Goal: Task Accomplishment & Management: Use online tool/utility

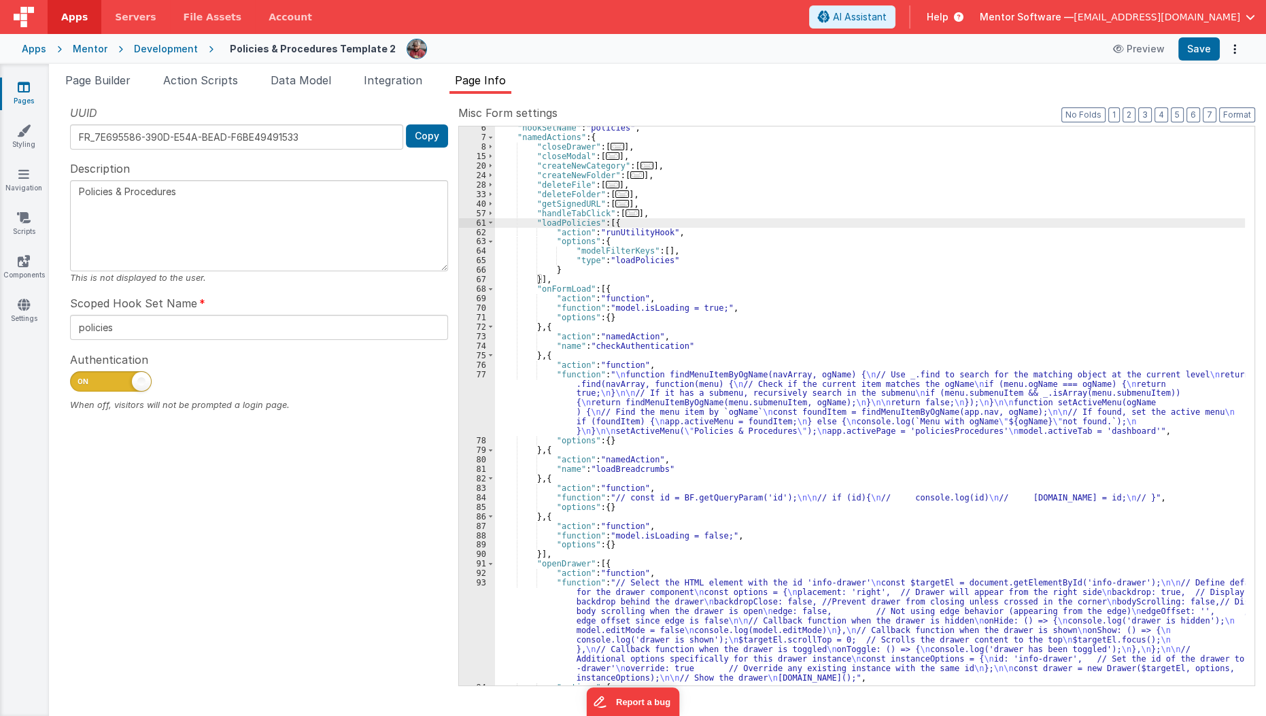
scroll to position [50, 0]
click at [32, 95] on link "Pages" at bounding box center [23, 93] width 49 height 27
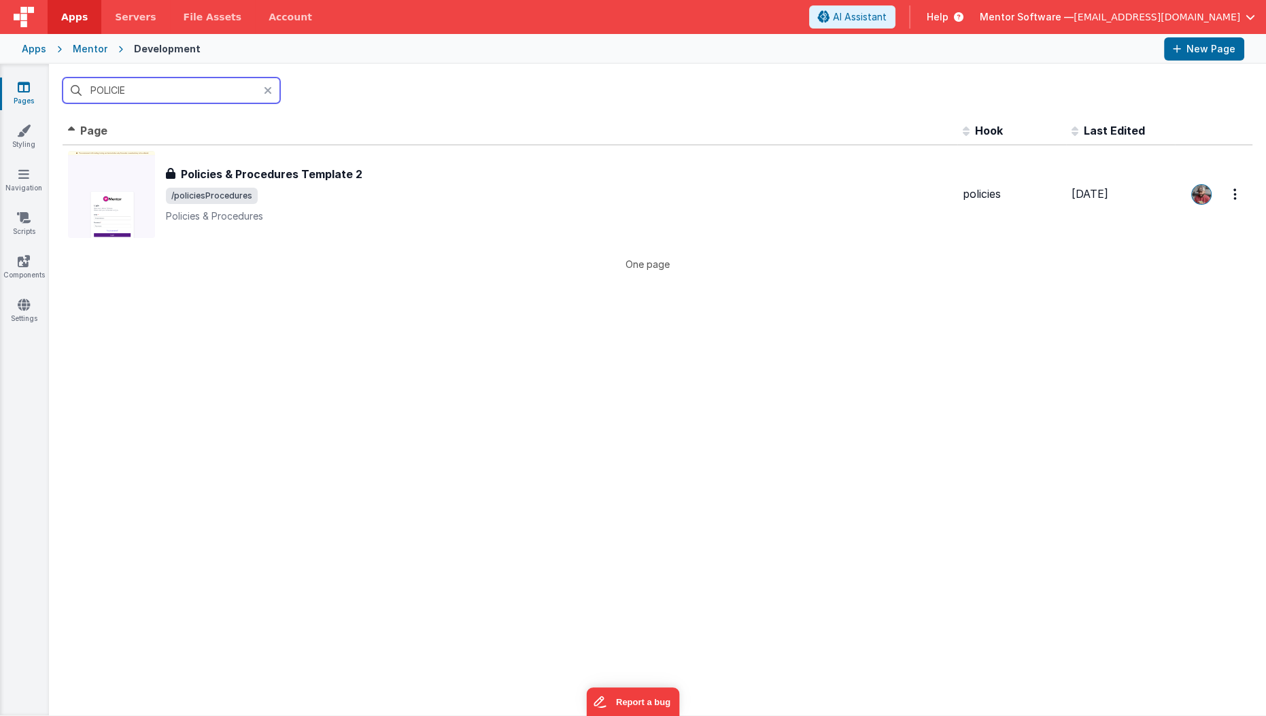
click at [145, 82] on input "POLICIE" at bounding box center [172, 91] width 218 height 26
type input "sett"
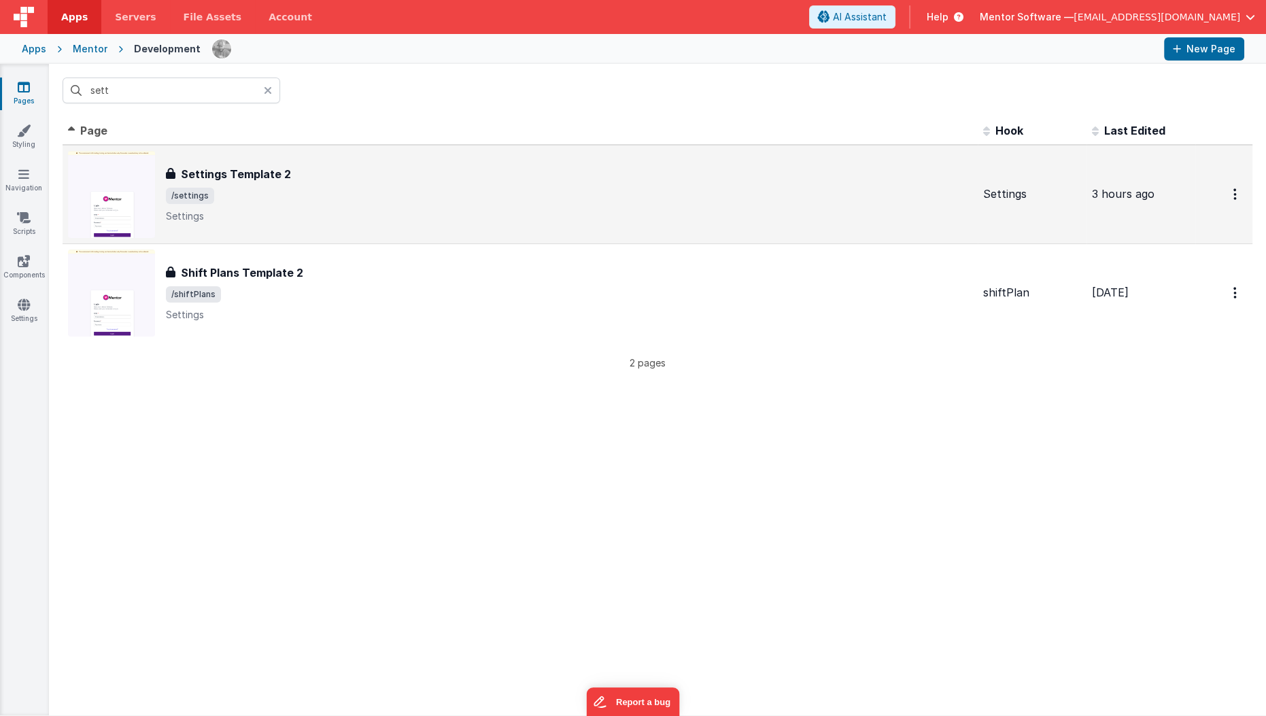
click at [343, 218] on p "Settings" at bounding box center [569, 216] width 806 height 14
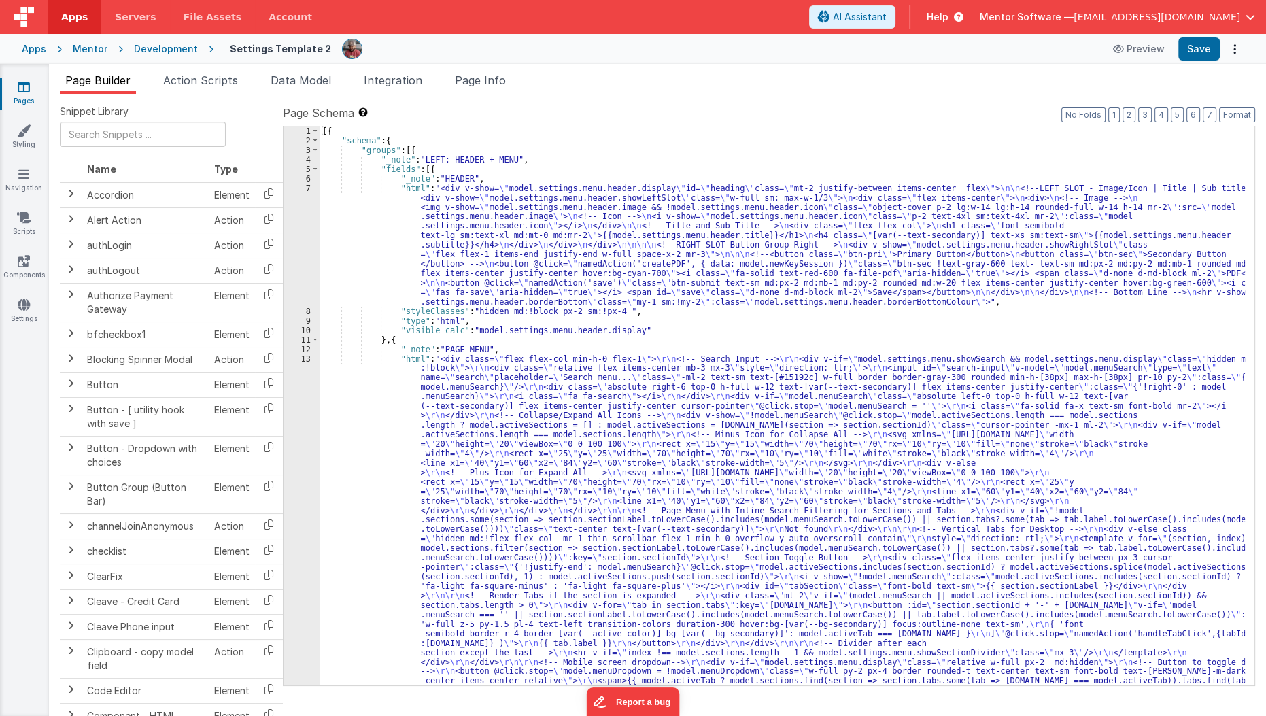
click at [24, 100] on link "Pages" at bounding box center [23, 93] width 49 height 27
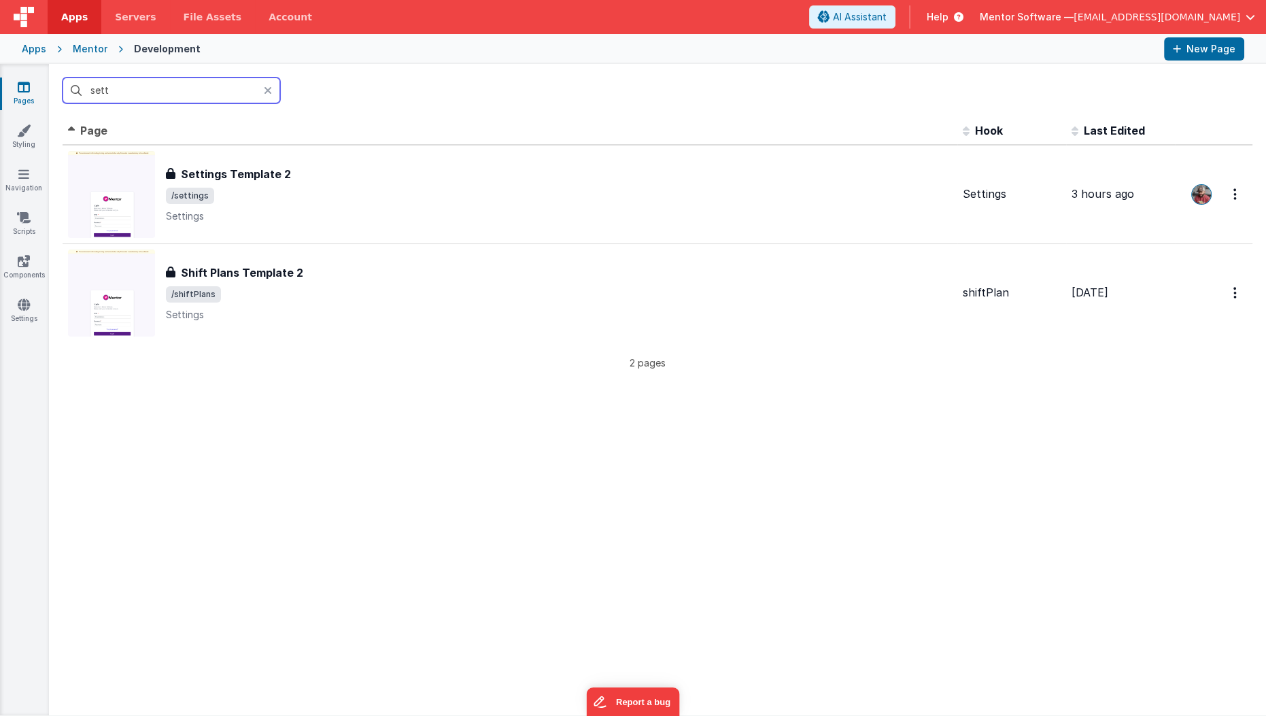
click at [138, 88] on input "sett" at bounding box center [172, 91] width 218 height 26
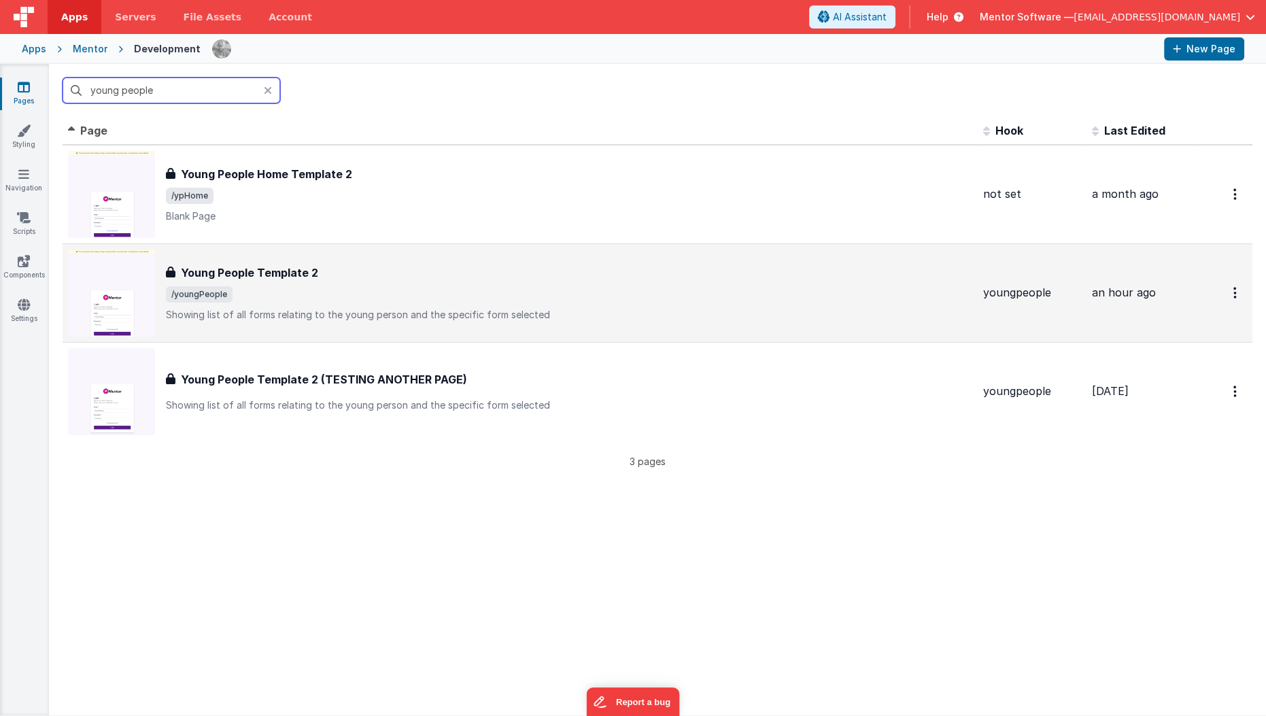
type input "young people"
click at [238, 274] on h3 "Young People Template 2" at bounding box center [249, 273] width 137 height 16
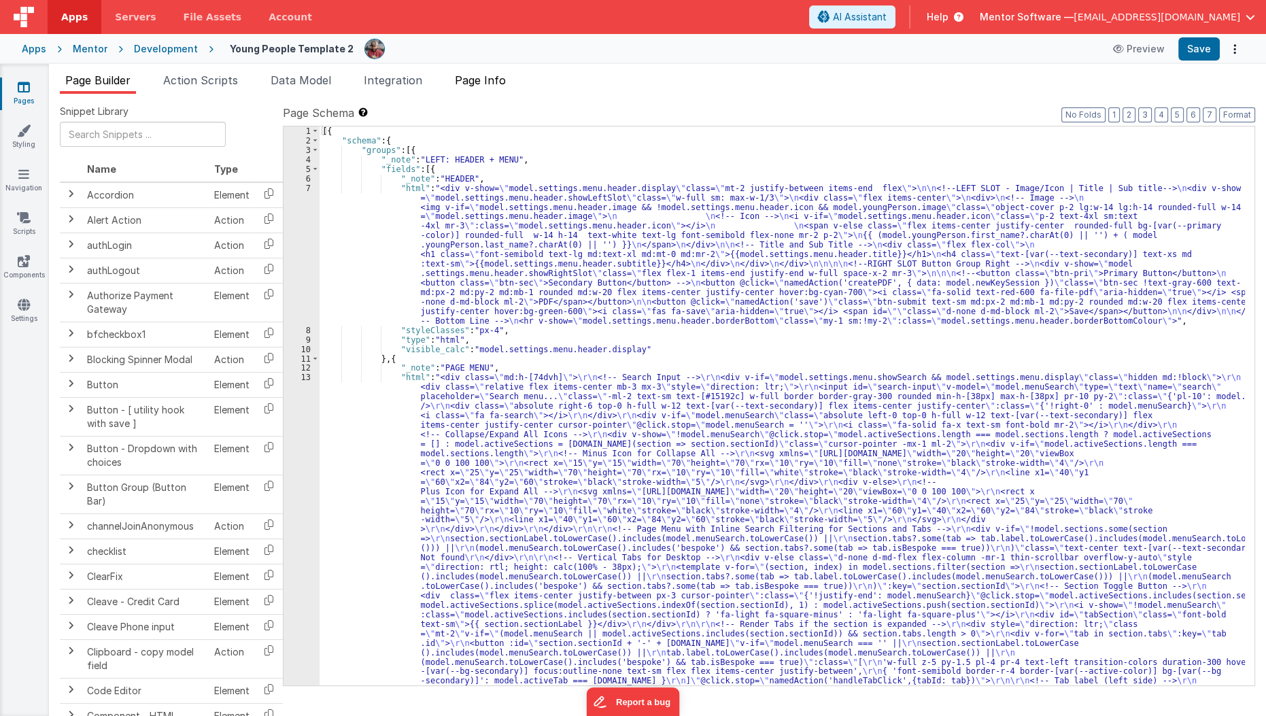
click at [494, 87] on li "Page Info" at bounding box center [480, 83] width 62 height 22
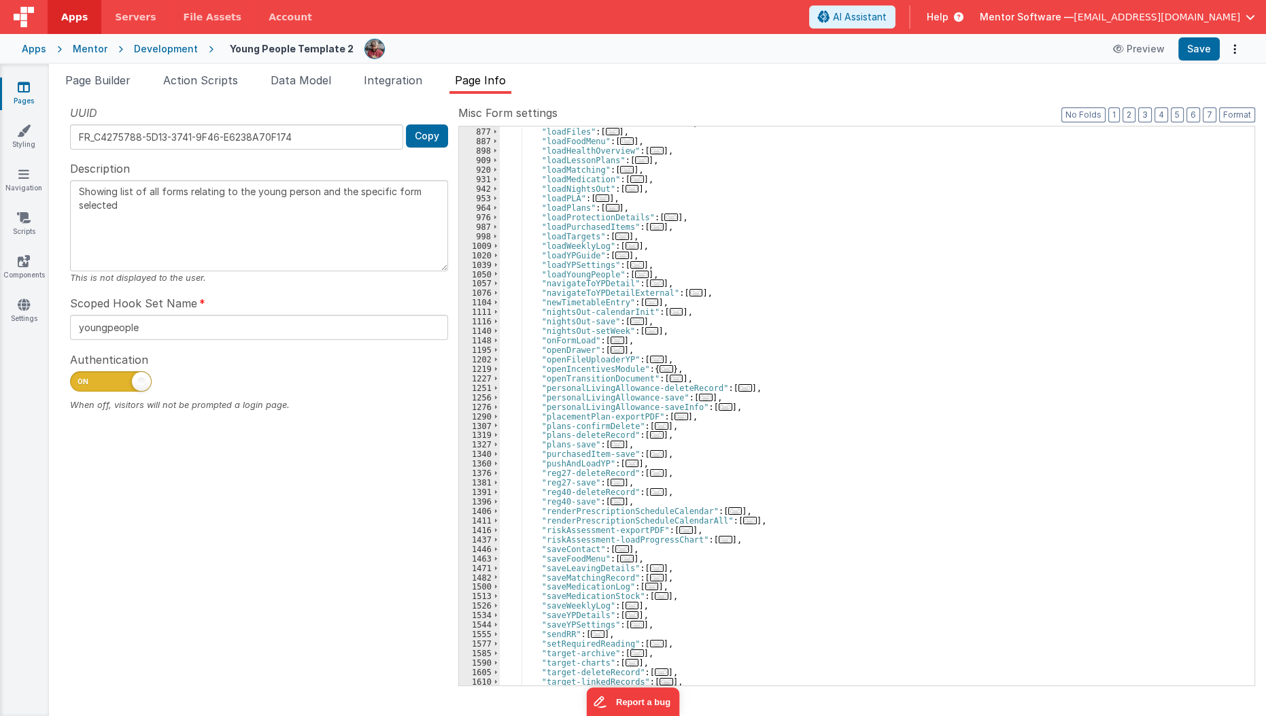
scroll to position [1223, 0]
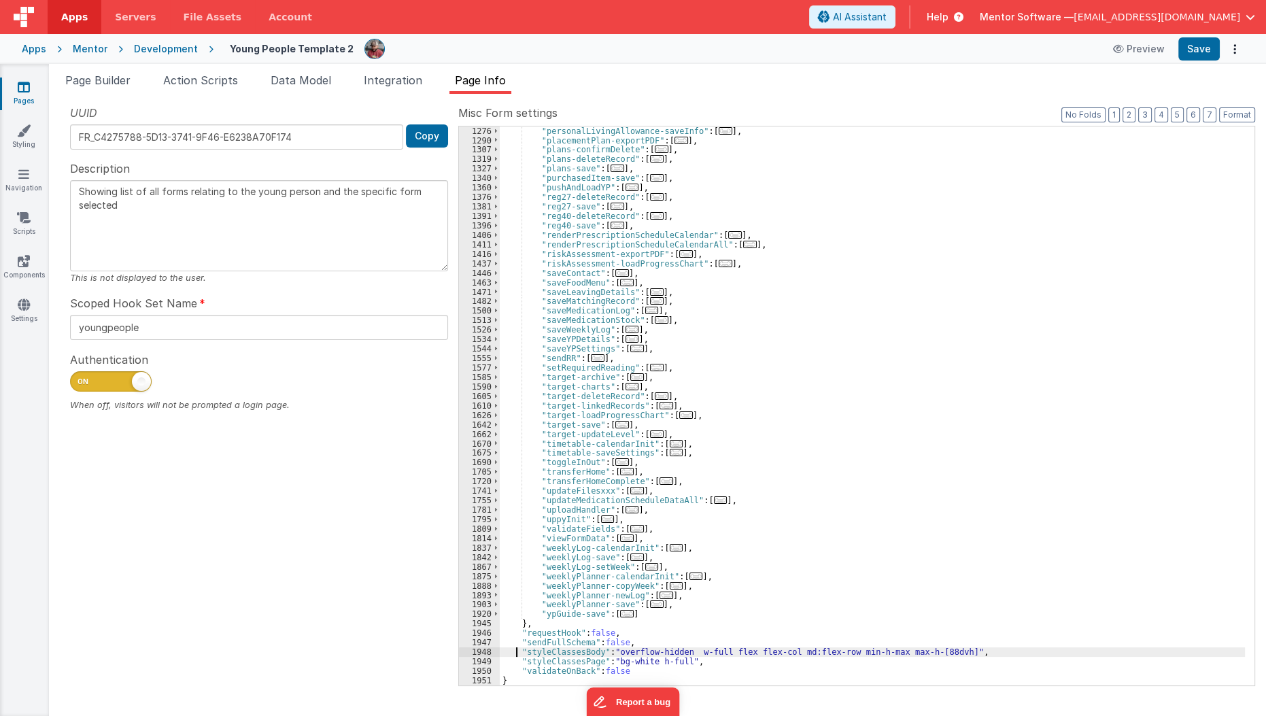
click at [516, 652] on div ""personalLivingAllowance-saveInfo" : [ ... ] , "placementPlan-exportPDF" : [ ..…" at bounding box center [873, 415] width 746 height 578
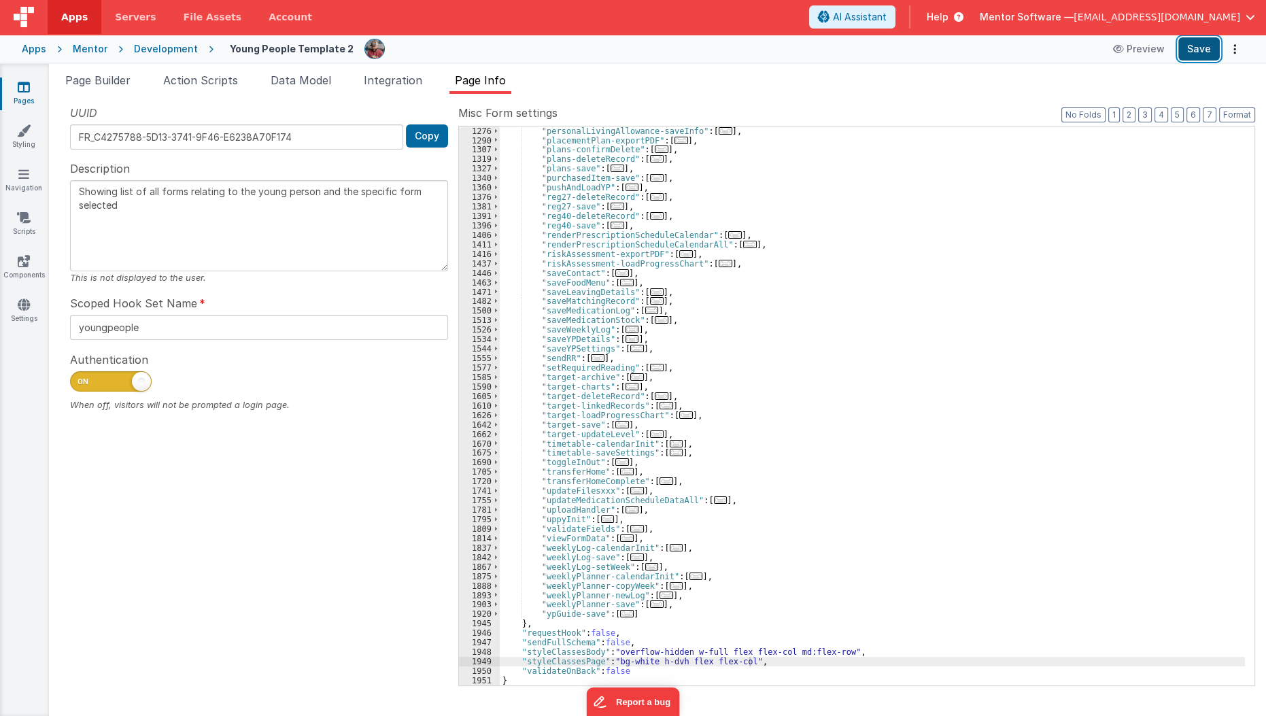
click at [1186, 47] on button "Save" at bounding box center [1198, 48] width 41 height 23
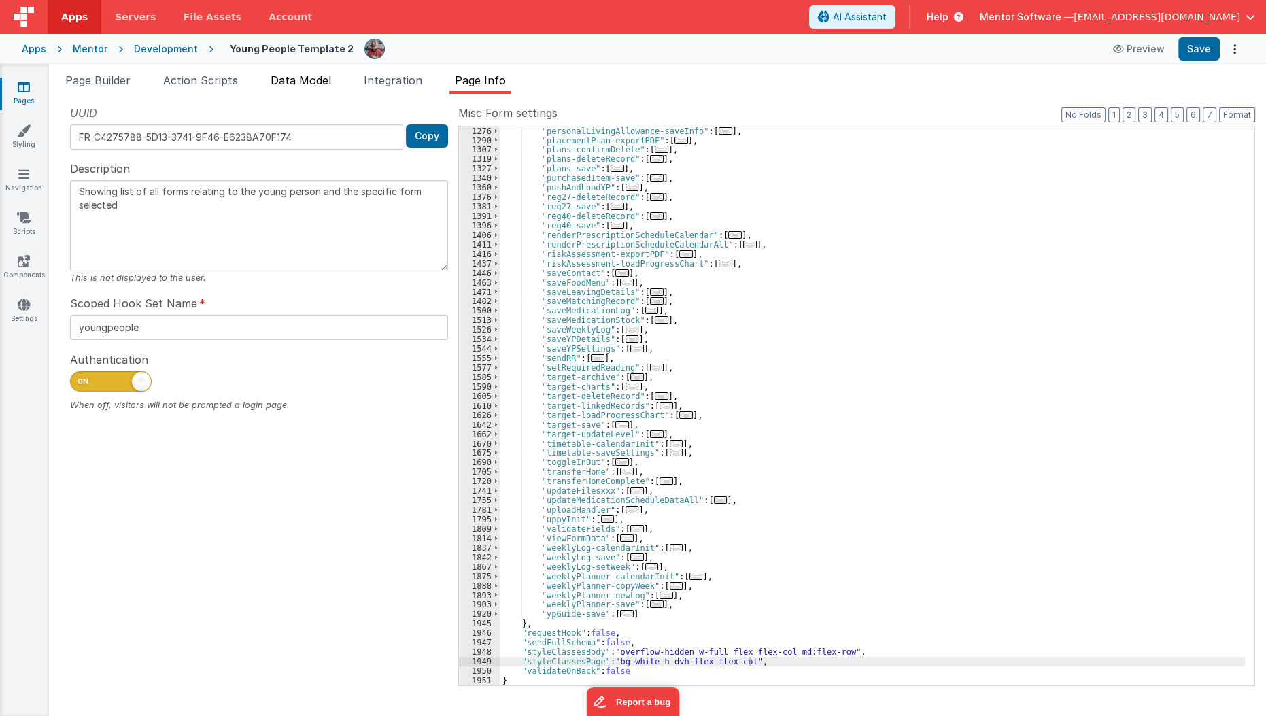
click at [292, 84] on span "Data Model" at bounding box center [301, 80] width 61 height 14
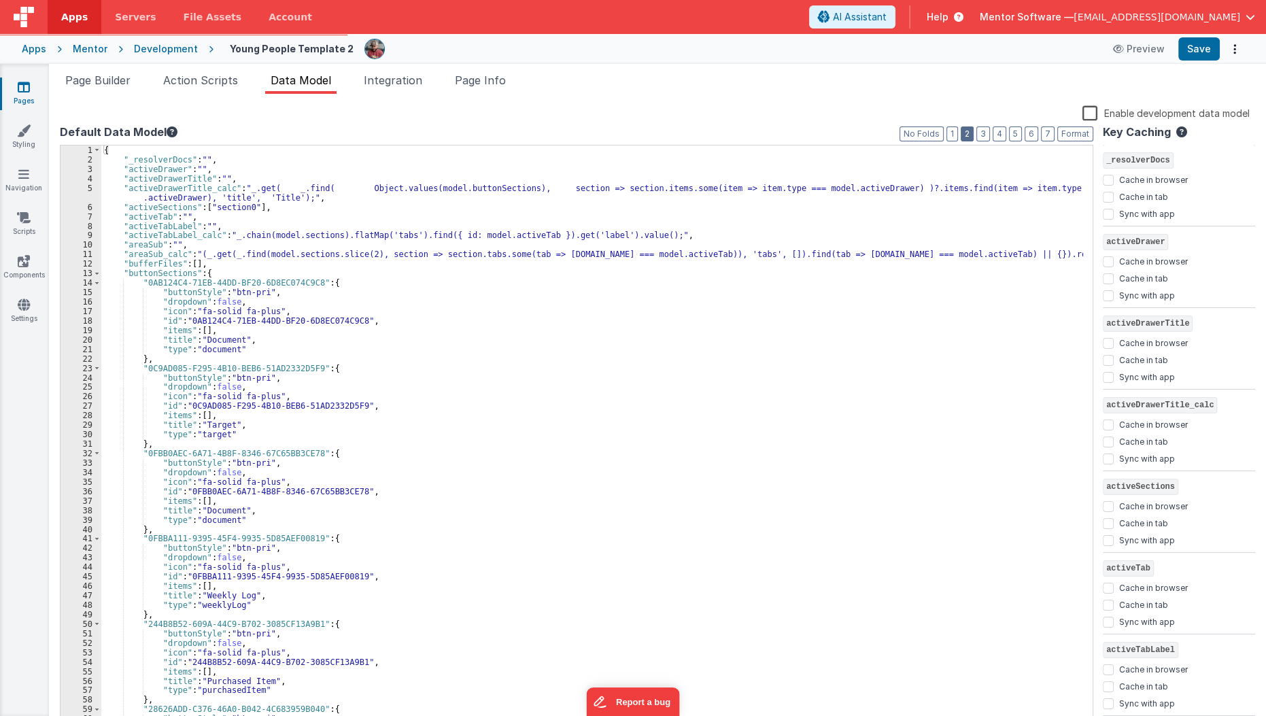
click at [974, 133] on button "2" at bounding box center [967, 133] width 13 height 15
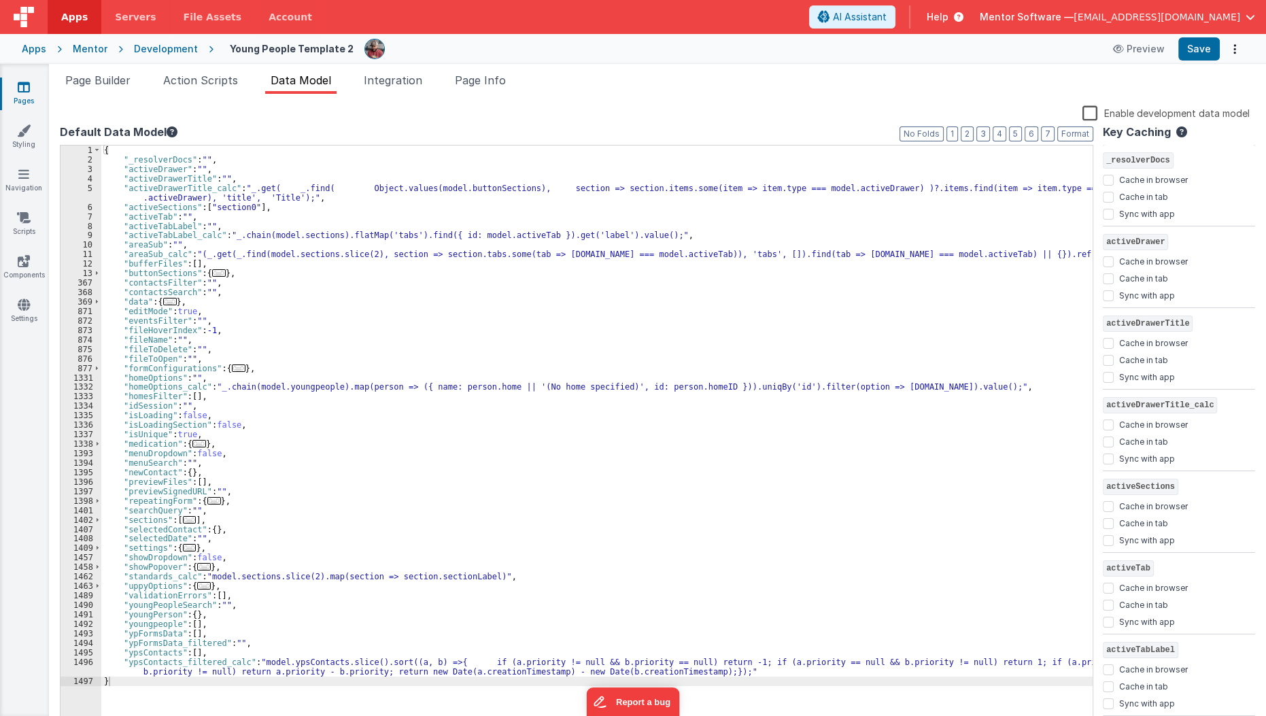
click at [190, 545] on span "..." at bounding box center [190, 547] width 14 height 7
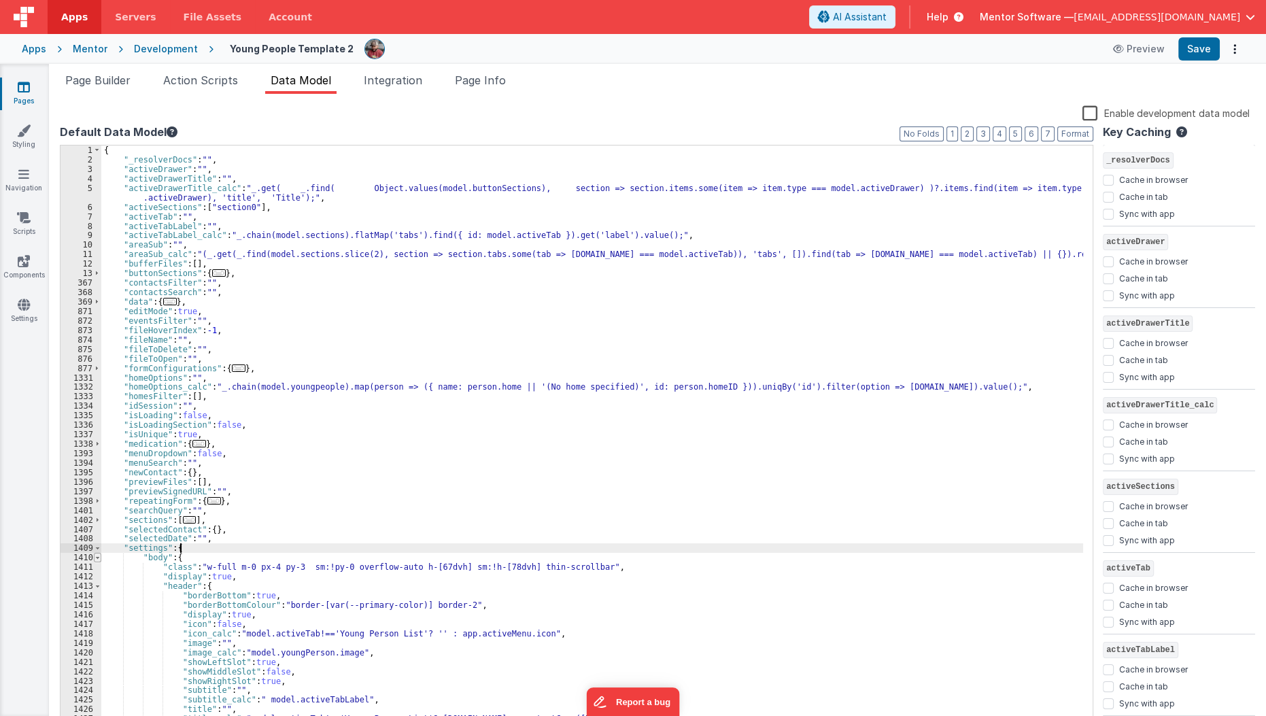
click at [96, 557] on span at bounding box center [97, 558] width 7 height 10
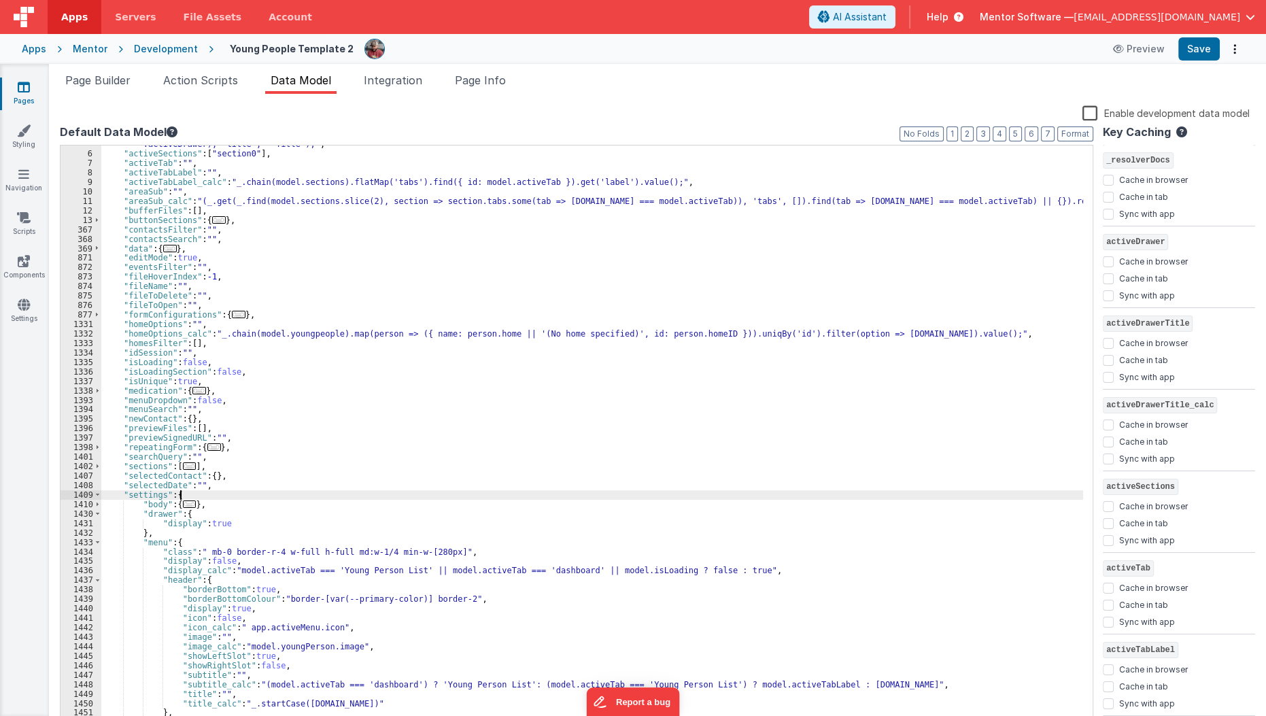
scroll to position [78, 0]
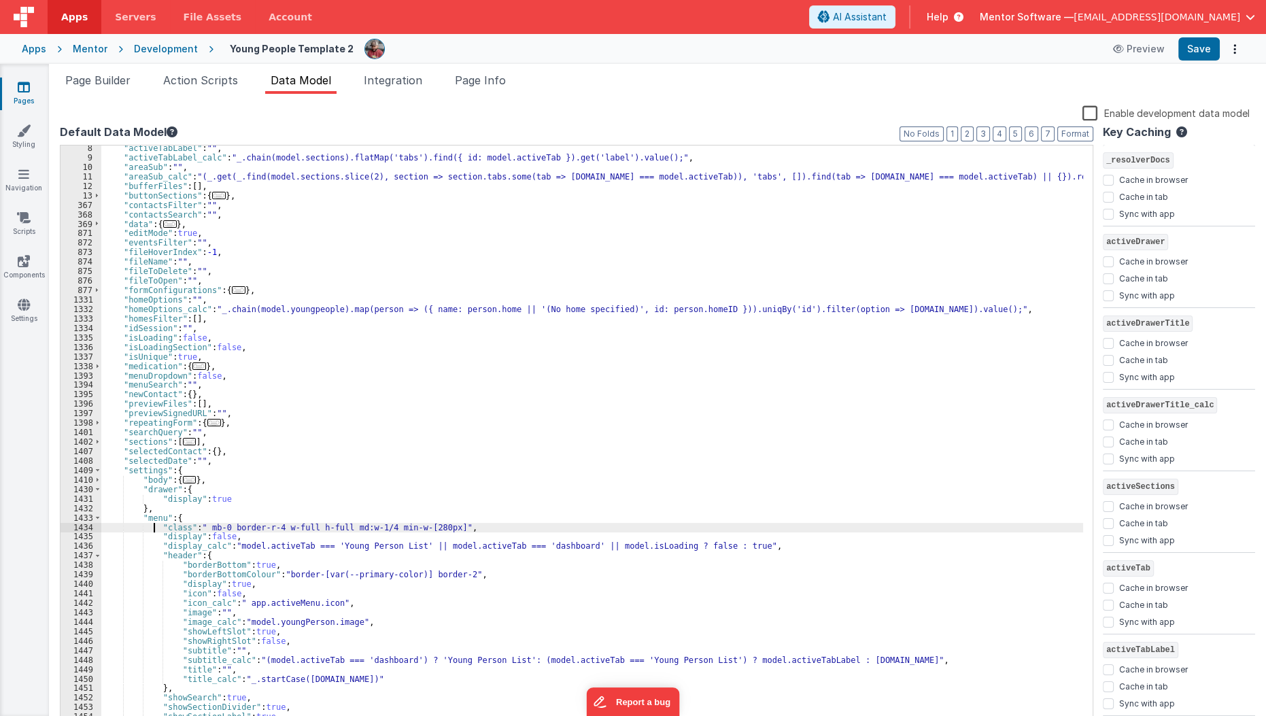
click at [155, 526] on div ""activeTabLabel" : "" , "activeTabLabel_calc" : "_.chain(model.sections).flatMa…" at bounding box center [592, 443] width 983 height 601
click at [1203, 52] on button "Save" at bounding box center [1198, 48] width 41 height 23
click at [88, 84] on span "Page Builder" at bounding box center [97, 80] width 65 height 14
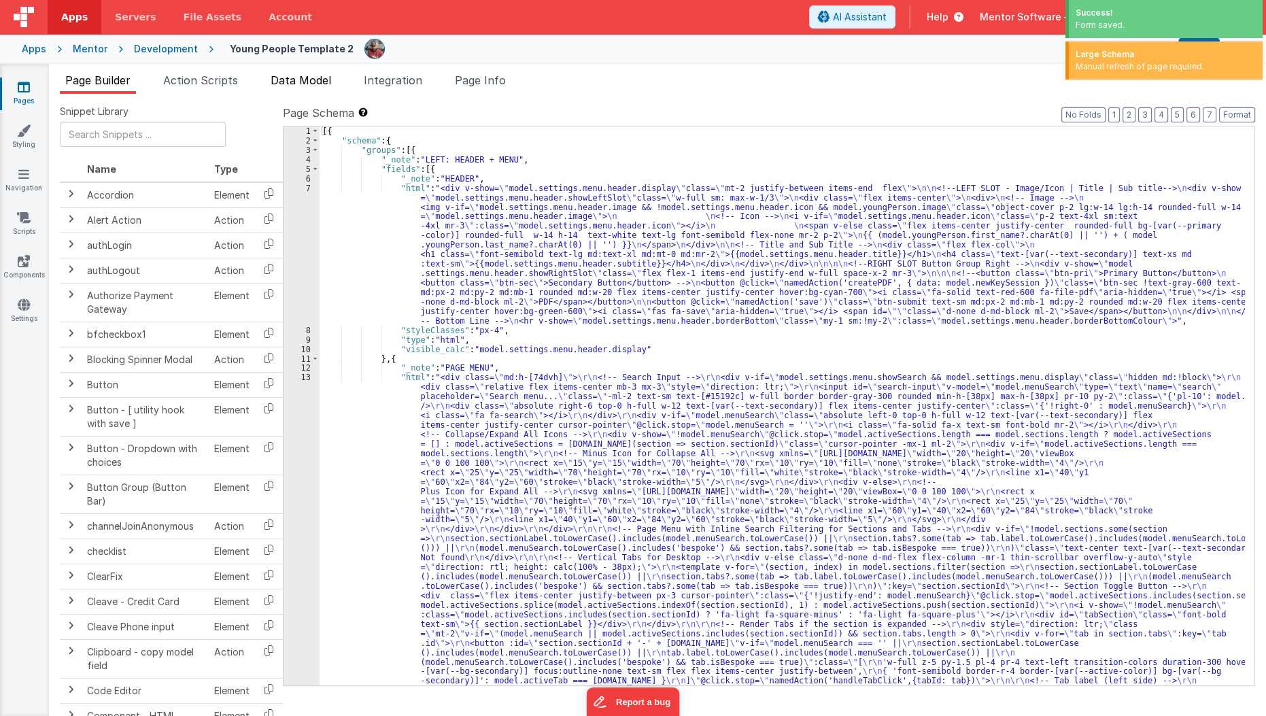
click at [331, 85] on span "Data Model" at bounding box center [301, 80] width 61 height 14
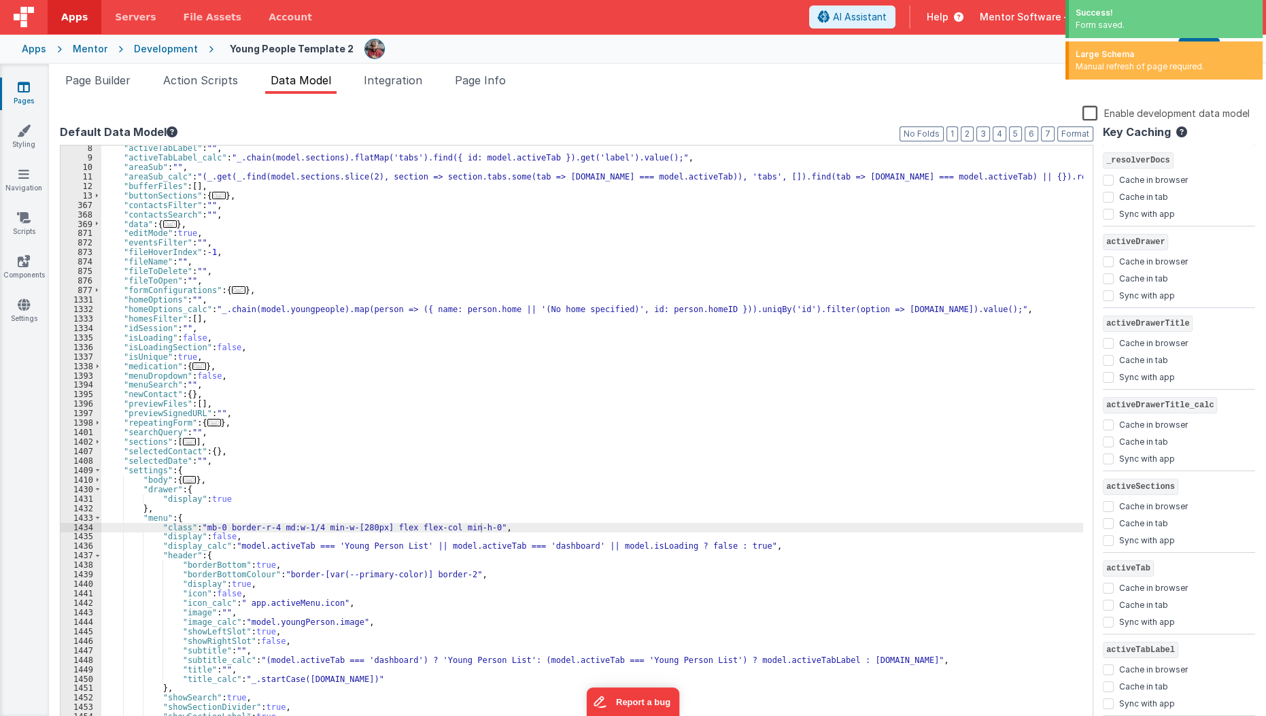
click at [1090, 105] on label "Enable development data model" at bounding box center [1166, 113] width 167 height 16
click at [0, 0] on input "Enable development data model" at bounding box center [0, 0] width 0 height 0
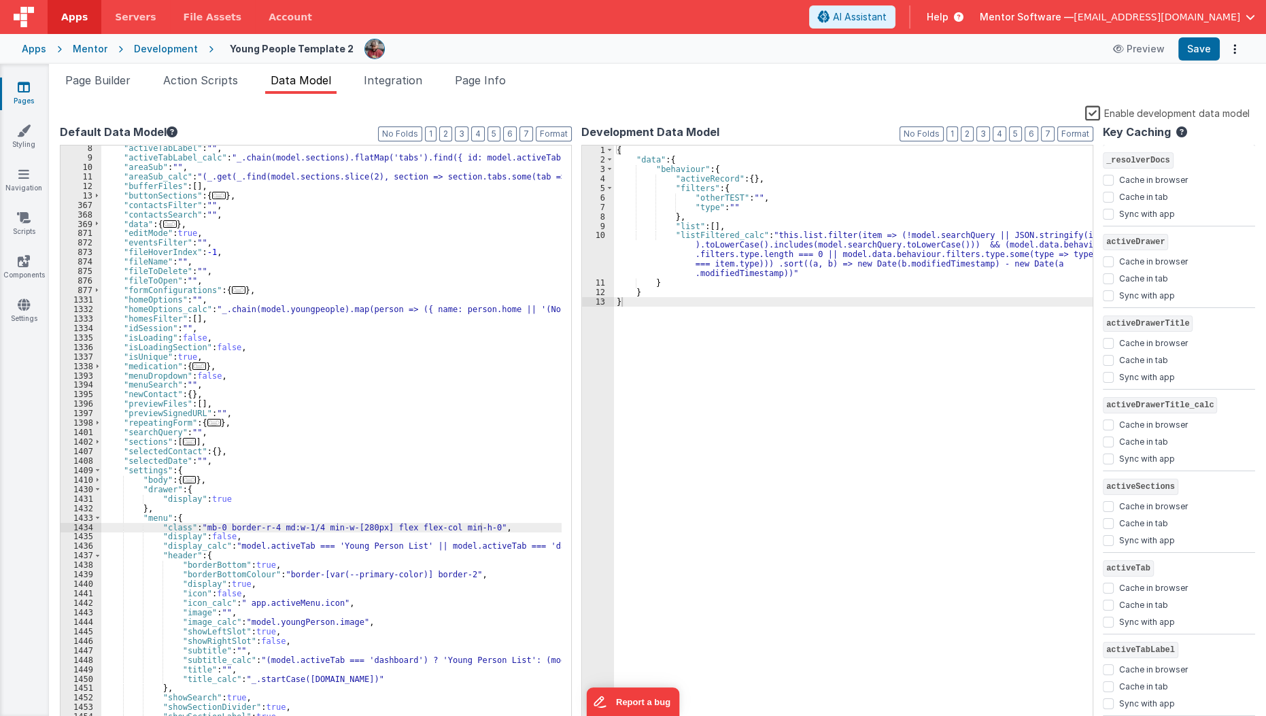
click at [1090, 105] on label "Enable development data model" at bounding box center [1167, 113] width 165 height 16
click at [0, 0] on input "Enable development data model" at bounding box center [0, 0] width 0 height 0
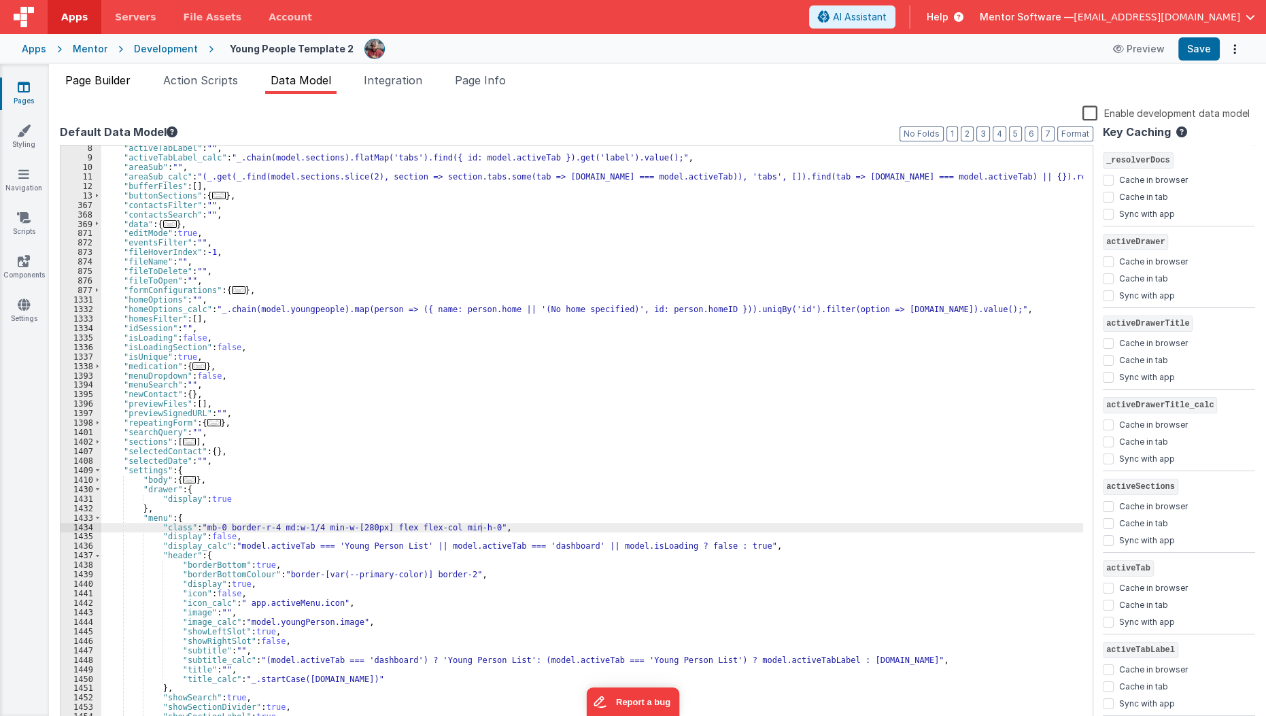
click at [100, 86] on span "Page Builder" at bounding box center [97, 80] width 65 height 14
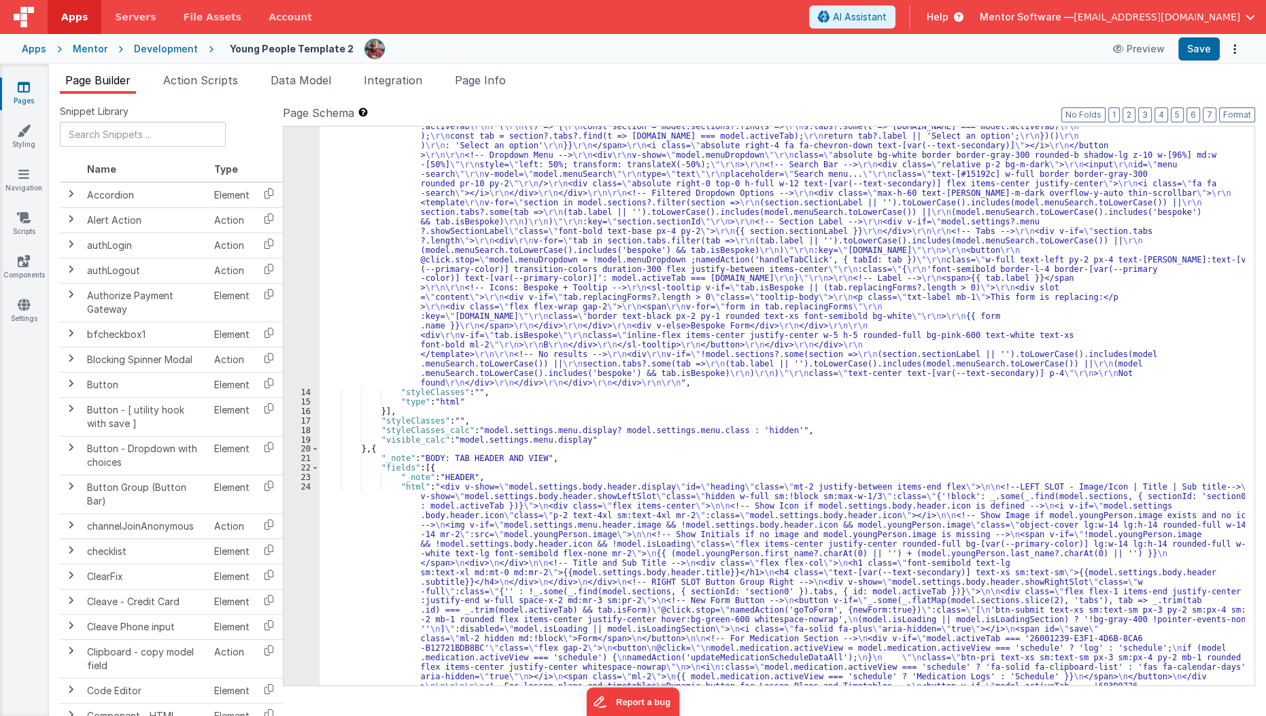
scroll to position [714, 0]
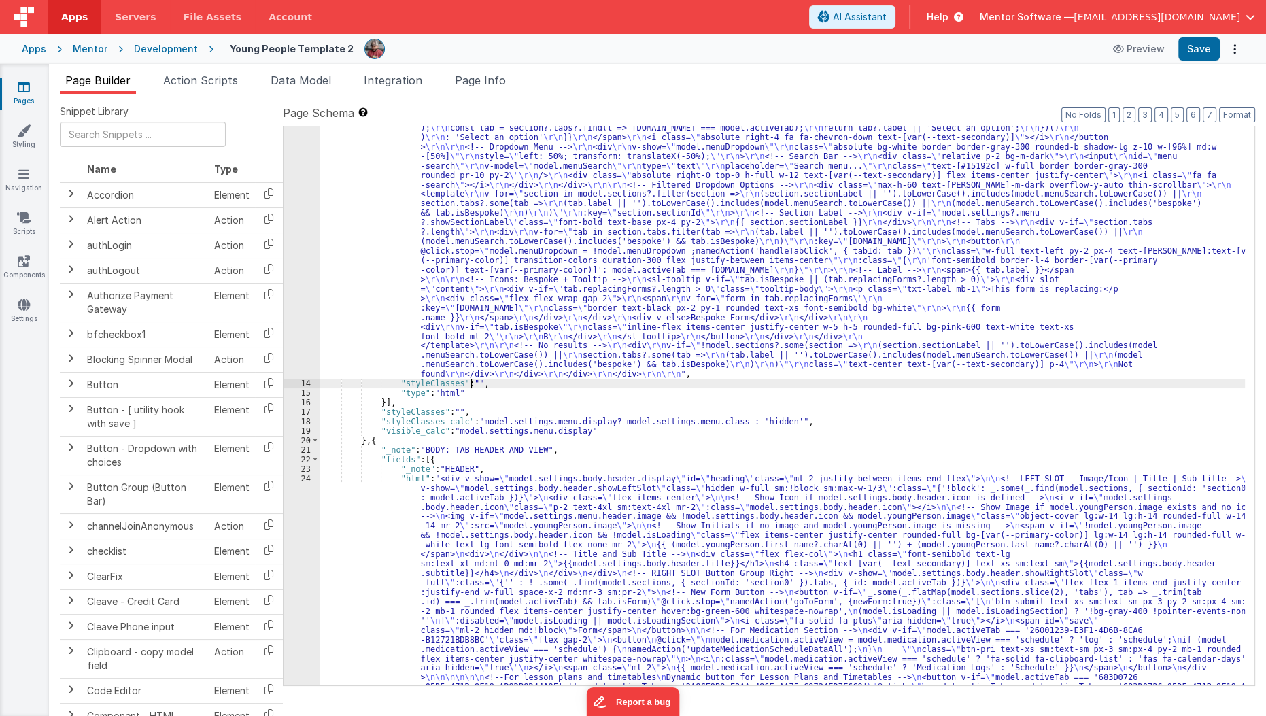
click at [469, 383] on div ""html" : "<div class= \" md:h-[74dvh] \" > \r\n <!-- Search Input --> \r\n <div…" at bounding box center [783, 606] width 926 height 1895
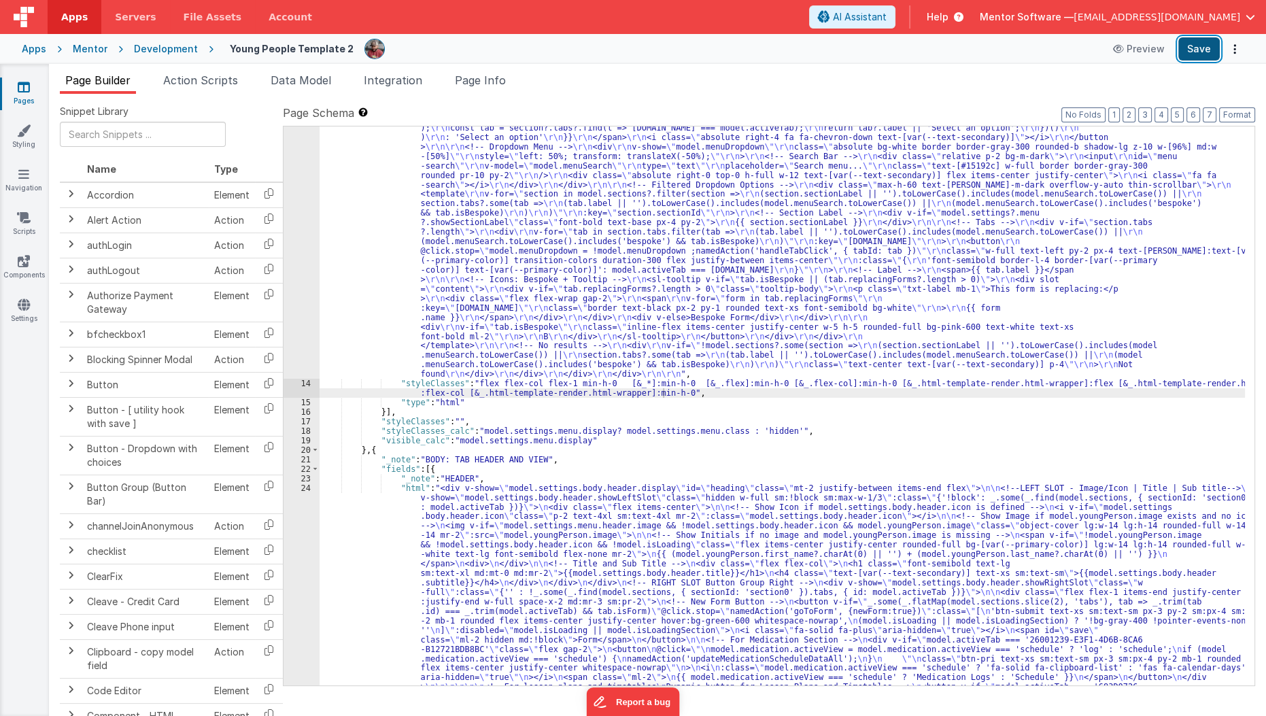
click at [1203, 45] on button "Save" at bounding box center [1198, 48] width 41 height 23
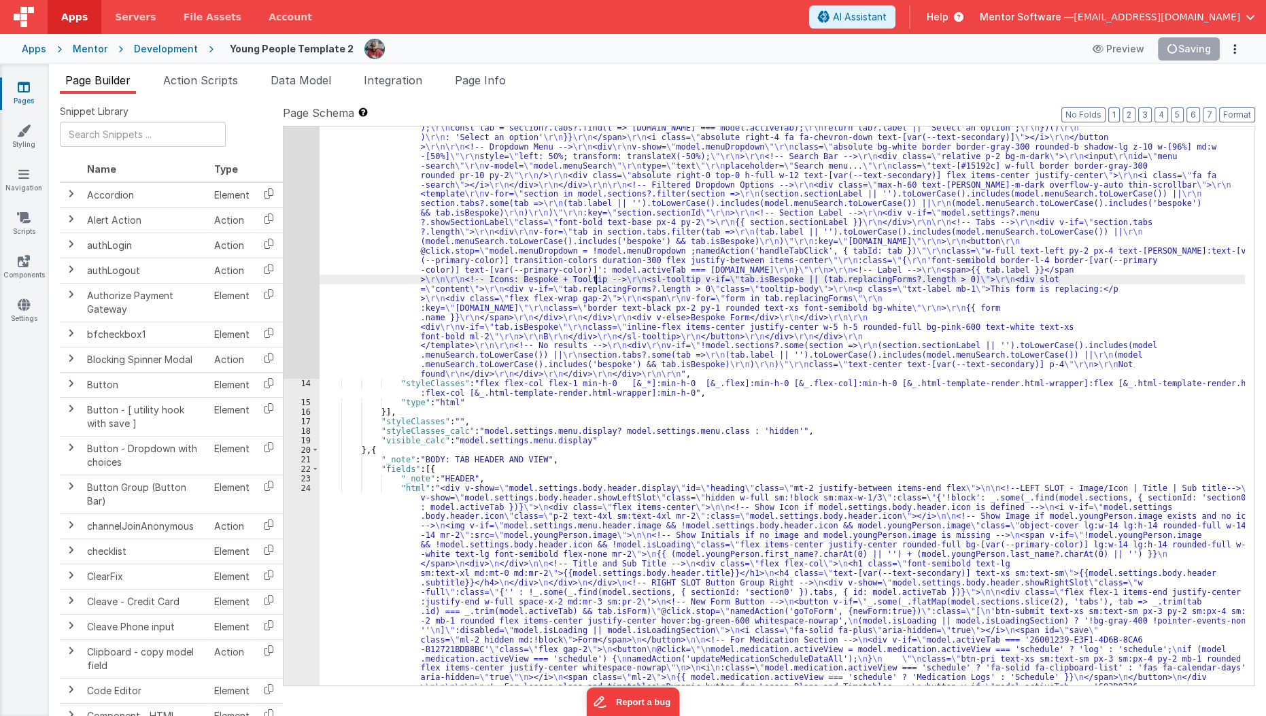
click at [594, 275] on div ""html" : "<div class= \" md:h-[74dvh] \" > \r\n <!-- Search Input --> \r\n <div…" at bounding box center [783, 606] width 926 height 1895
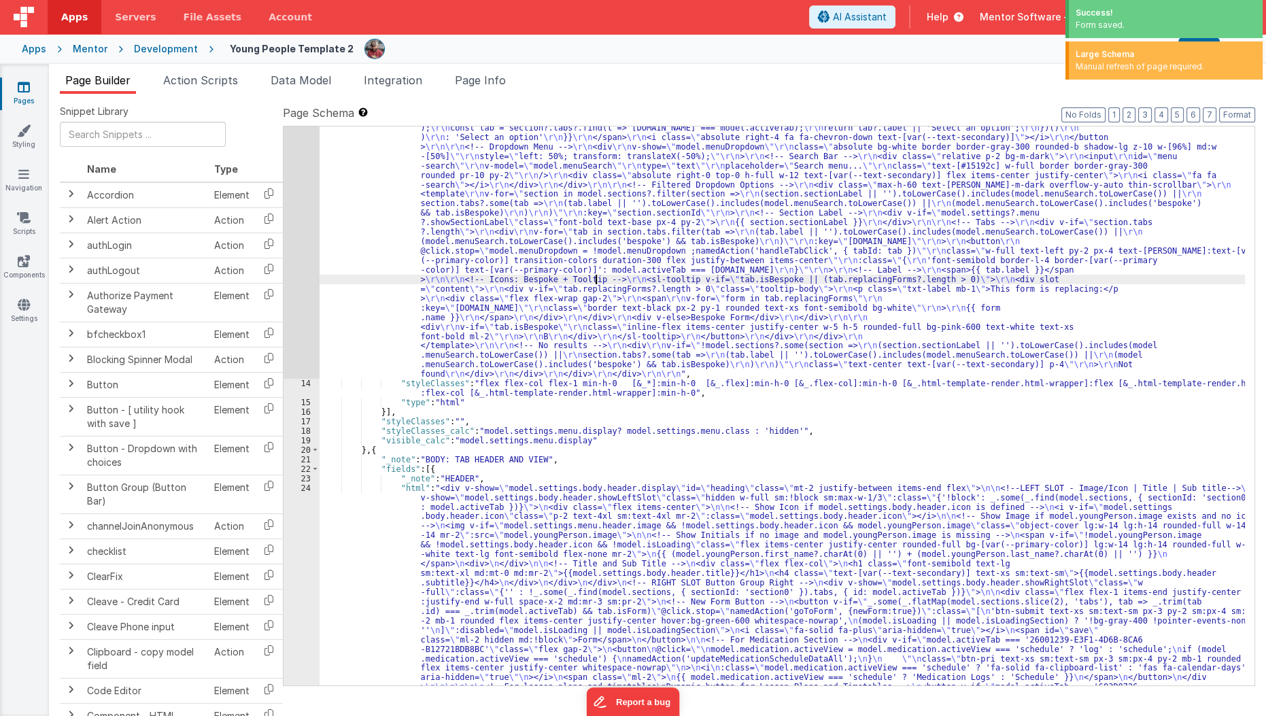
click at [288, 214] on div "13" at bounding box center [302, 19] width 36 height 720
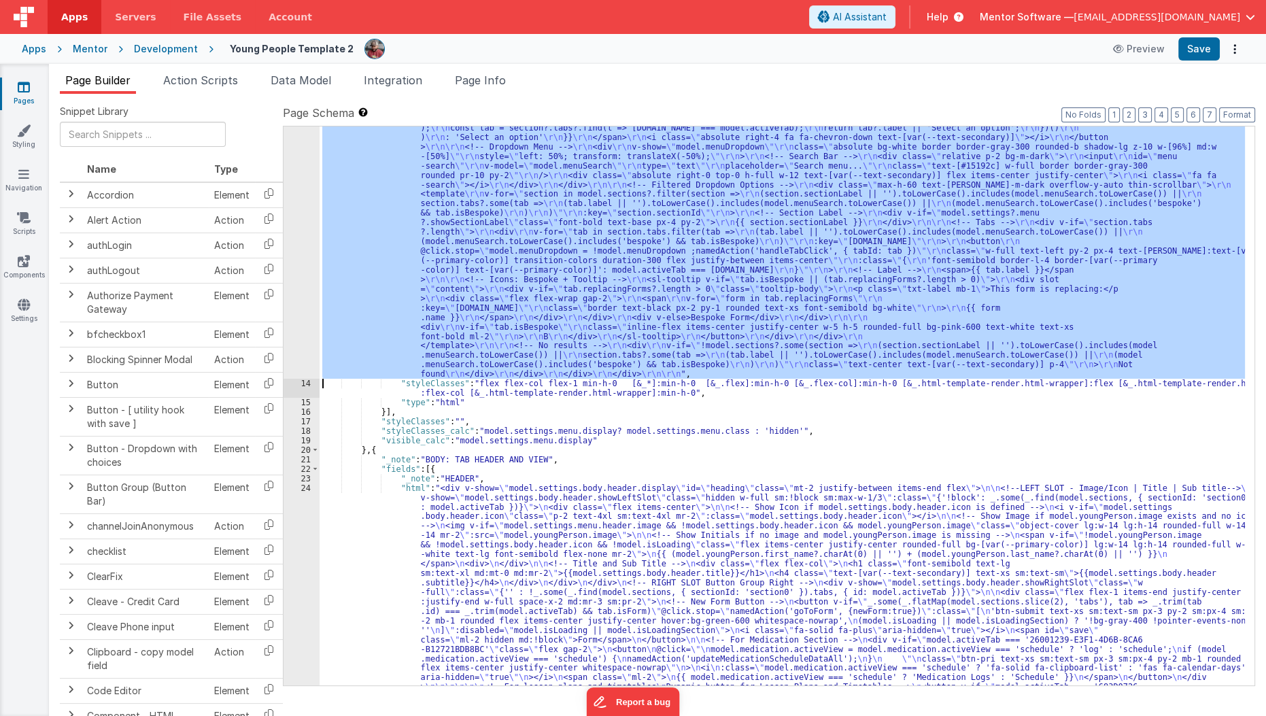
click at [413, 258] on div ""html" : "<div class= \" md:h-[74dvh] \" > \r\n <!-- Search Input --> \r\n <div…" at bounding box center [782, 405] width 925 height 559
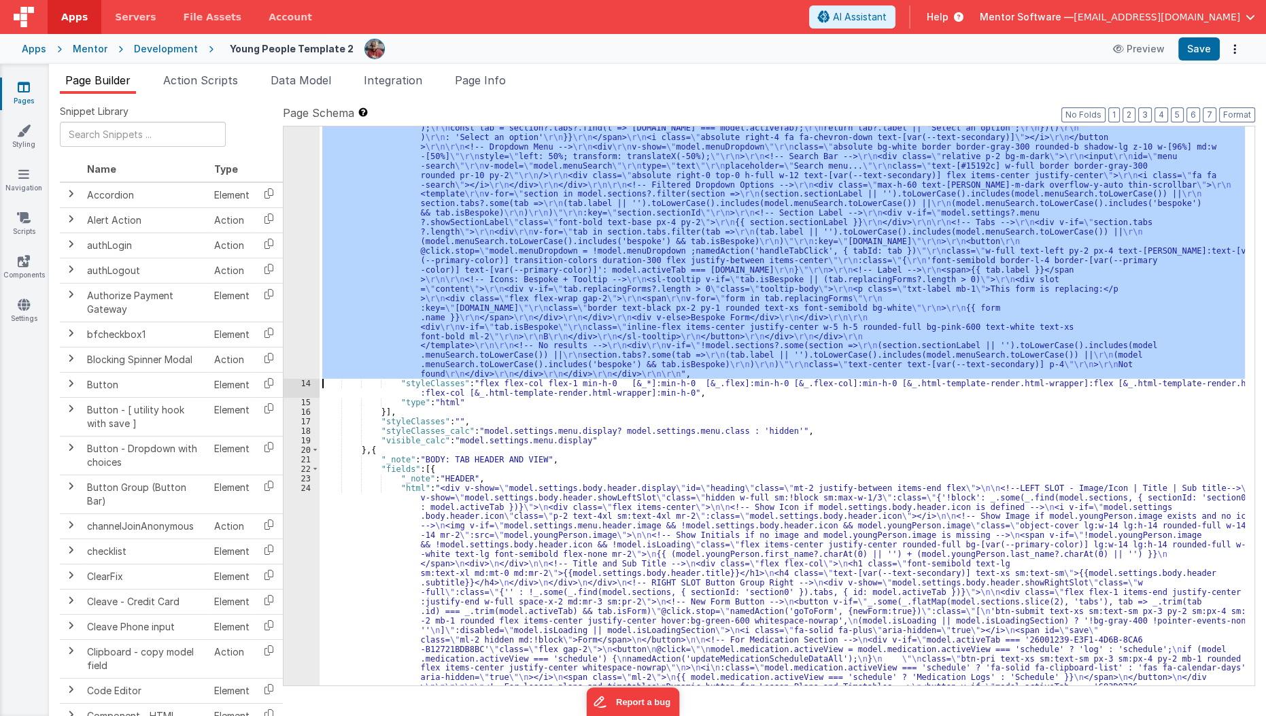
click at [298, 271] on div "13" at bounding box center [302, 19] width 36 height 720
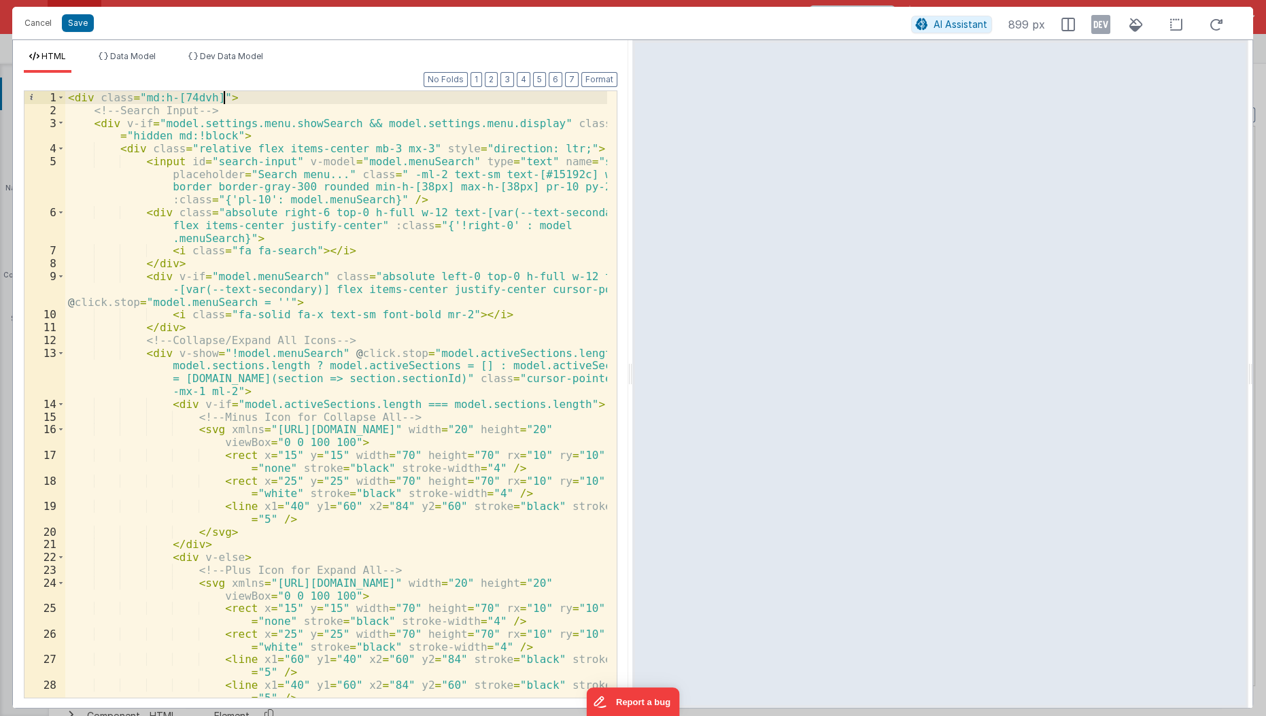
click at [252, 97] on div "< div class = "md:h-[74dvh]" > <!-- Search Input --> < div v-if = "model.settin…" at bounding box center [336, 408] width 543 height 634
click at [59, 124] on span at bounding box center [60, 123] width 7 height 13
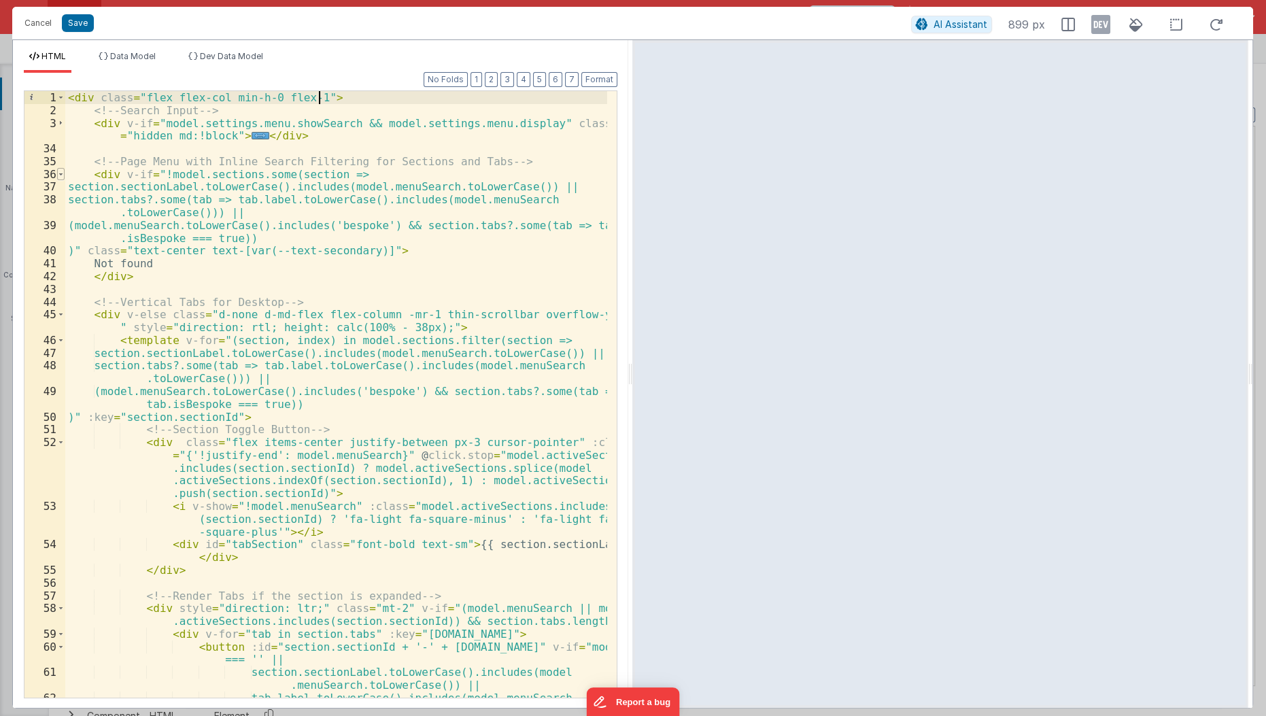
click at [59, 173] on span at bounding box center [60, 174] width 7 height 13
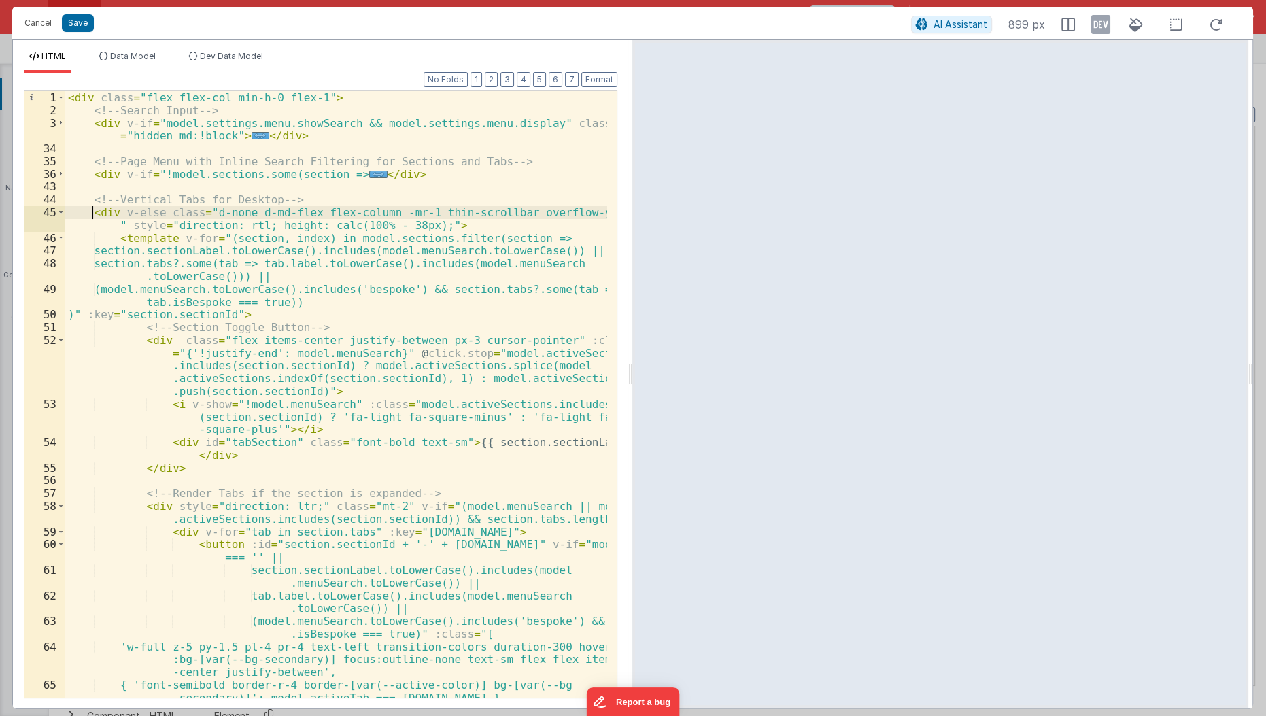
click at [90, 214] on div "< div class = "flex flex-col min-h-0 flex-1" > <!-- Search Input --> < div v-if…" at bounding box center [336, 408] width 543 height 634
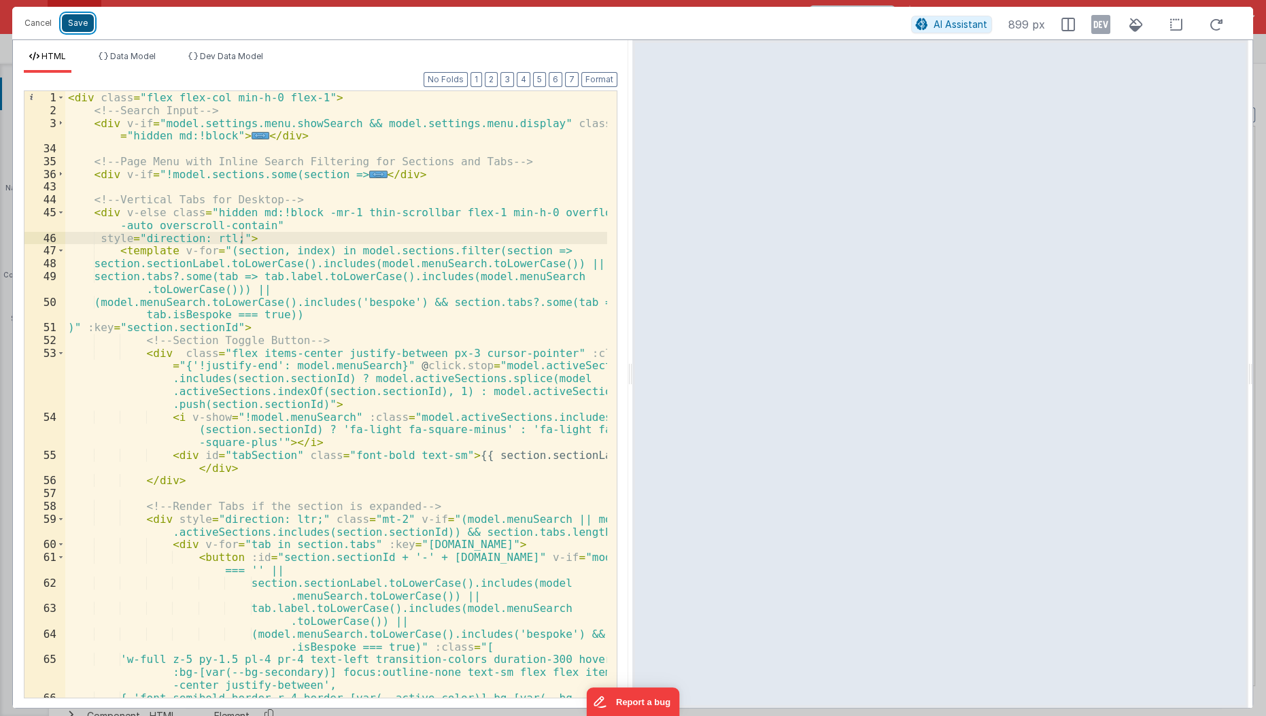
click at [84, 15] on button "Save" at bounding box center [78, 23] width 32 height 18
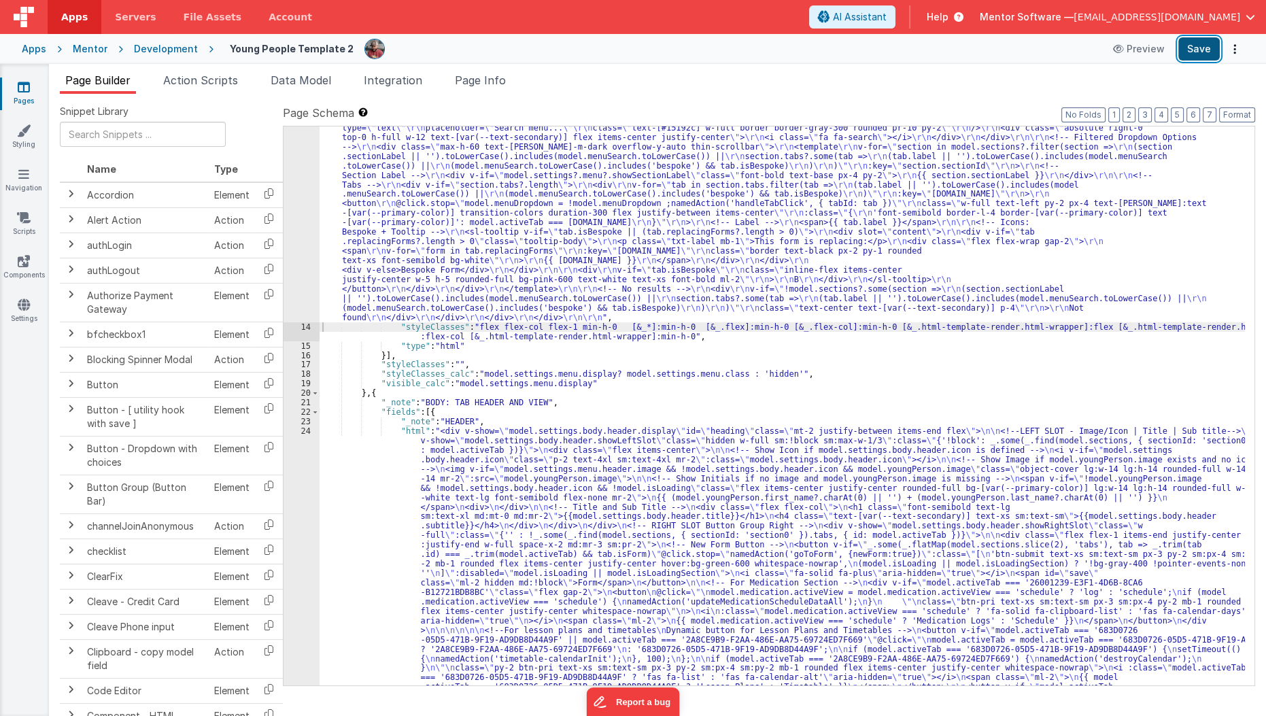
click at [1189, 44] on button "Save" at bounding box center [1198, 48] width 41 height 23
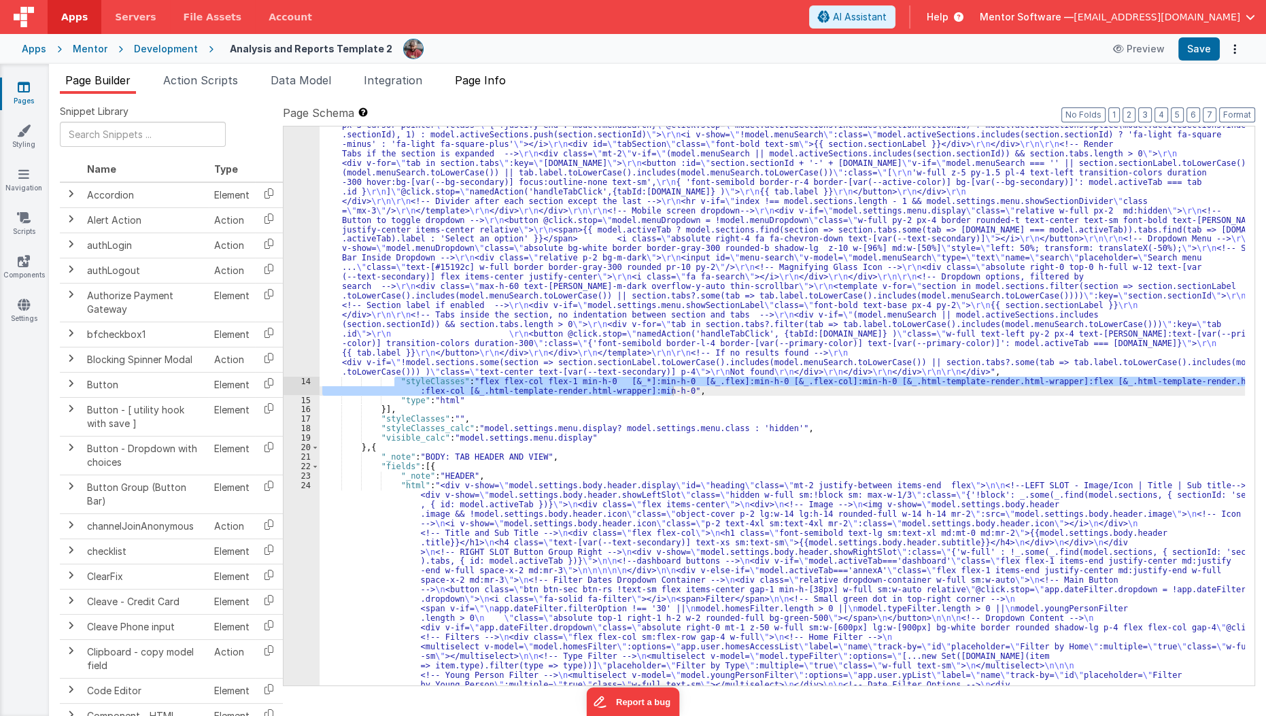
click at [491, 84] on span "Page Info" at bounding box center [480, 80] width 51 height 14
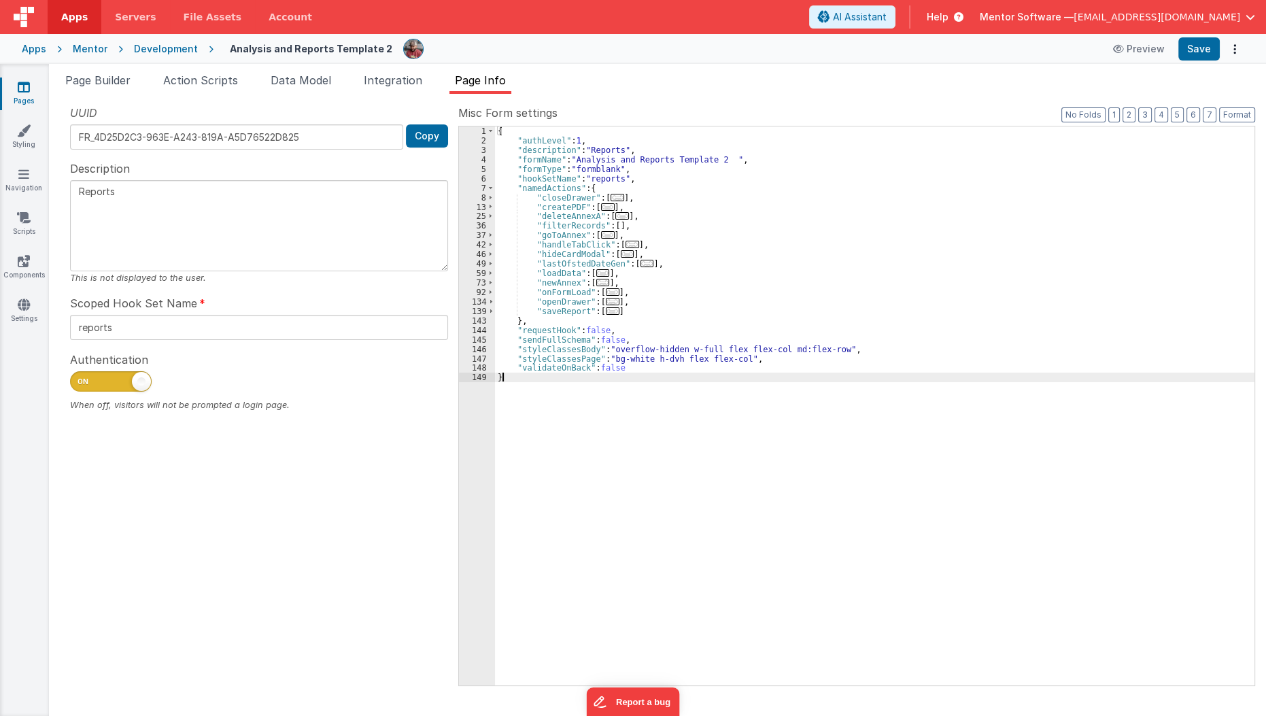
click at [549, 415] on div "{ "authLevel" : 1 , "description" : "Reports" , "formName" : "Analysis and Repo…" at bounding box center [875, 415] width 760 height 578
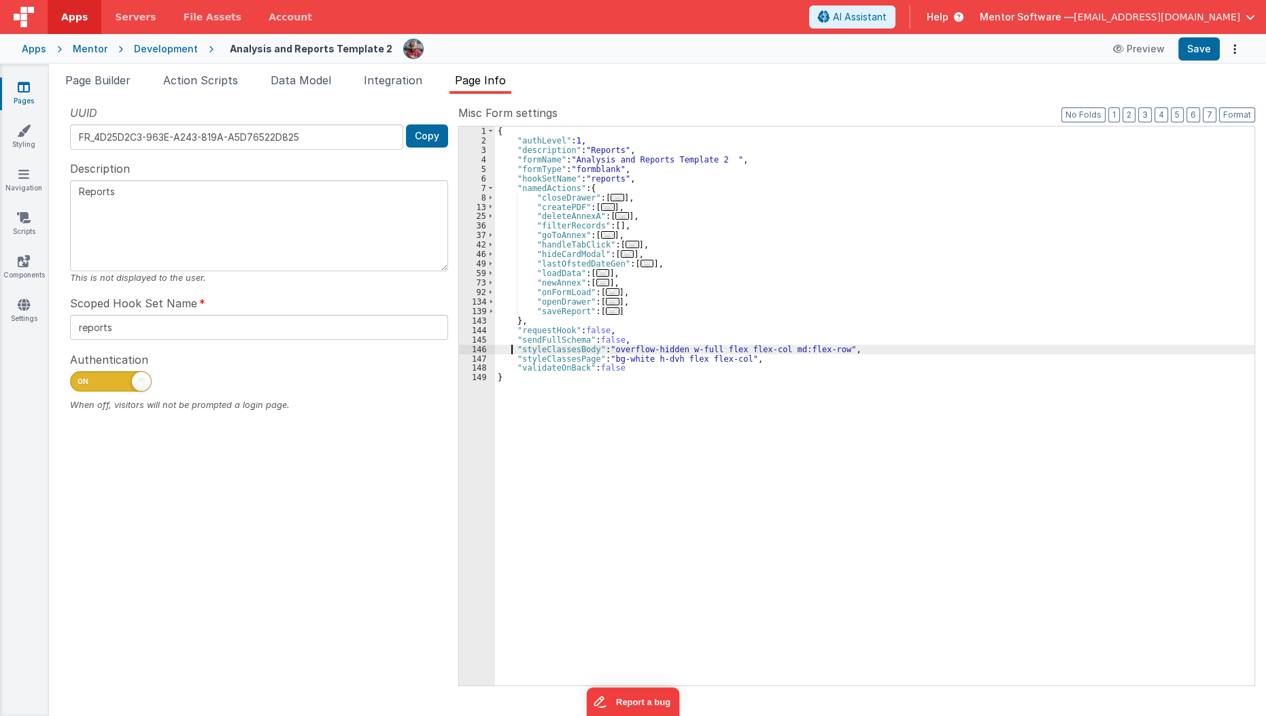
click at [512, 347] on div "{ "authLevel" : 1 , "description" : "Reports" , "formName" : "Analysis and Repo…" at bounding box center [875, 415] width 760 height 578
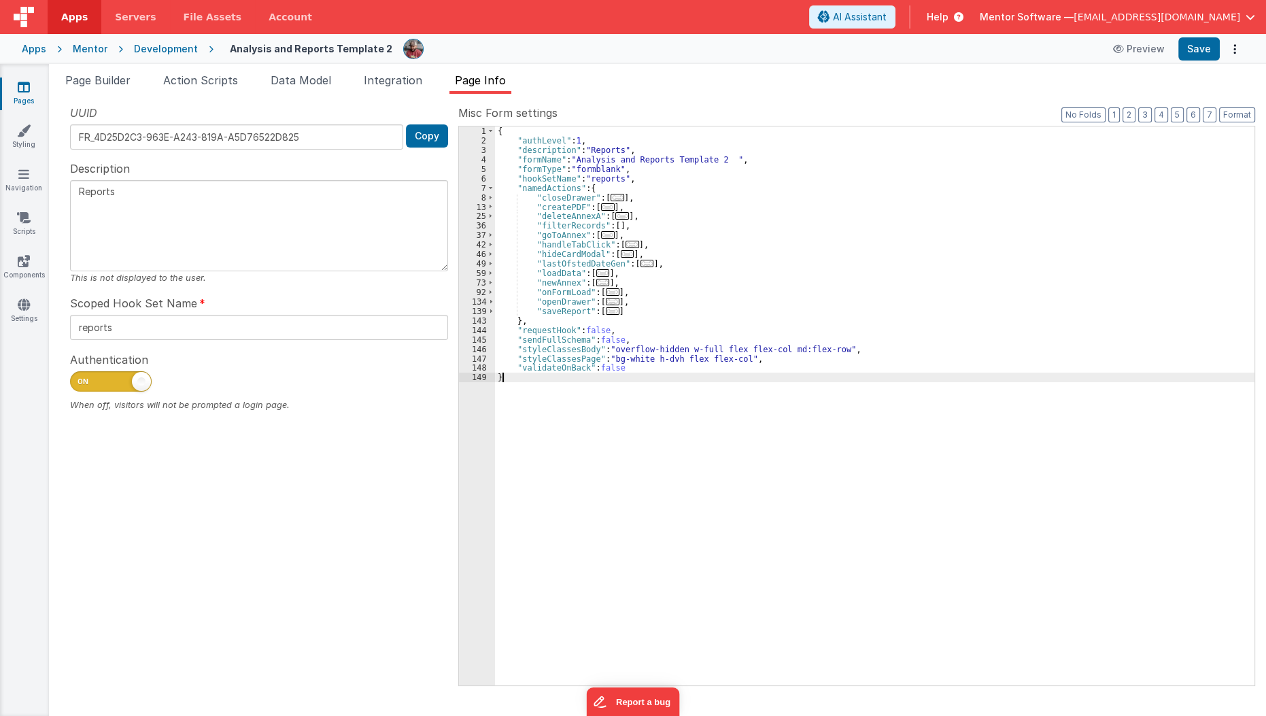
click at [525, 441] on div "{ "authLevel" : 1 , "description" : "Reports" , "formName" : "Analysis and Repo…" at bounding box center [875, 415] width 760 height 578
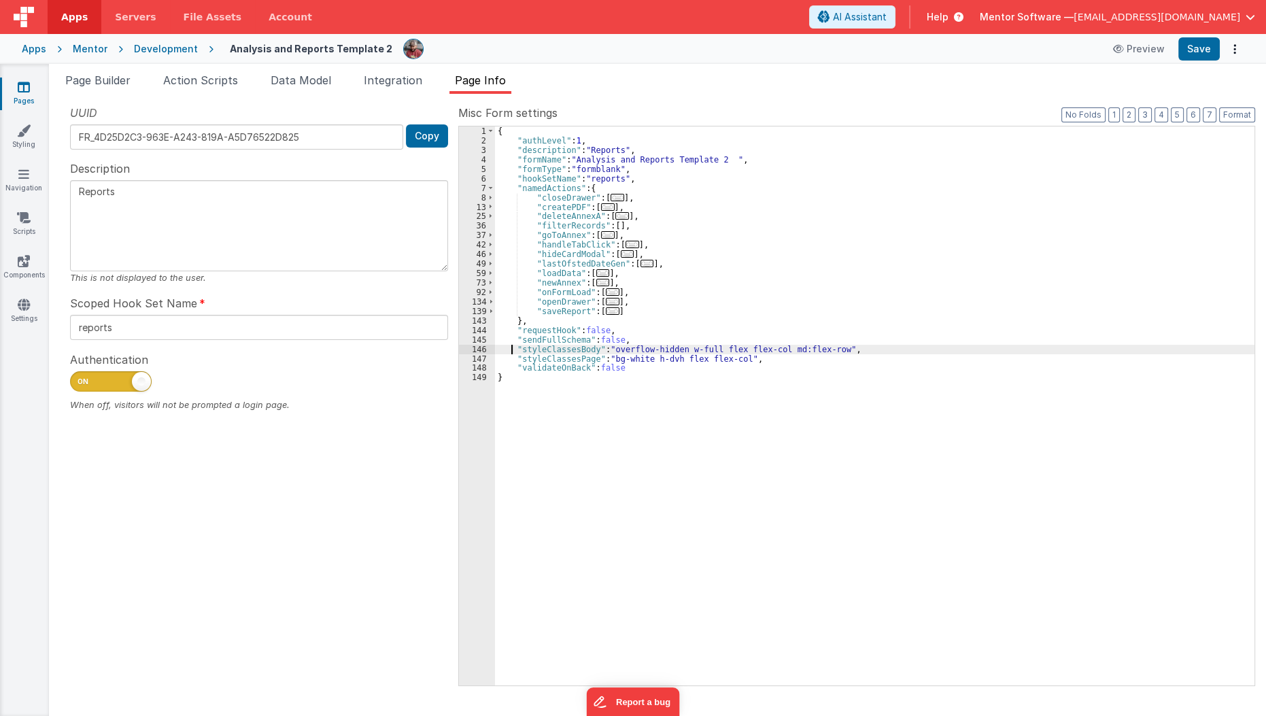
click at [509, 349] on div "{ "authLevel" : 1 , "description" : "Reports" , "formName" : "Analysis and Repo…" at bounding box center [875, 415] width 760 height 578
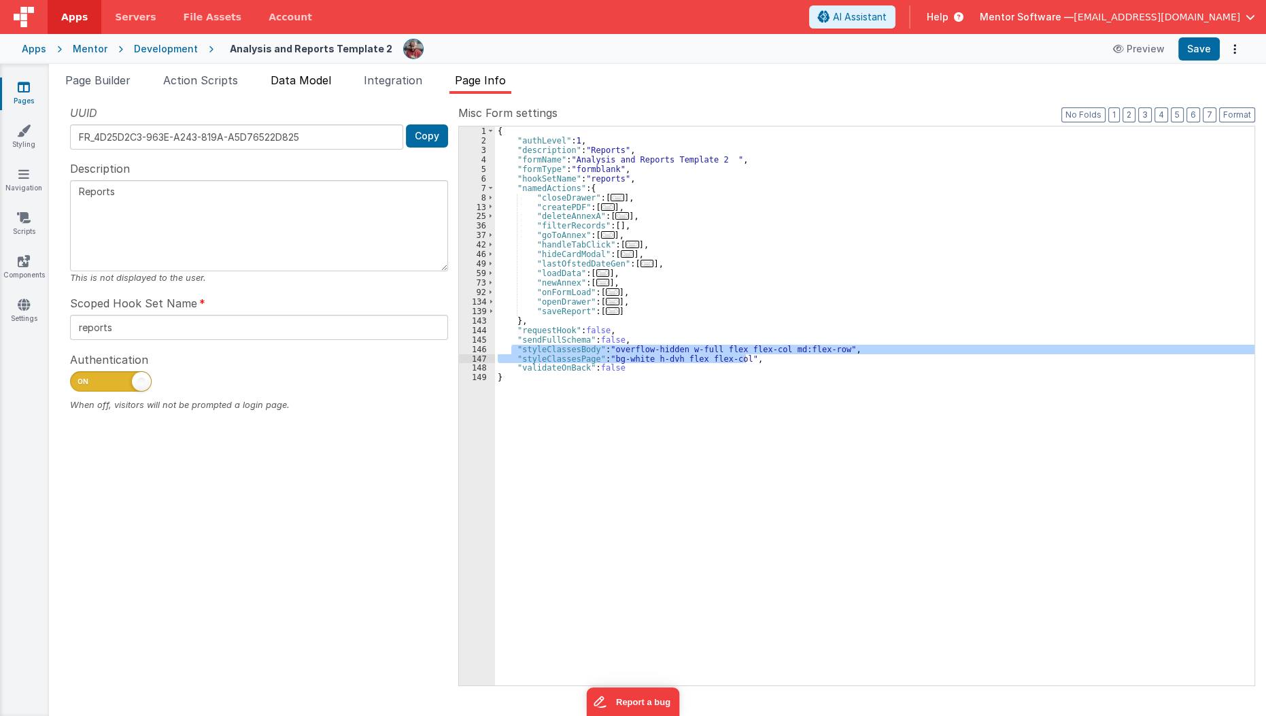
click at [301, 80] on span "Data Model" at bounding box center [301, 80] width 61 height 14
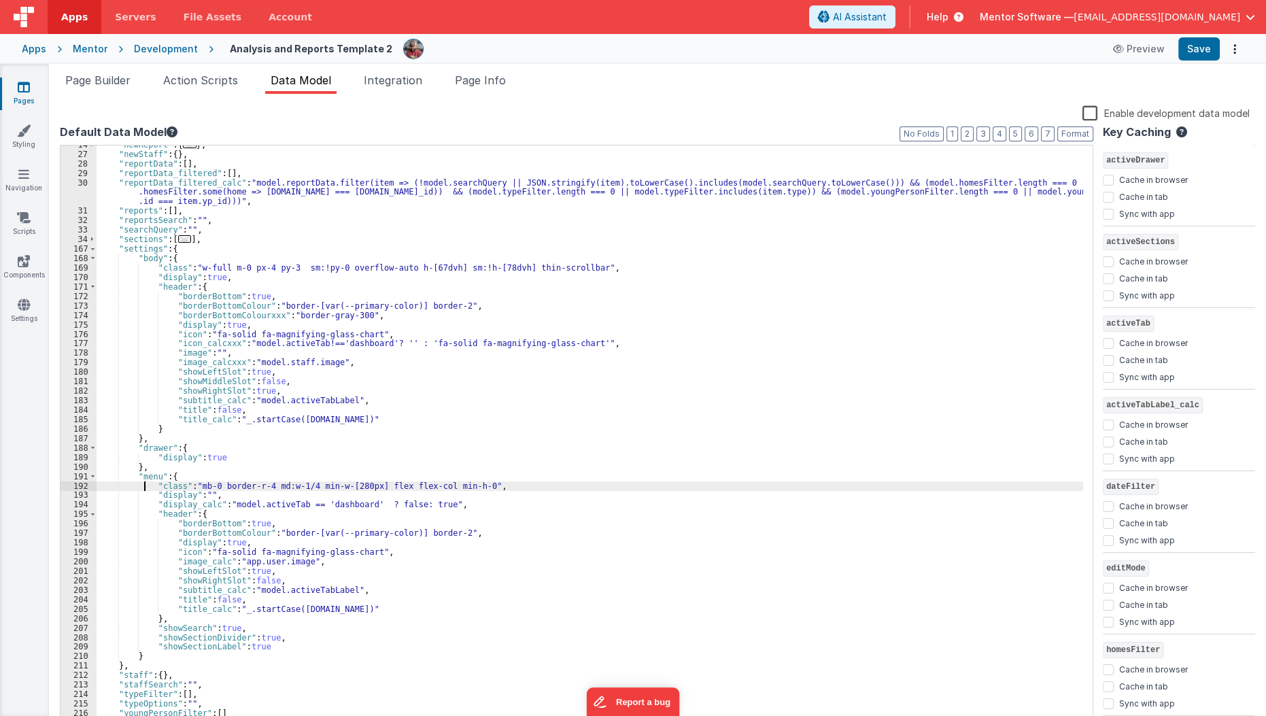
click at [143, 483] on div ""newReport" : { ... } , "newStaff" : { } , "reportData" : [ ] , "reportData_fil…" at bounding box center [590, 440] width 987 height 601
click at [147, 478] on div ""newReport" : { ... } , "newStaff" : { } , "reportData" : [ ] , "reportData_fil…" at bounding box center [590, 440] width 987 height 601
click at [149, 490] on div ""newReport" : { ... } , "newStaff" : { } , "reportData" : [ ] , "reportData_fil…" at bounding box center [590, 440] width 987 height 601
click at [109, 80] on span "Page Builder" at bounding box center [97, 80] width 65 height 14
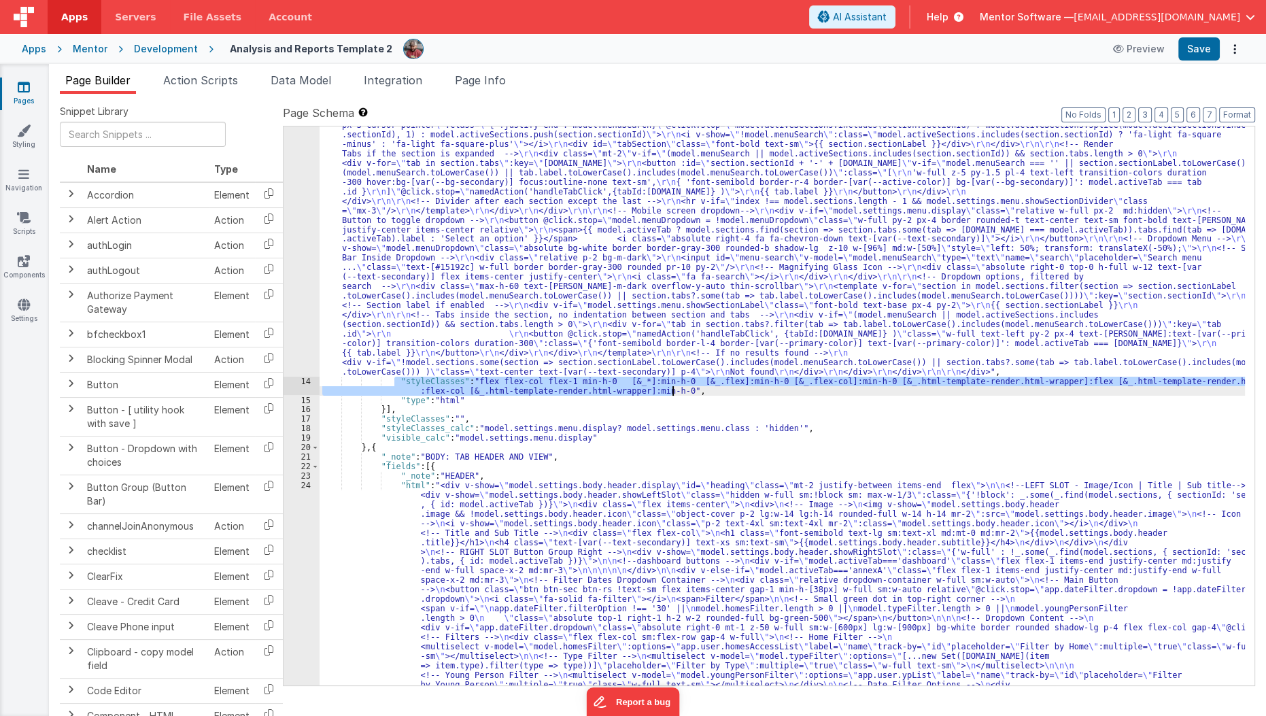
click at [560, 392] on div ""html" : "<div class= \" flex flex-col min-h-0 flex-1 \" > \r\n <!-- Search Inp…" at bounding box center [782, 405] width 925 height 559
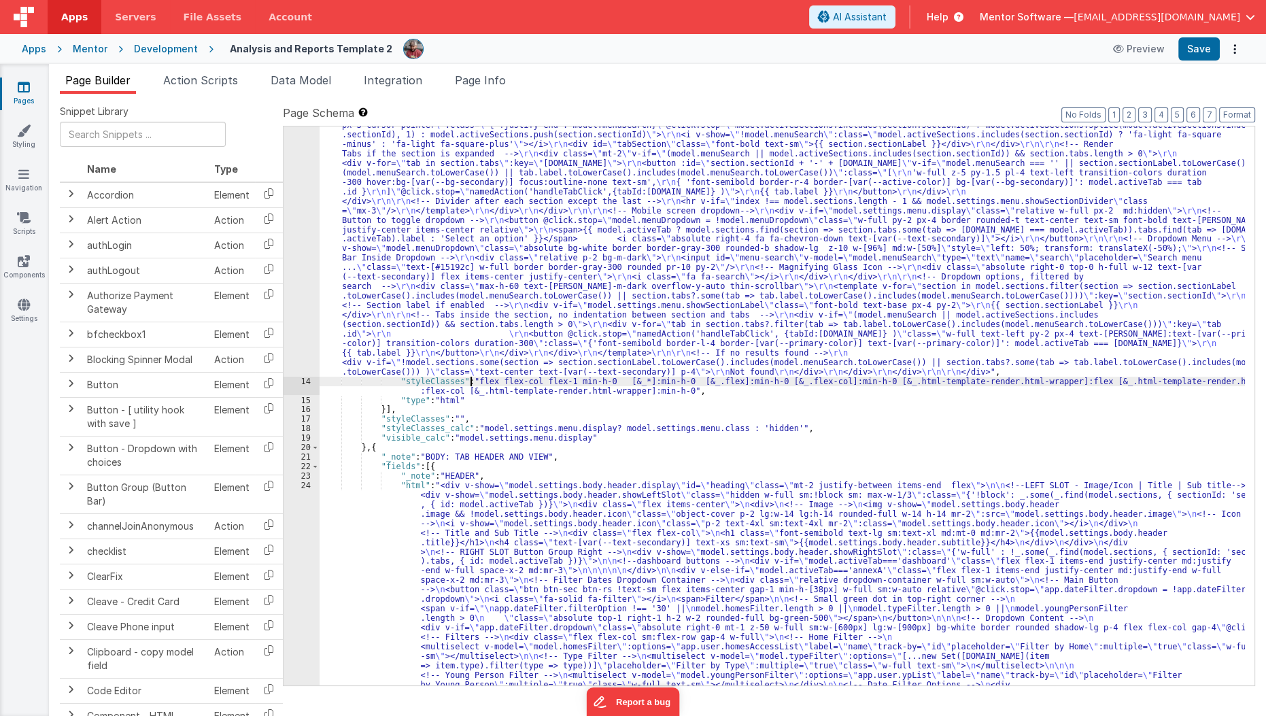
click at [292, 315] on div "13" at bounding box center [302, 153] width 36 height 445
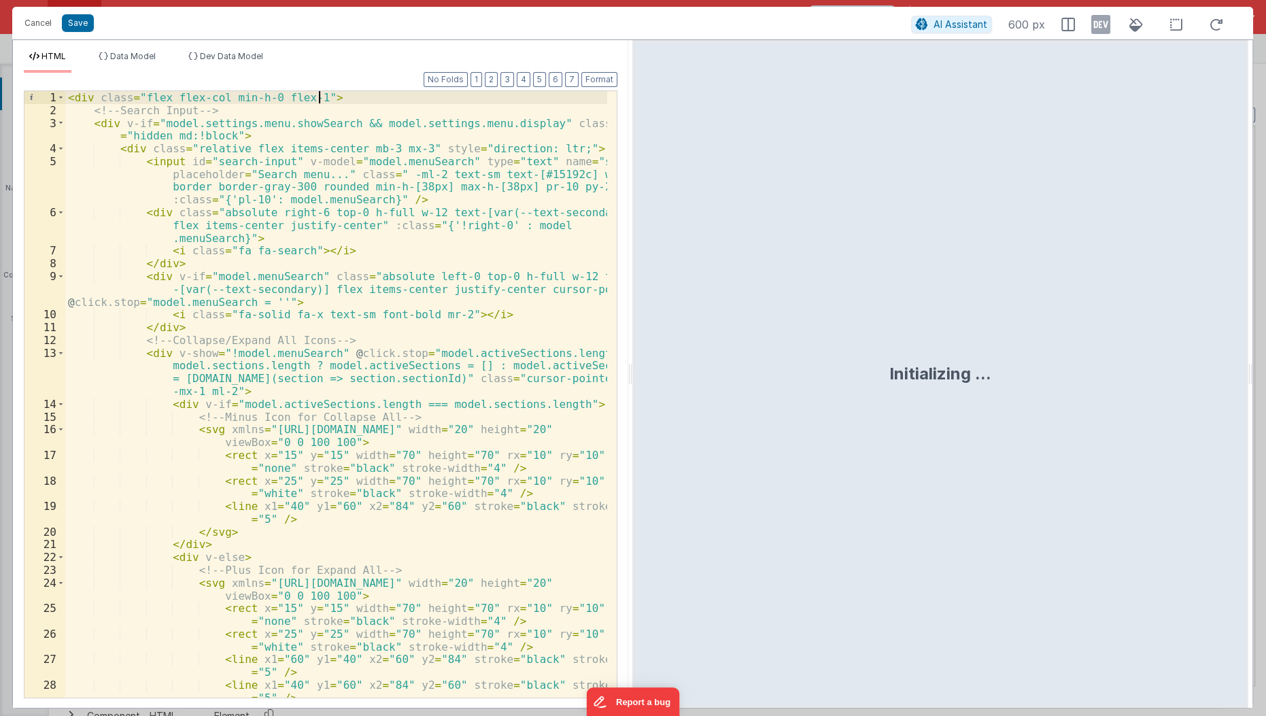
click at [337, 93] on div "< div class = "flex flex-col min-h-0 flex-1" > <!-- Search Input --> < div v-if…" at bounding box center [336, 408] width 543 height 634
click at [63, 118] on span at bounding box center [60, 123] width 7 height 13
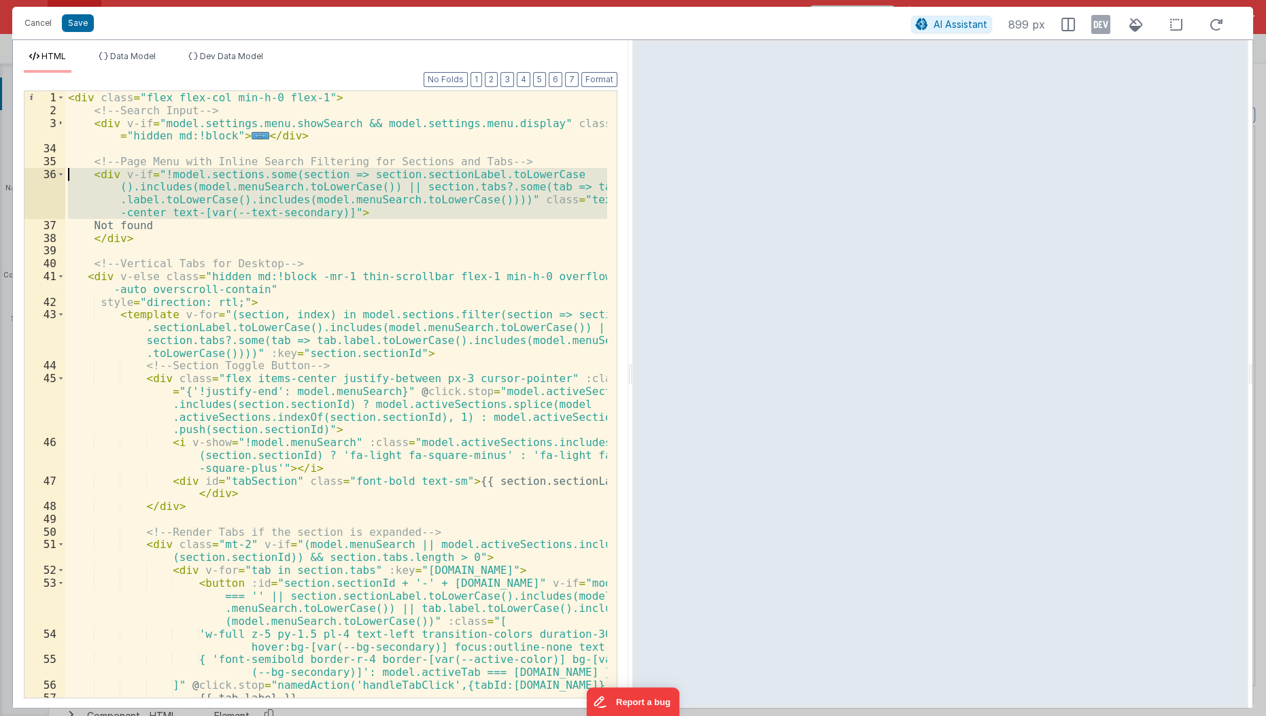
click at [54, 171] on div "36" at bounding box center [44, 193] width 41 height 51
click at [61, 175] on span at bounding box center [60, 174] width 7 height 13
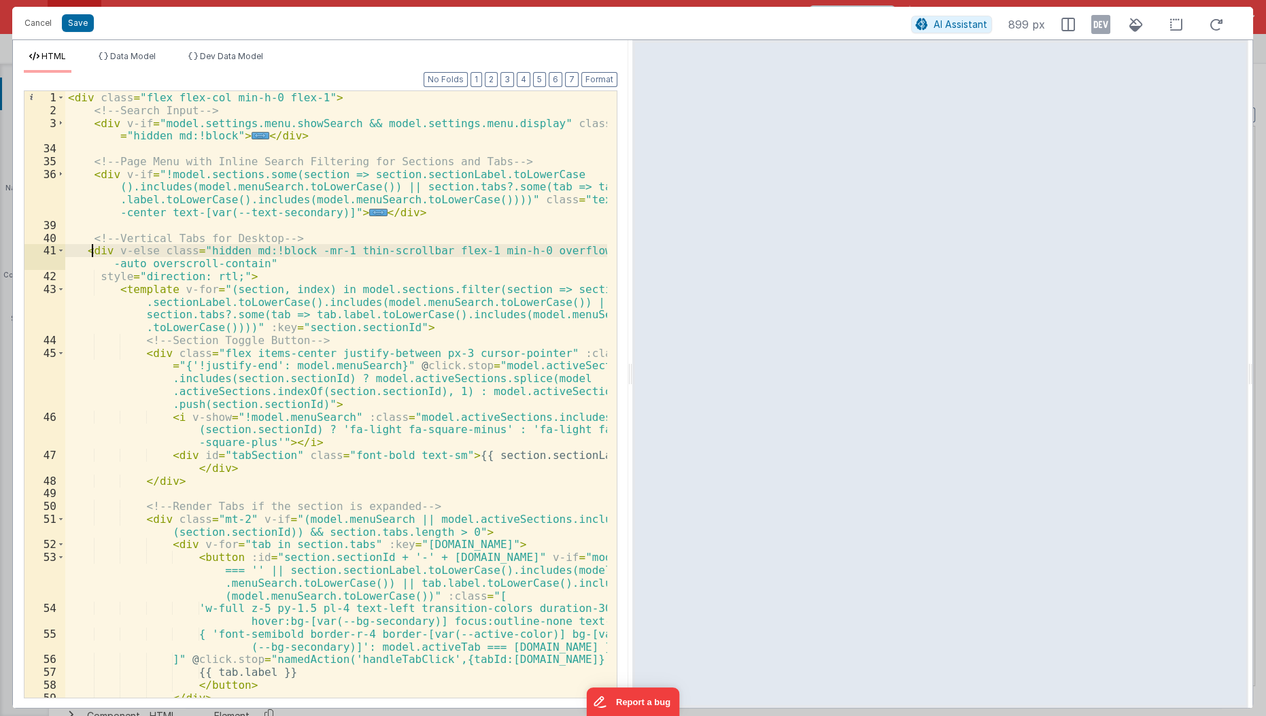
click at [91, 252] on div "< div class = "flex flex-col min-h-0 flex-1" > <!-- Search Input --> < div v-if…" at bounding box center [336, 408] width 543 height 634
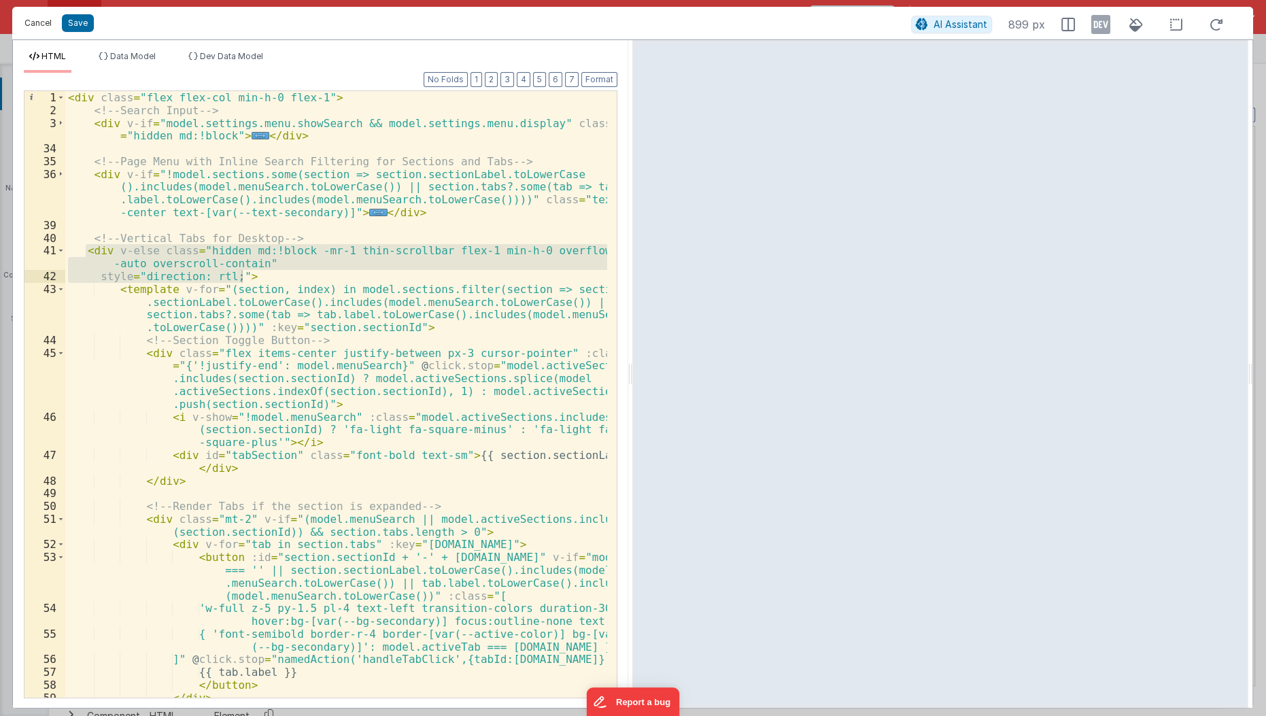
click at [30, 22] on button "Cancel" at bounding box center [38, 23] width 41 height 19
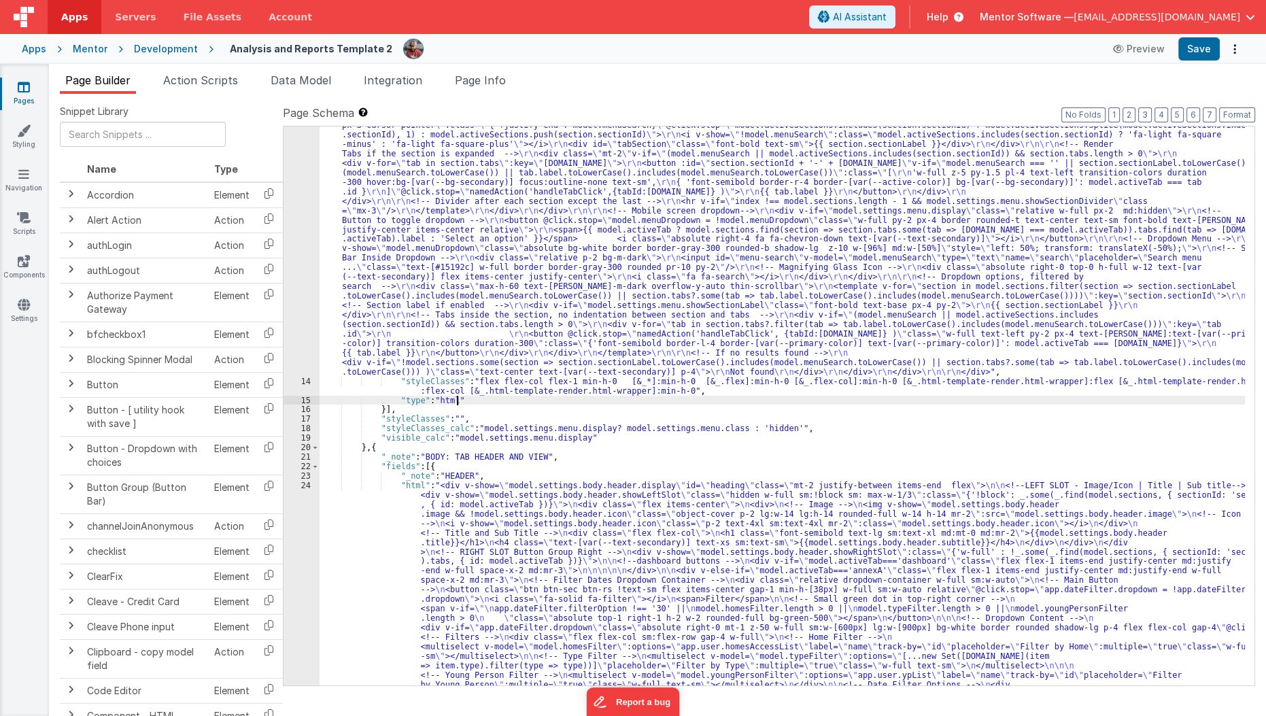
click at [501, 78] on span "Page Info" at bounding box center [480, 80] width 51 height 14
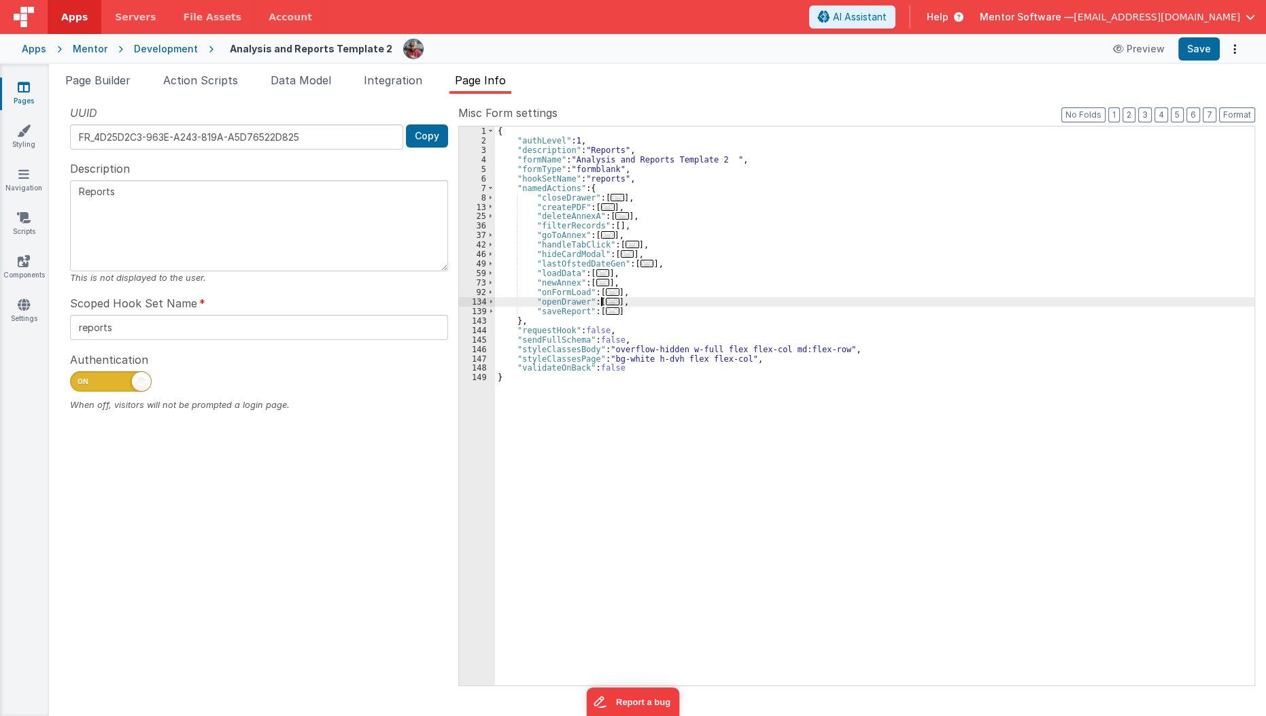
click at [607, 305] on span "..." at bounding box center [613, 301] width 14 height 7
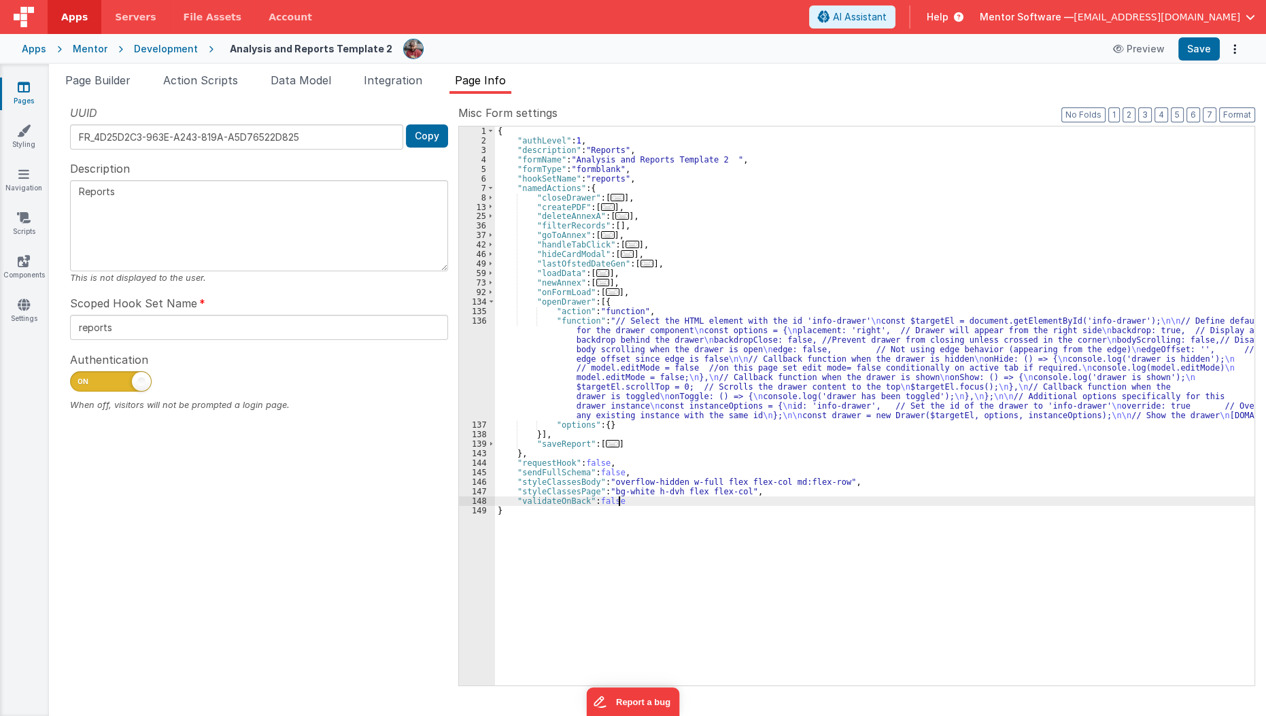
click at [712, 505] on div "{ "authLevel" : 1 , "description" : "Reports" , "formName" : "Analysis and Repo…" at bounding box center [875, 415] width 760 height 578
click at [658, 487] on div "{ "authLevel" : 1 , "description" : "Reports" , "formName" : "Analysis and Repo…" at bounding box center [875, 415] width 760 height 578
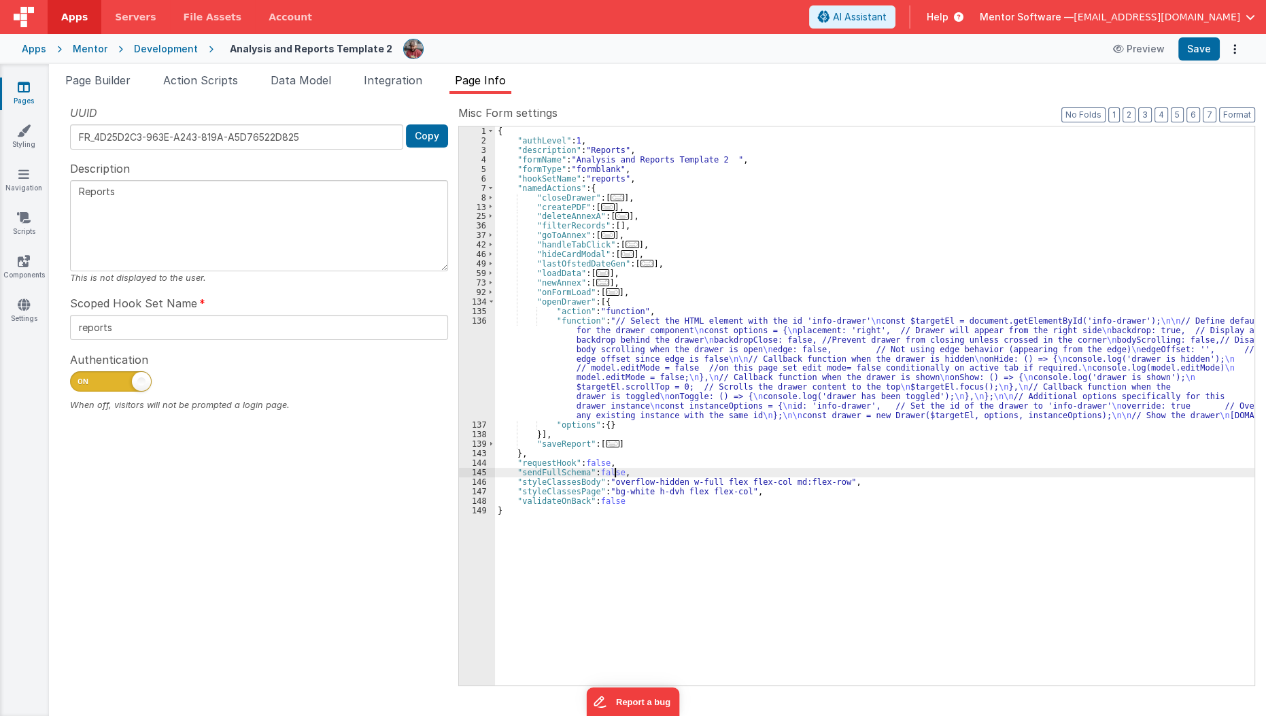
click at [615, 475] on div "{ "authLevel" : 1 , "description" : "Reports" , "formName" : "Analysis and Repo…" at bounding box center [875, 415] width 760 height 578
click at [308, 85] on span "Data Model" at bounding box center [301, 80] width 61 height 14
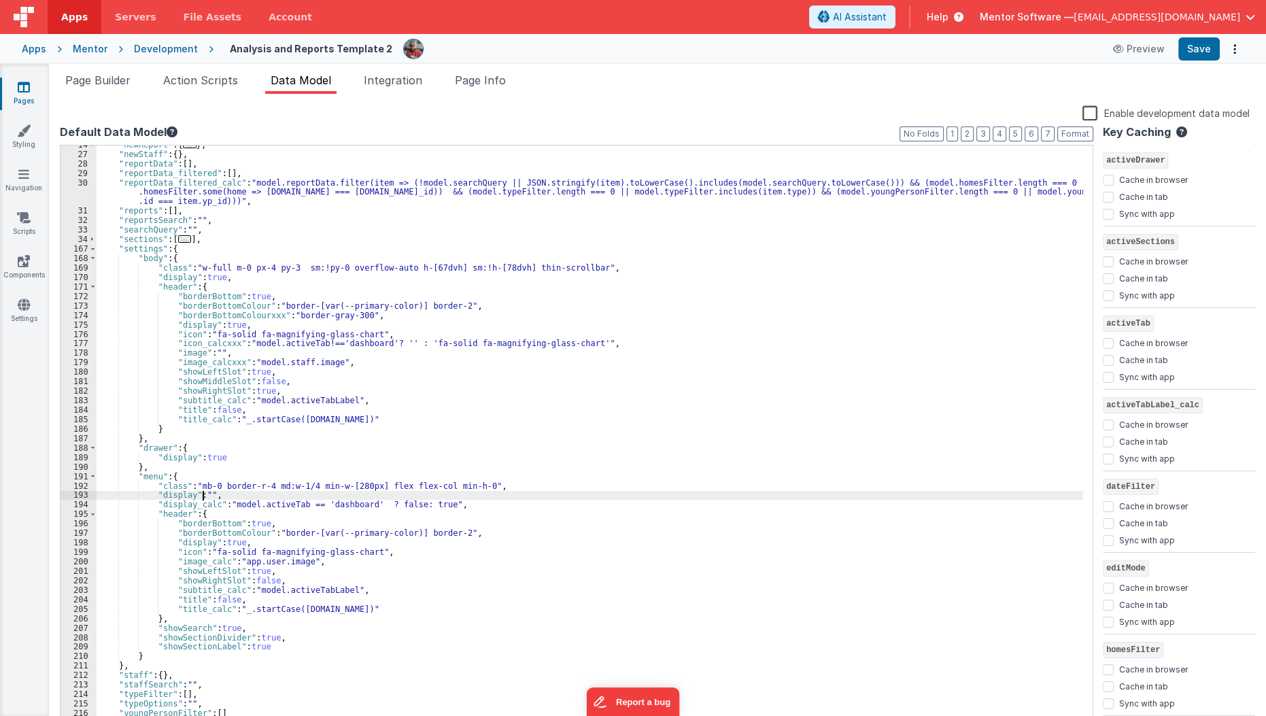
click at [203, 494] on div ""newReport" : { ... } , "newStaff" : { } , "reportData" : [ ] , "reportData_fil…" at bounding box center [590, 440] width 987 height 601
click at [201, 487] on div ""newReport" : { ... } , "newStaff" : { } , "reportData" : [ ] , "reportData_fil…" at bounding box center [590, 440] width 987 height 601
click at [92, 80] on span "Page Builder" at bounding box center [97, 80] width 65 height 14
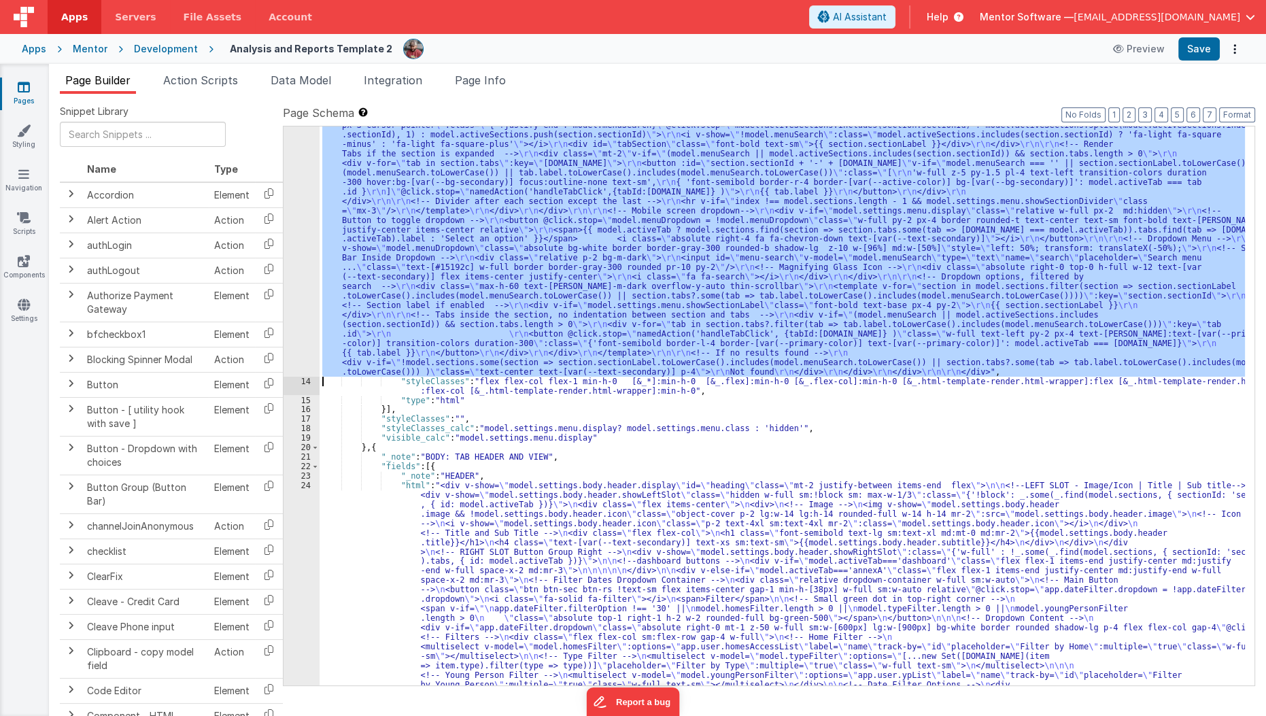
click at [297, 248] on div "13" at bounding box center [302, 153] width 36 height 445
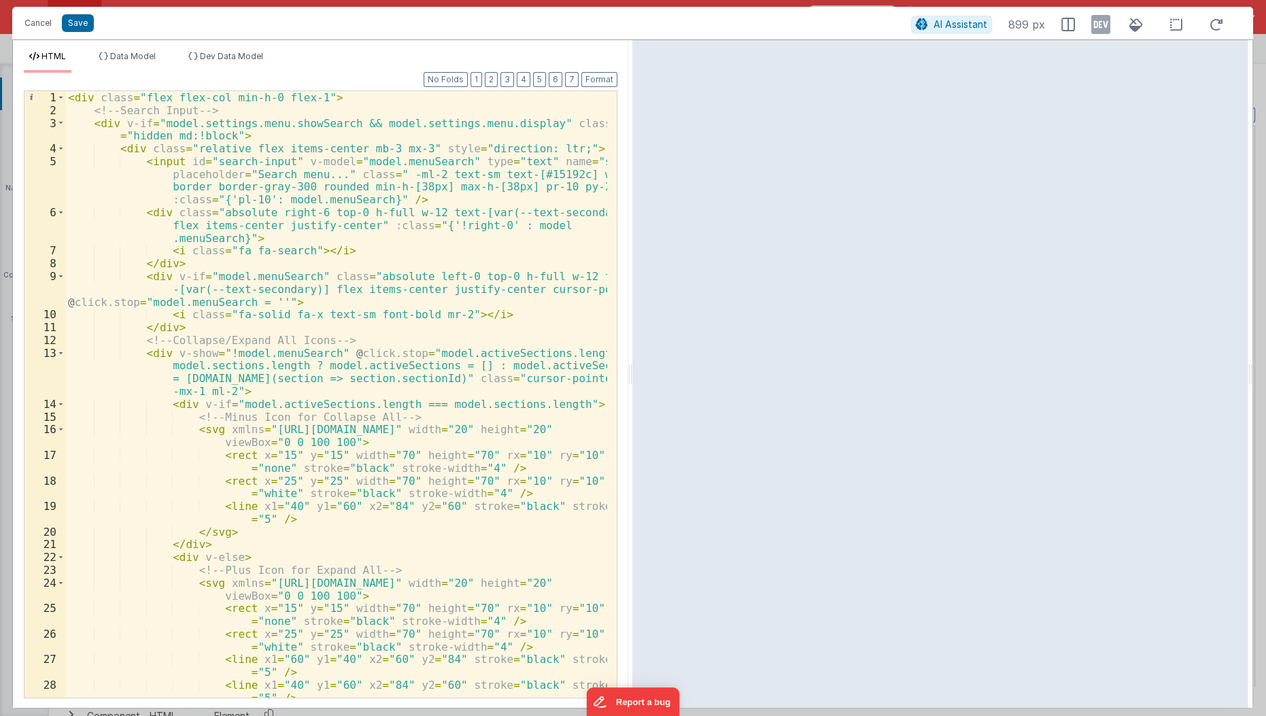
click at [396, 101] on div "< div class = "flex flex-col min-h-0 flex-1" > <!-- Search Input --> < div v-if…" at bounding box center [336, 408] width 543 height 634
click at [63, 126] on span at bounding box center [60, 123] width 7 height 13
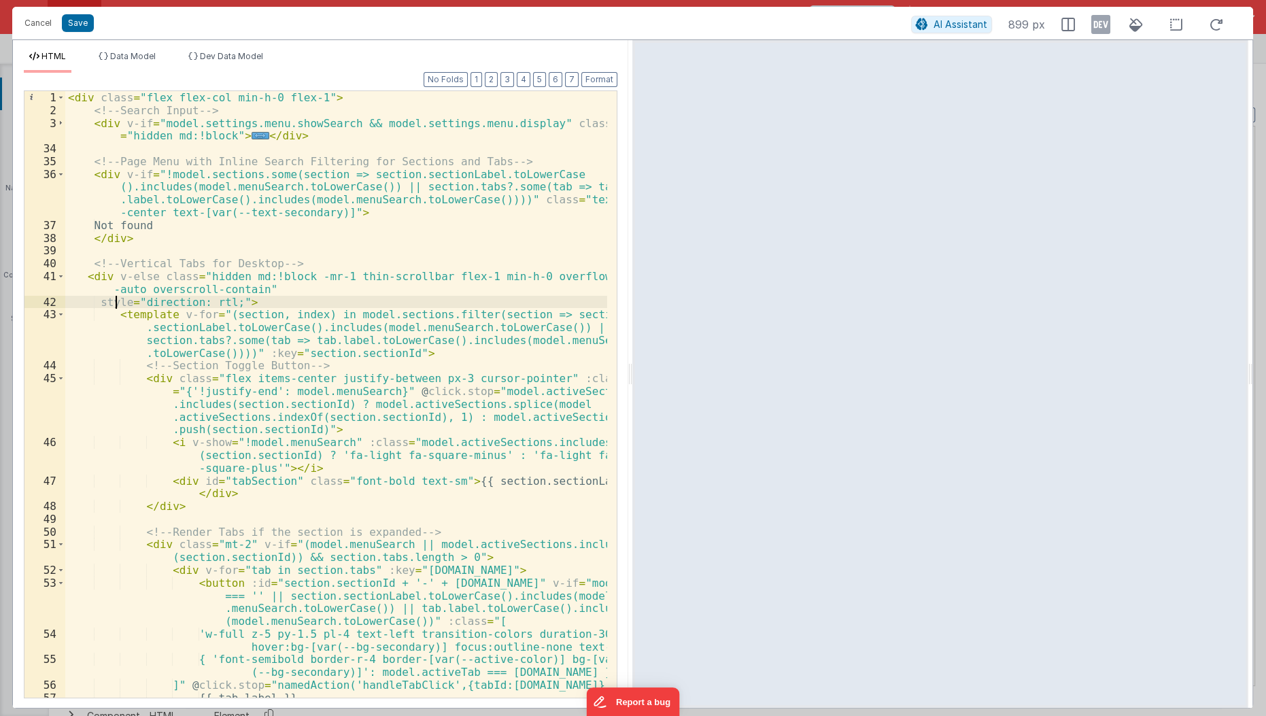
click at [114, 304] on div "< div class = "flex flex-col min-h-0 flex-1" > <!-- Search Input --> < div v-if…" at bounding box center [336, 408] width 543 height 634
click at [75, 273] on div "< div class = "flex flex-col min-h-0 flex-1" > <!-- Search Input --> < div v-if…" at bounding box center [336, 408] width 543 height 634
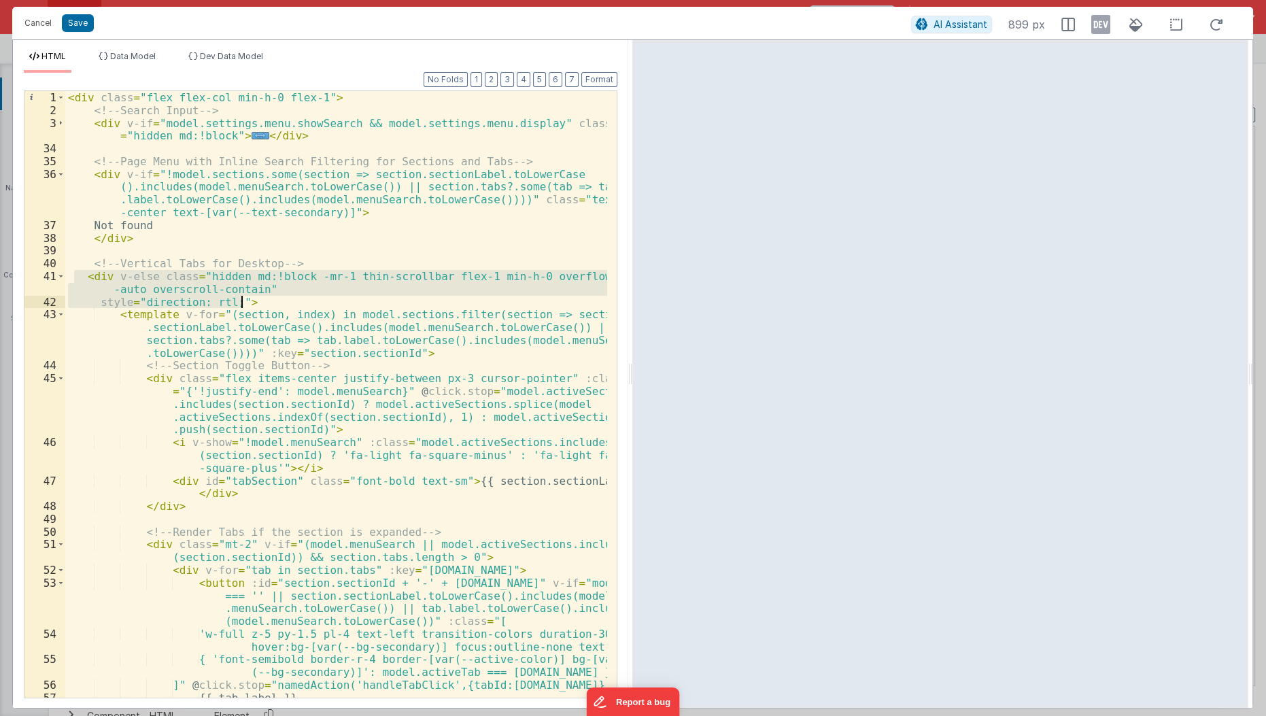
click at [173, 279] on div "< div class = "flex flex-col min-h-0 flex-1" > <!-- Search Input --> < div v-if…" at bounding box center [336, 394] width 542 height 607
click at [167, 277] on div "< div class = "flex flex-col min-h-0 flex-1" > <!-- Search Input --> < div v-if…" at bounding box center [336, 408] width 543 height 634
click at [36, 20] on button "Cancel" at bounding box center [38, 23] width 41 height 19
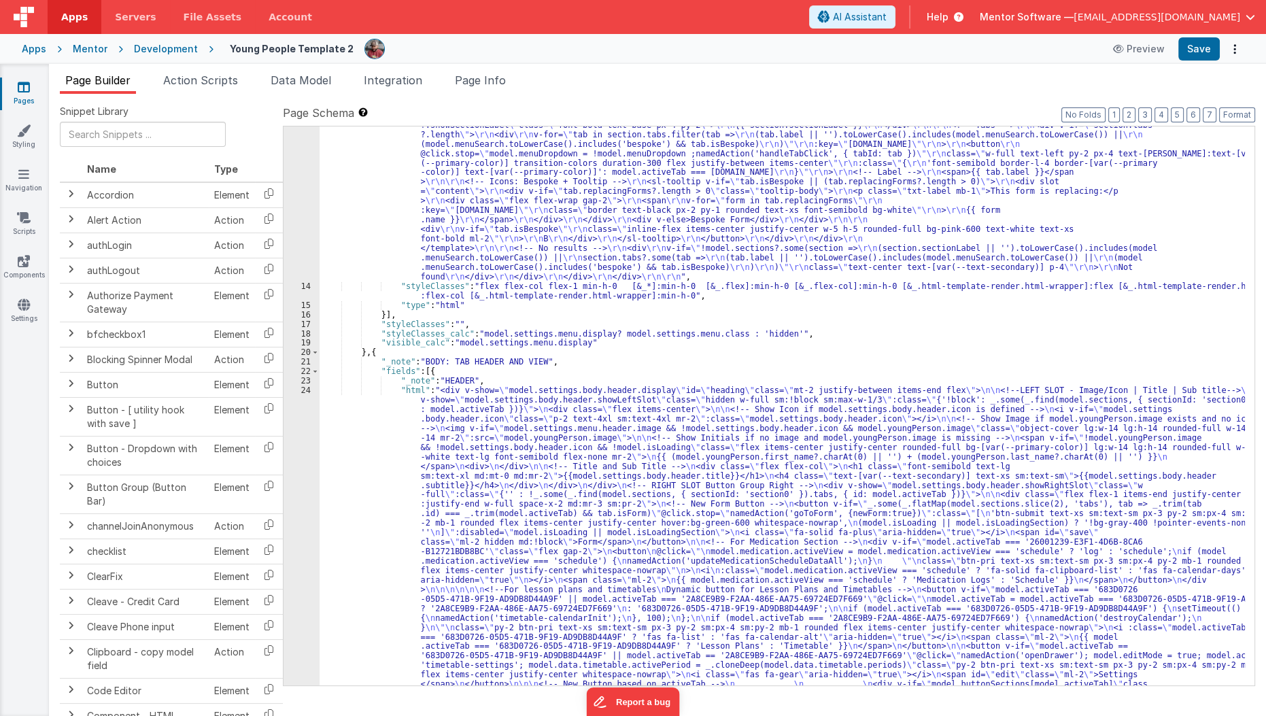
scroll to position [813, 0]
click at [535, 408] on div ""html" : "<div class= \" flex flex-col min-h-0 flex-1 \" > \r\n <!-- Search Inp…" at bounding box center [783, 507] width 926 height 1895
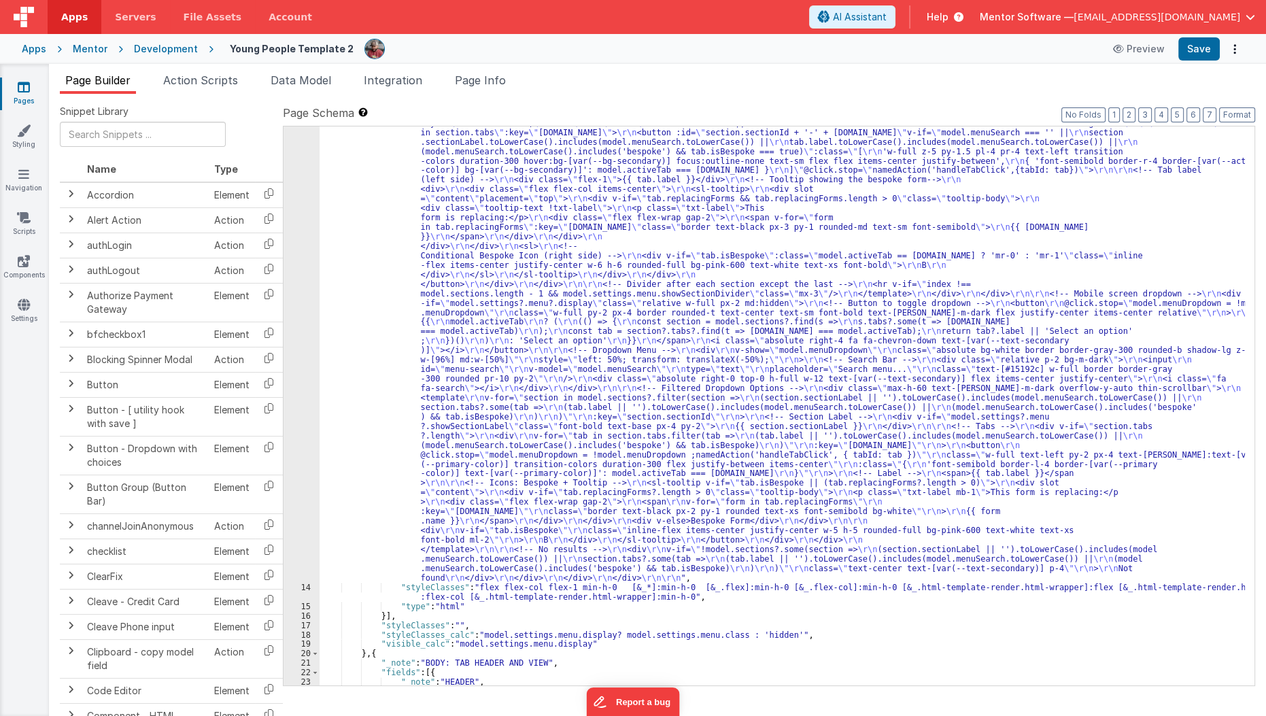
scroll to position [510, 0]
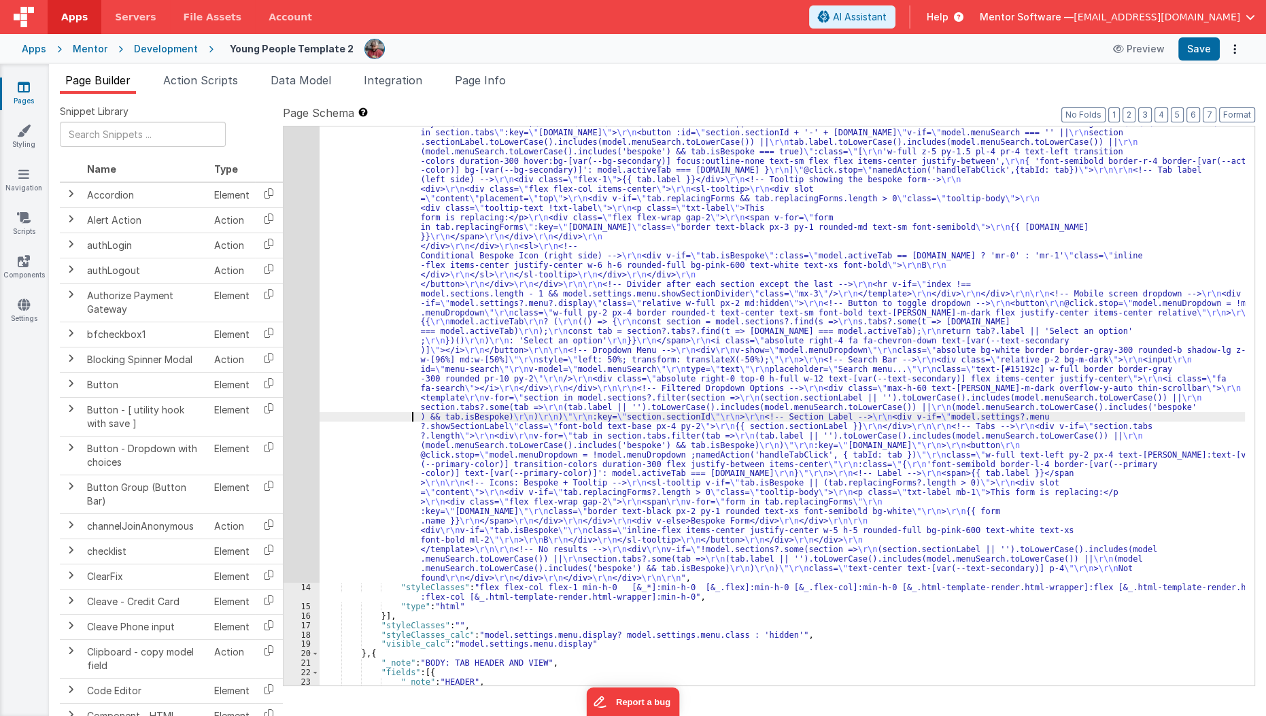
click at [386, 419] on div ""html" : "<div class= \" flex flex-col min-h-0 flex-1 \" > \r\n <!-- Search Inp…" at bounding box center [783, 506] width 926 height 1289
click at [296, 433] on div "13" at bounding box center [302, 222] width 36 height 720
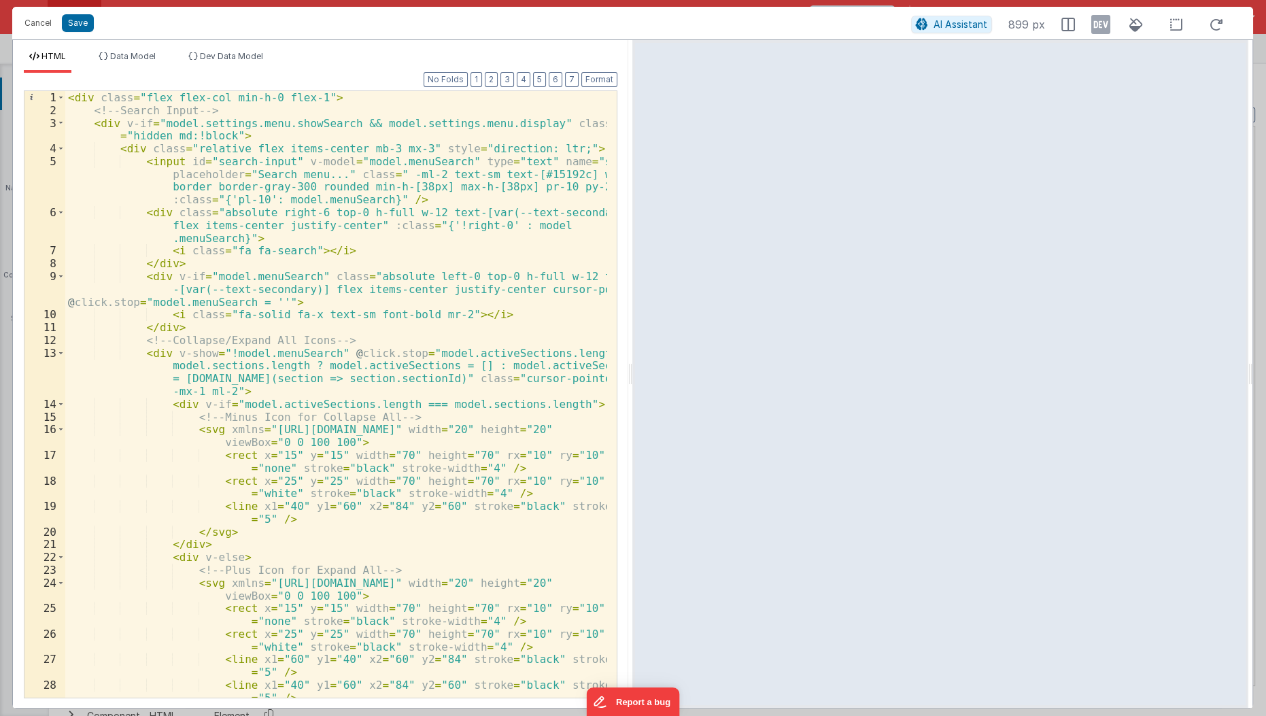
scroll to position [0, 0]
click at [71, 25] on button "Save" at bounding box center [78, 23] width 32 height 18
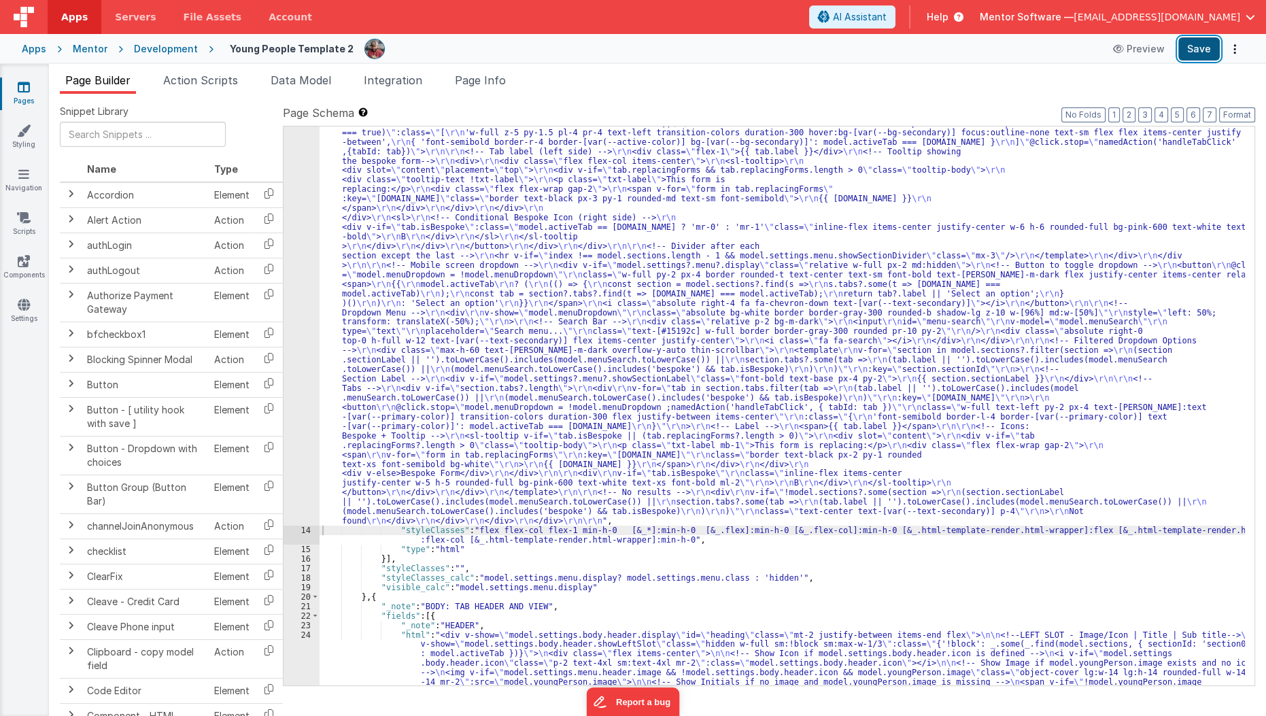
click at [1195, 47] on button "Save" at bounding box center [1198, 48] width 41 height 23
click at [24, 95] on link "Pages" at bounding box center [23, 93] width 49 height 27
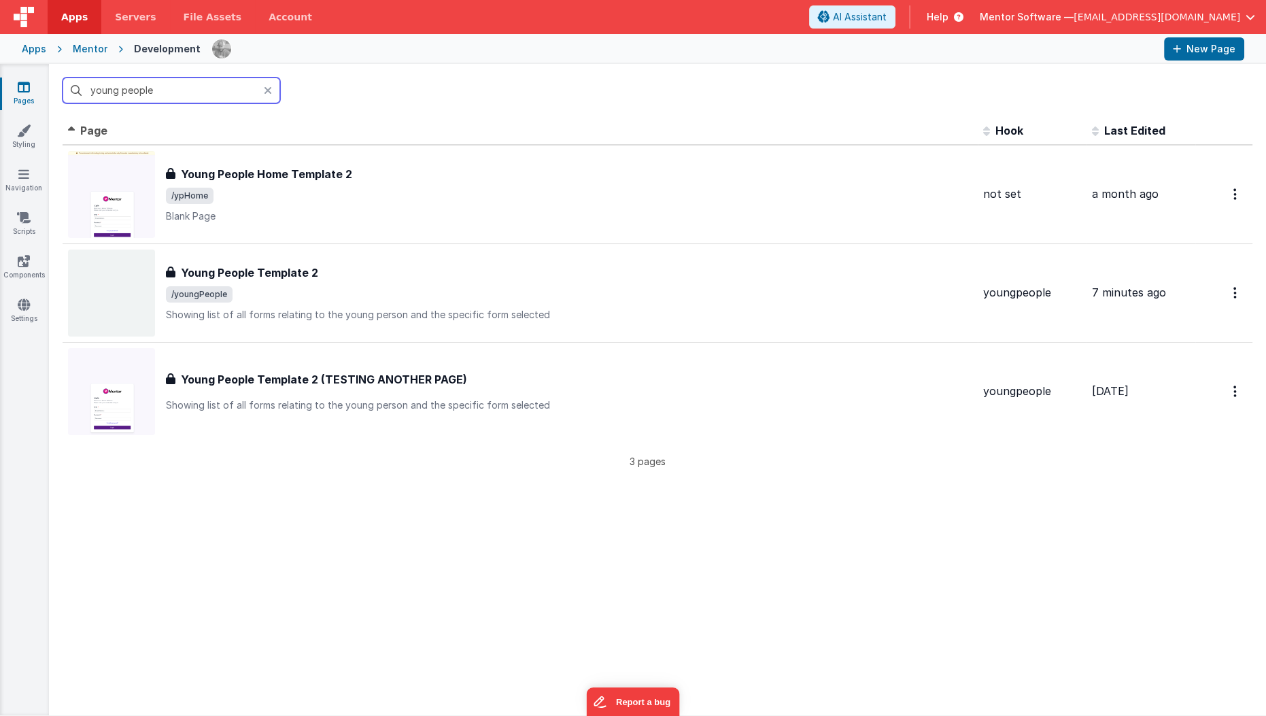
click at [215, 78] on input "young people" at bounding box center [172, 91] width 218 height 26
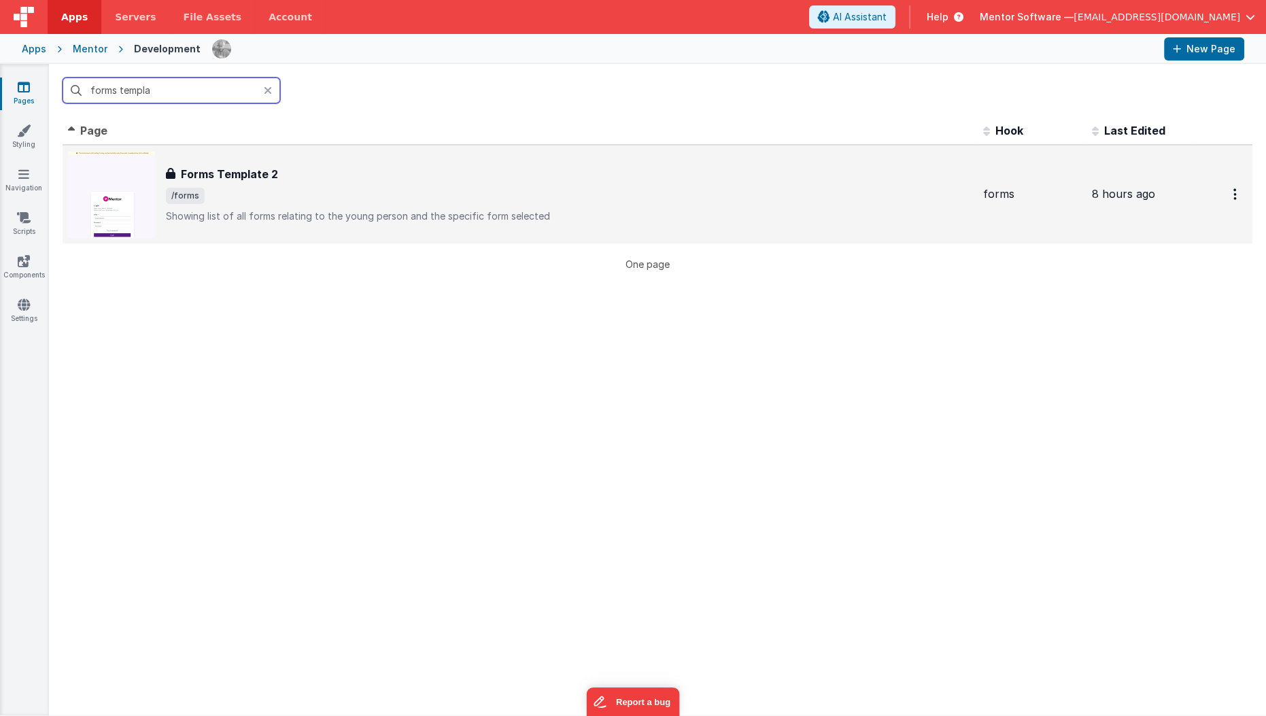
type input "forms templa"
click at [288, 188] on span "/forms" at bounding box center [569, 196] width 806 height 16
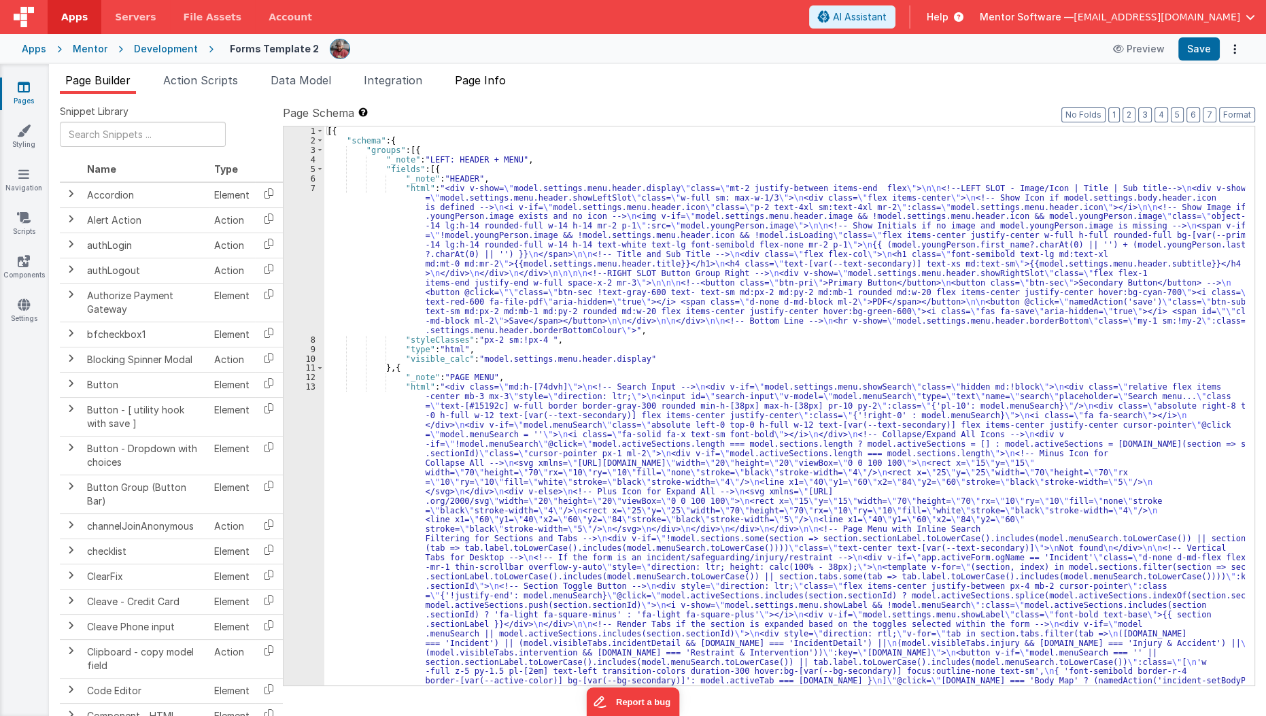
click at [483, 87] on li "Page Info" at bounding box center [480, 83] width 62 height 22
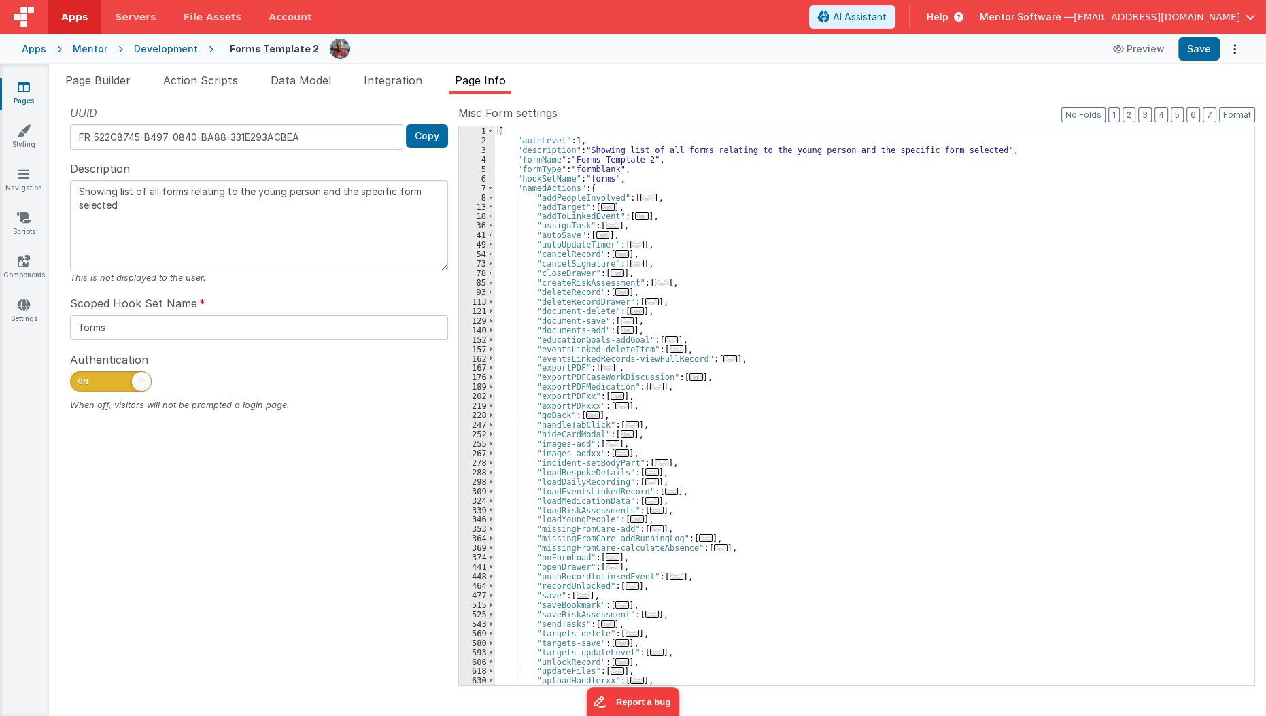
scroll to position [75, 0]
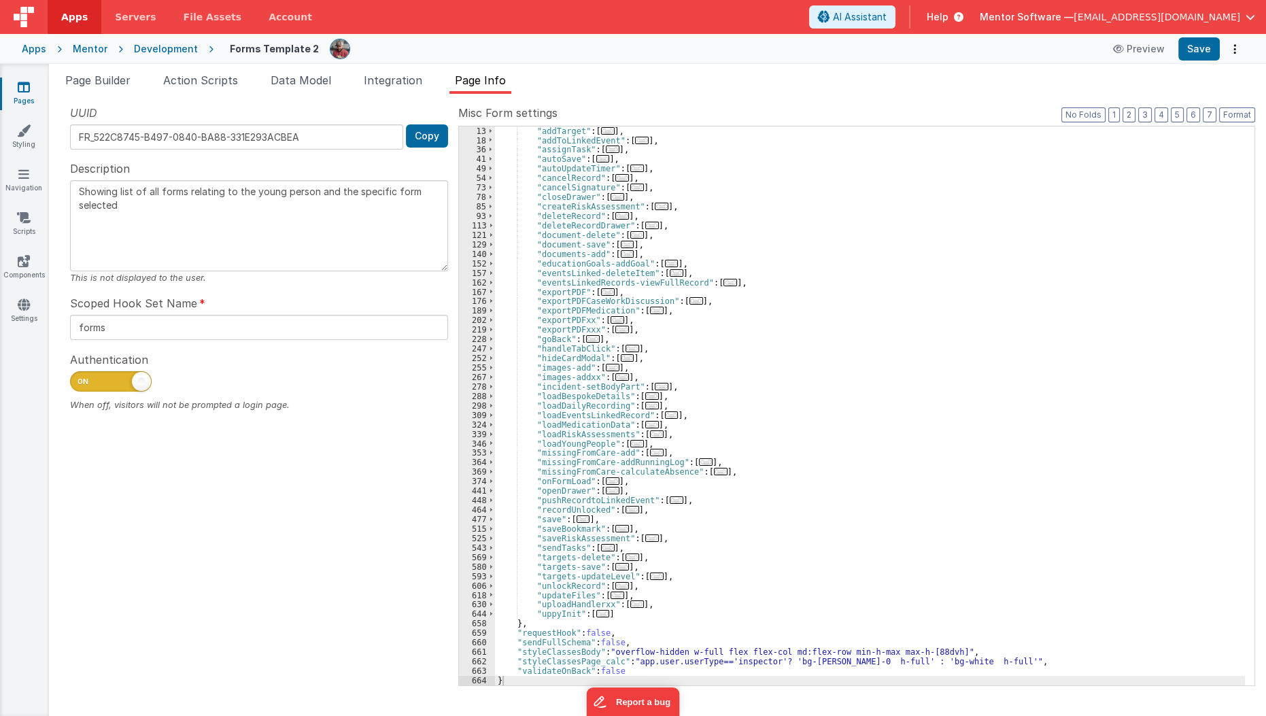
click at [877, 662] on div ""addTarget" : [ ... ] , "addToLinkedEvent" : [ ... ] , "assignTask" : [ ... ] ,…" at bounding box center [870, 415] width 751 height 578
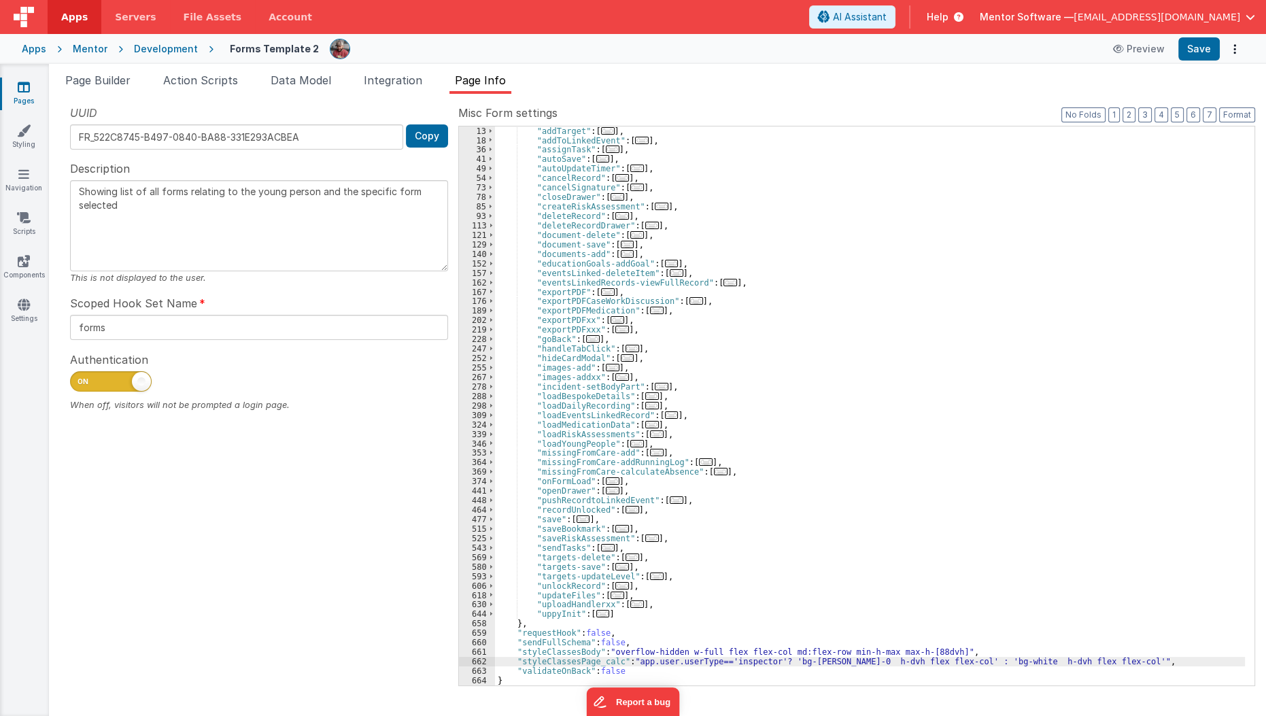
click at [619, 643] on div ""addTarget" : [ ... ] , "addToLinkedEvent" : [ ... ] , "assignTask" : [ ... ] ,…" at bounding box center [870, 415] width 751 height 578
click at [613, 656] on div ""addTarget" : [ ... ] , "addToLinkedEvent" : [ ... ] , "assignTask" : [ ... ] ,…" at bounding box center [870, 415] width 751 height 578
click at [1202, 42] on button "Save" at bounding box center [1198, 48] width 41 height 23
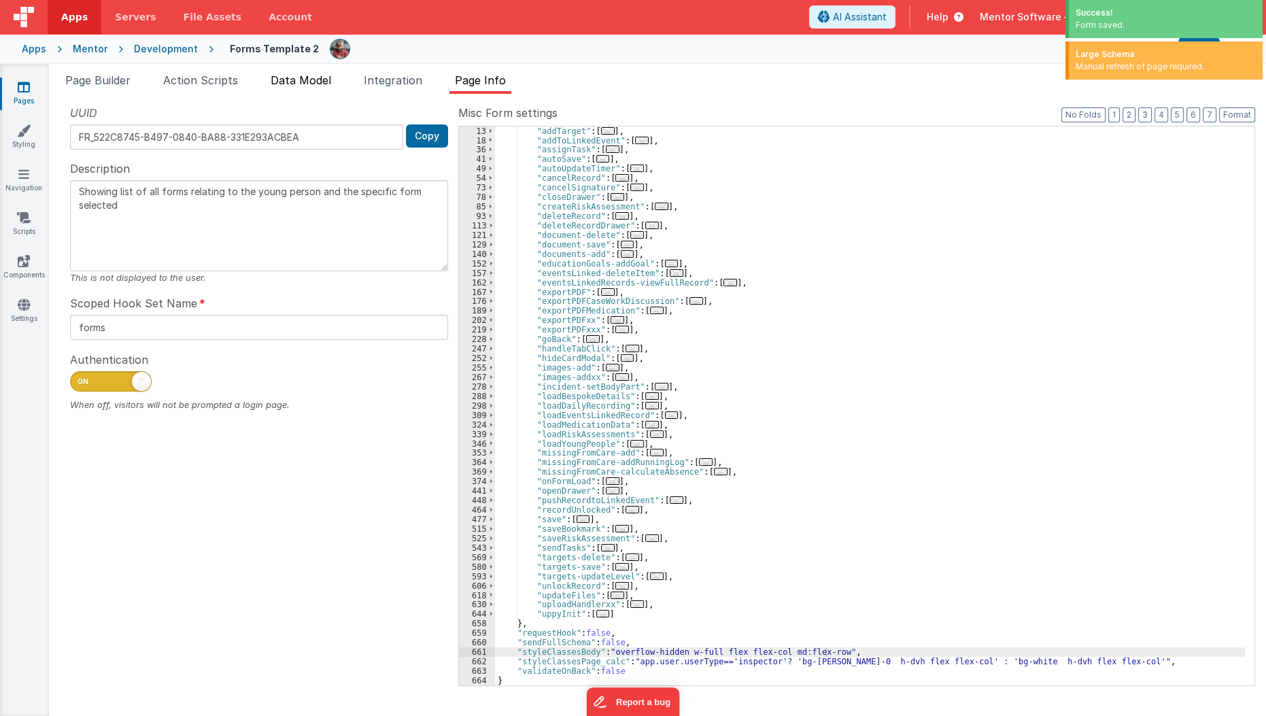
click at [315, 86] on span "Data Model" at bounding box center [301, 80] width 61 height 14
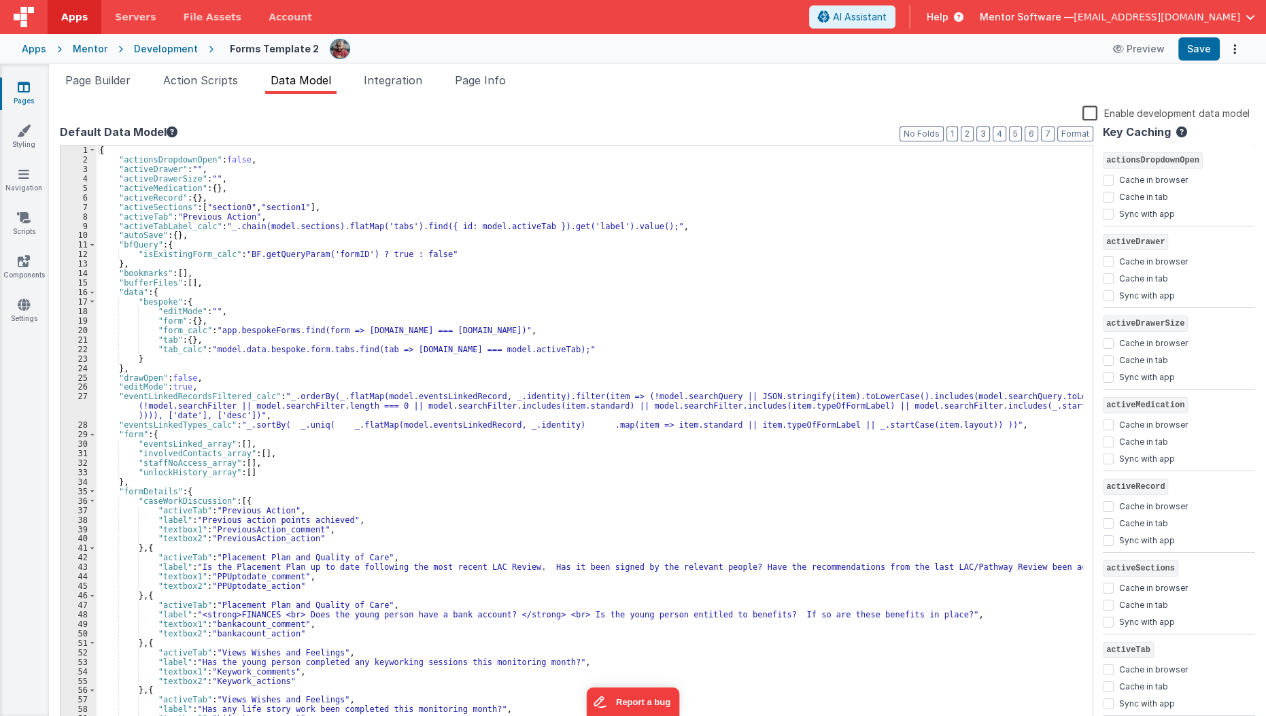
click at [1088, 108] on label "Enable development data model" at bounding box center [1166, 113] width 167 height 16
click at [0, 0] on input "Enable development data model" at bounding box center [0, 0] width 0 height 0
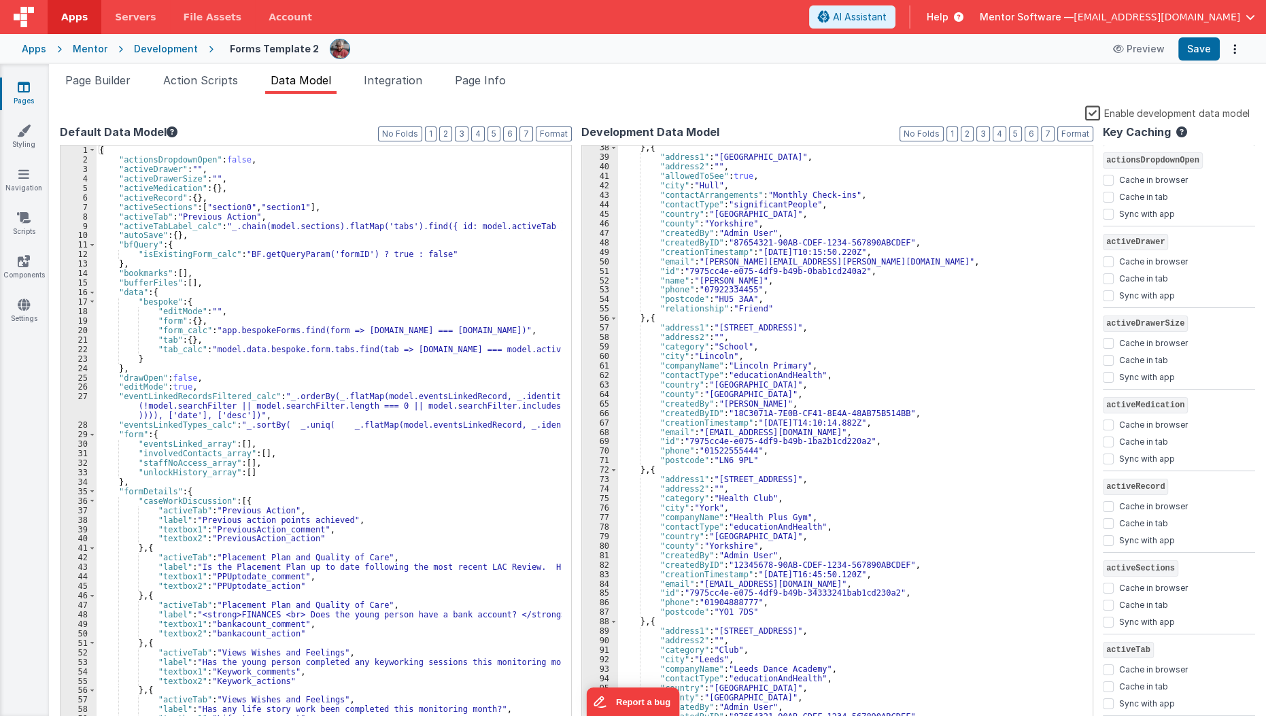
scroll to position [353, 0]
click at [953, 369] on div "} , { "address1" : "Bridge Street" , "address2" : "" , "allowedToSee" : true , …" at bounding box center [851, 443] width 466 height 601
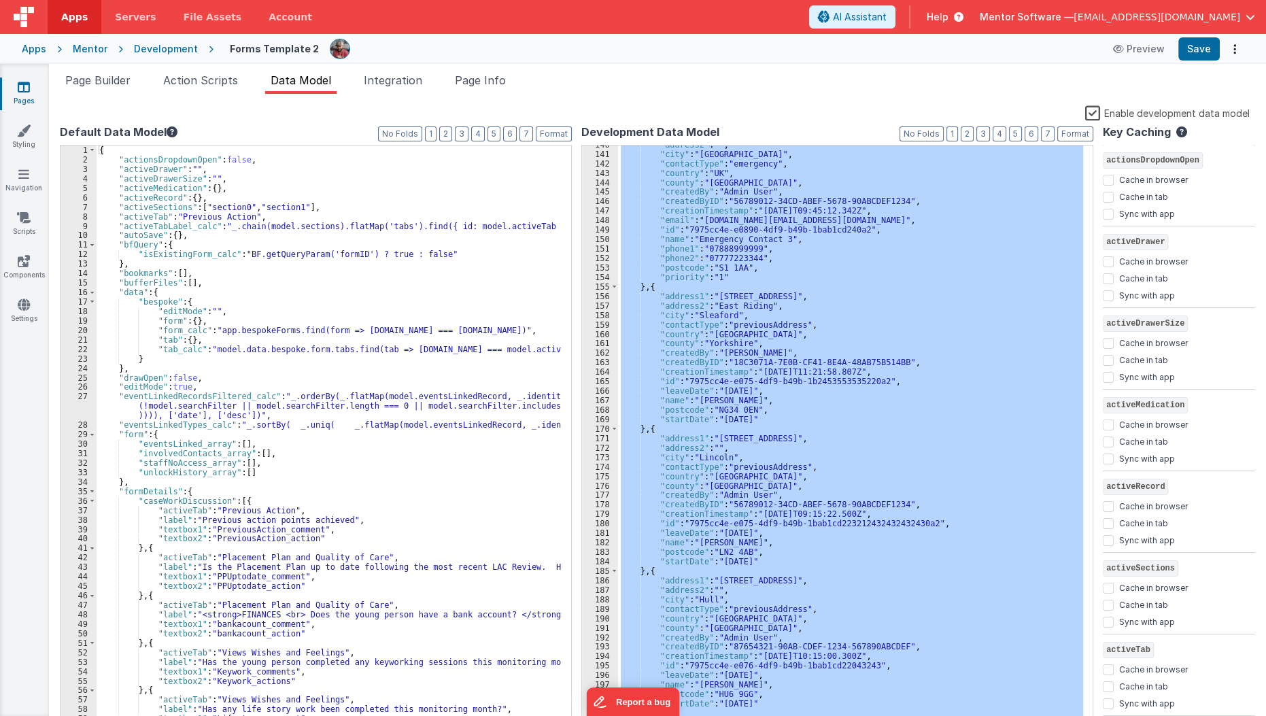
scroll to position [0, 0]
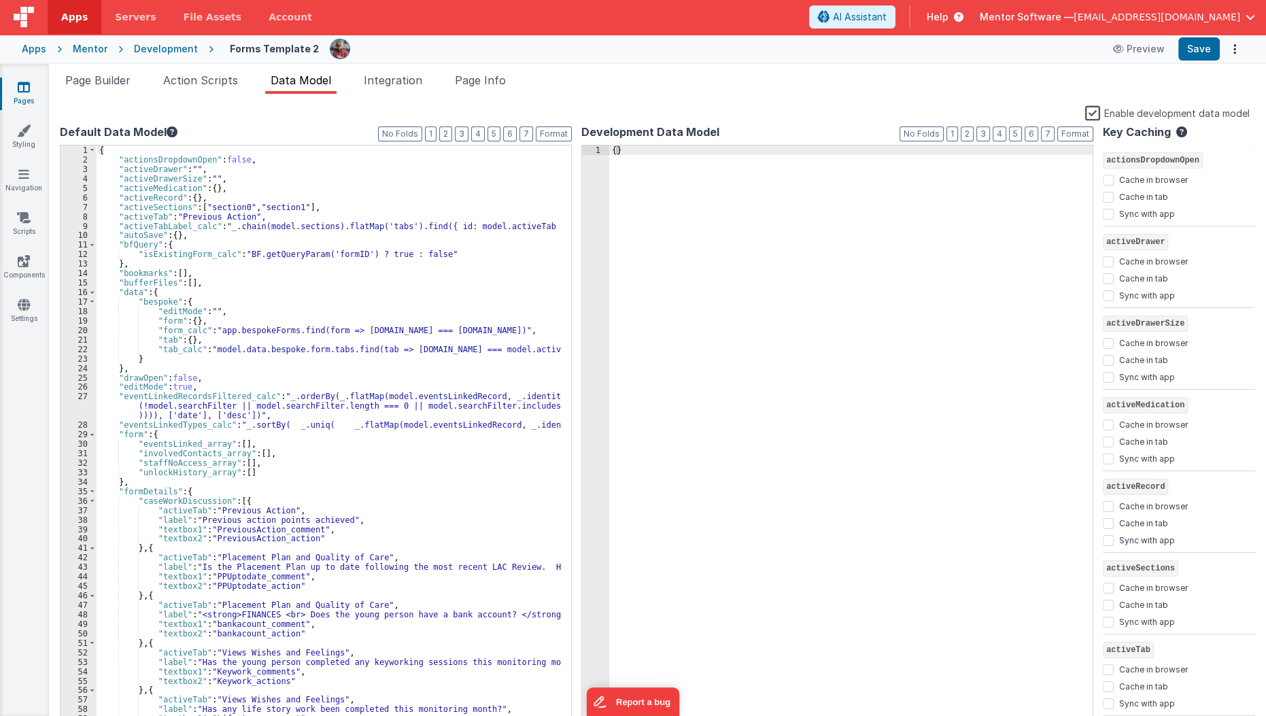
click at [1093, 111] on label "Enable development data model" at bounding box center [1167, 113] width 165 height 16
click at [0, 0] on input "Enable development data model" at bounding box center [0, 0] width 0 height 0
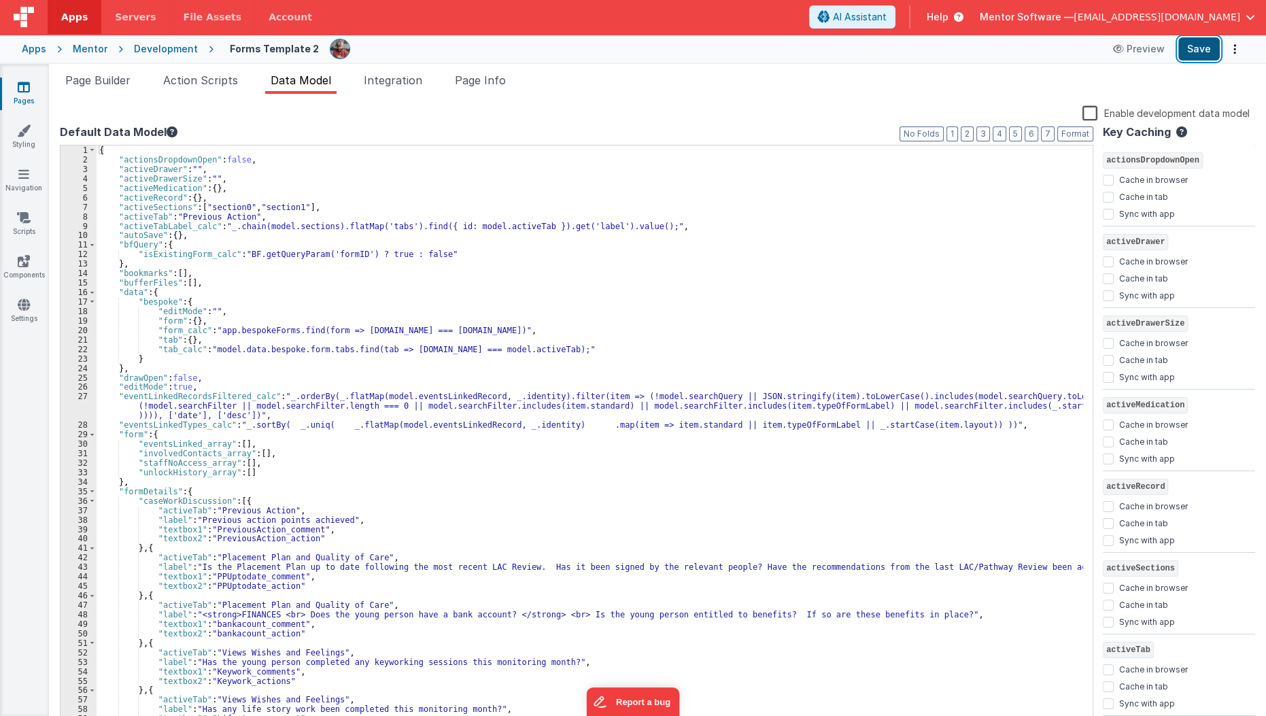
click at [1197, 50] on button "Save" at bounding box center [1198, 48] width 41 height 23
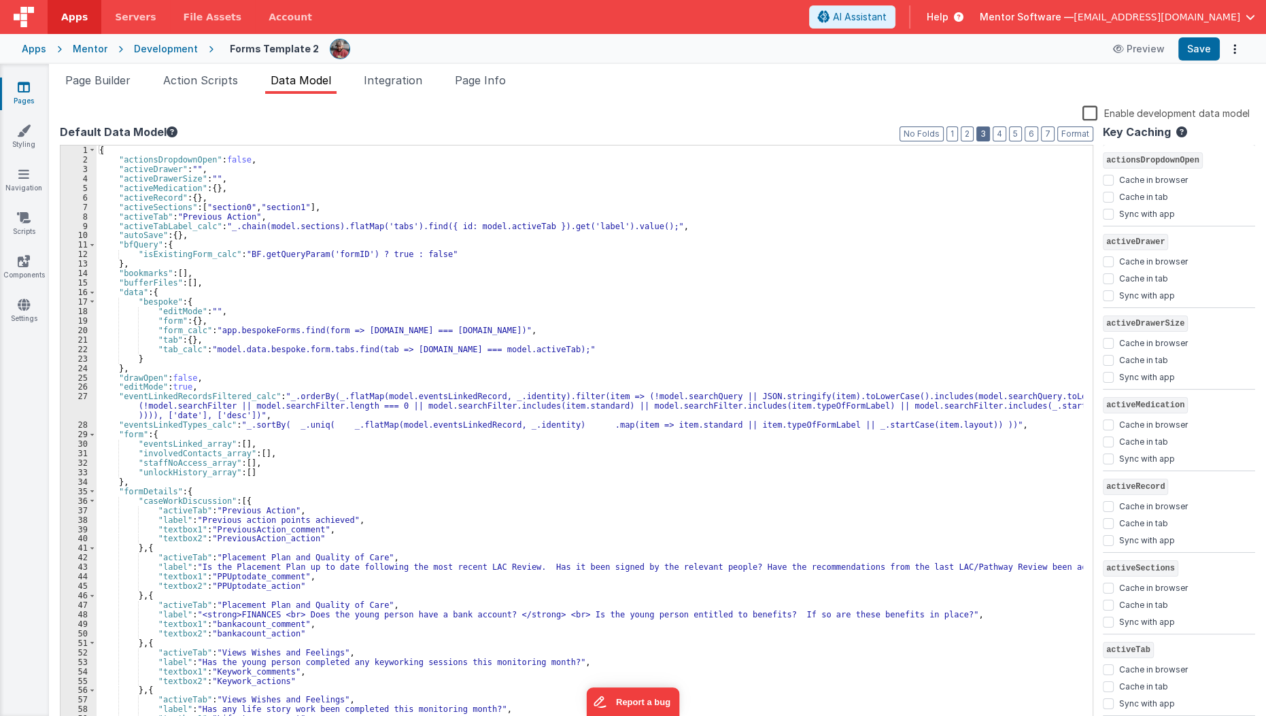
click at [984, 138] on button "3" at bounding box center [983, 133] width 14 height 15
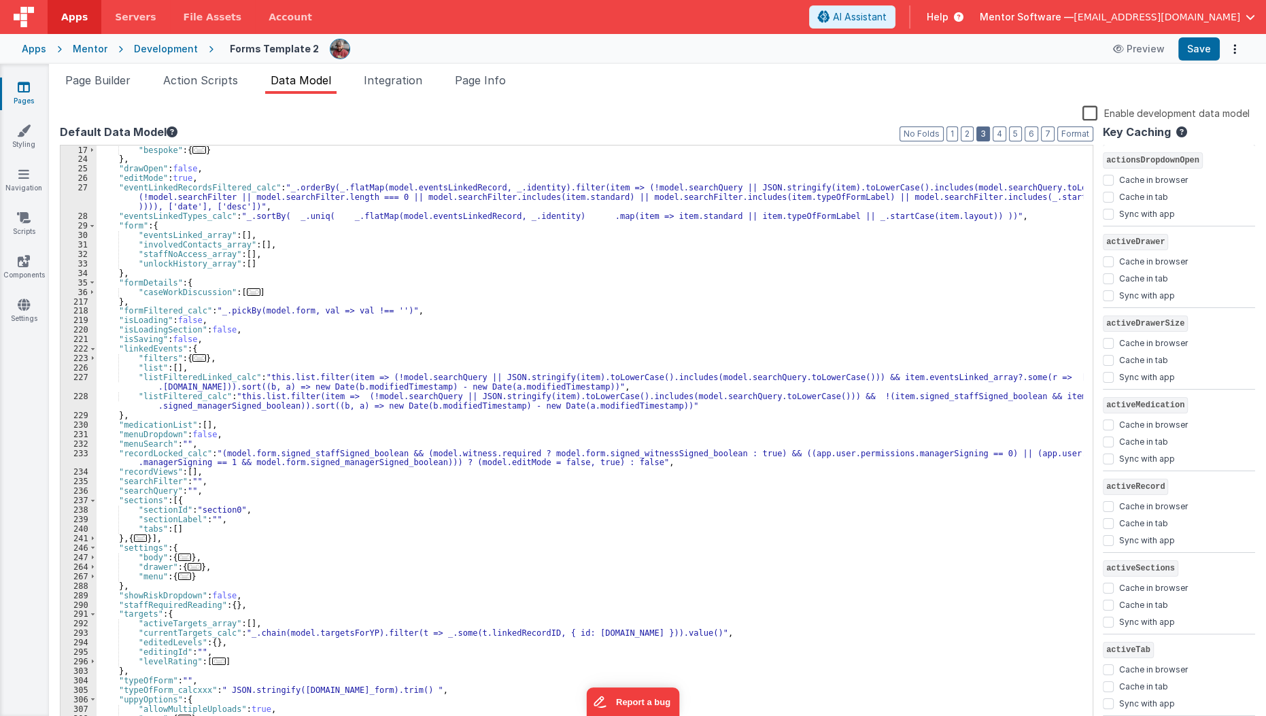
scroll to position [152, 0]
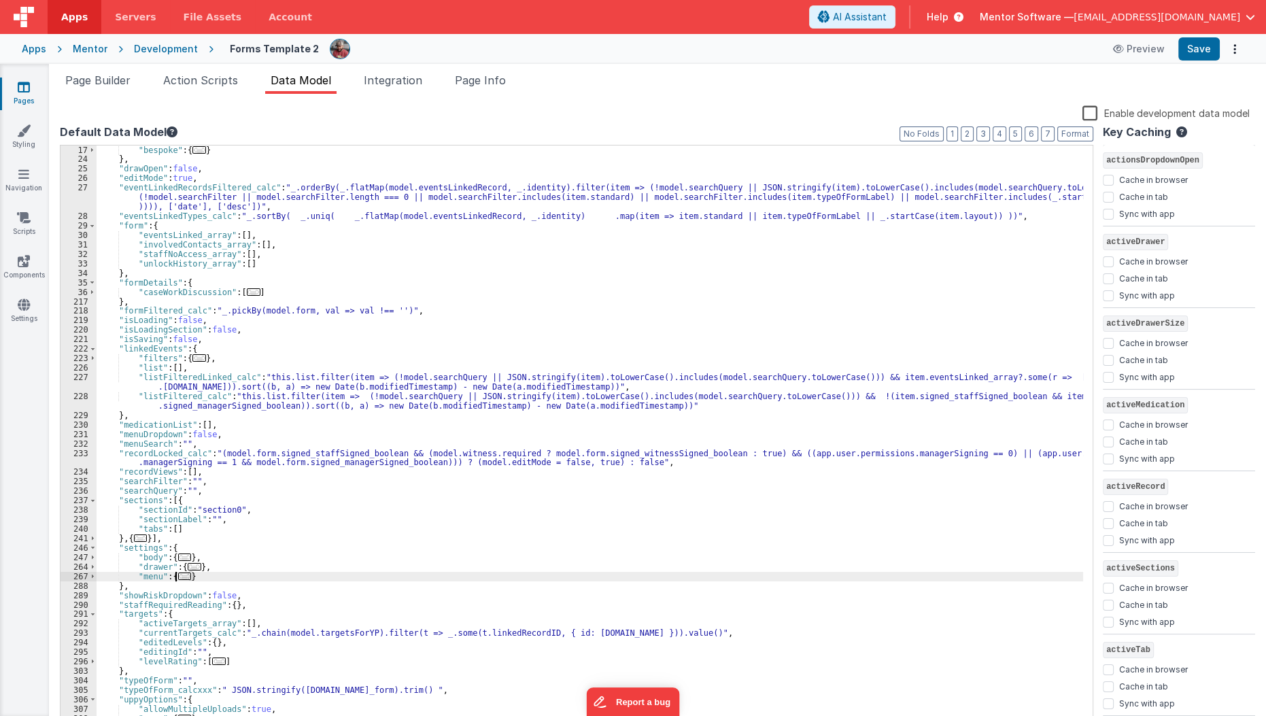
click at [184, 578] on span "..." at bounding box center [185, 576] width 14 height 7
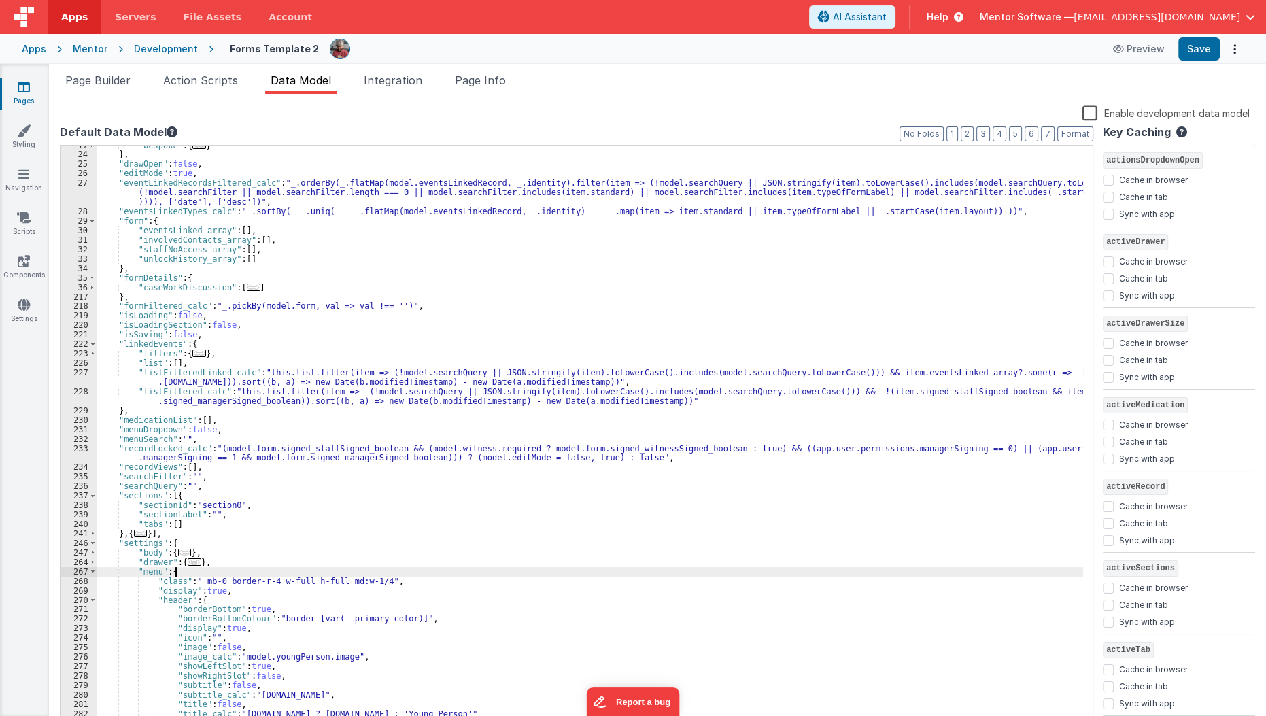
scroll to position [156, 0]
click at [203, 585] on div ""bespoke" : { ... } } , "drawOpen" : false , "editMode" : true , "eventLinkedRe…" at bounding box center [590, 441] width 987 height 601
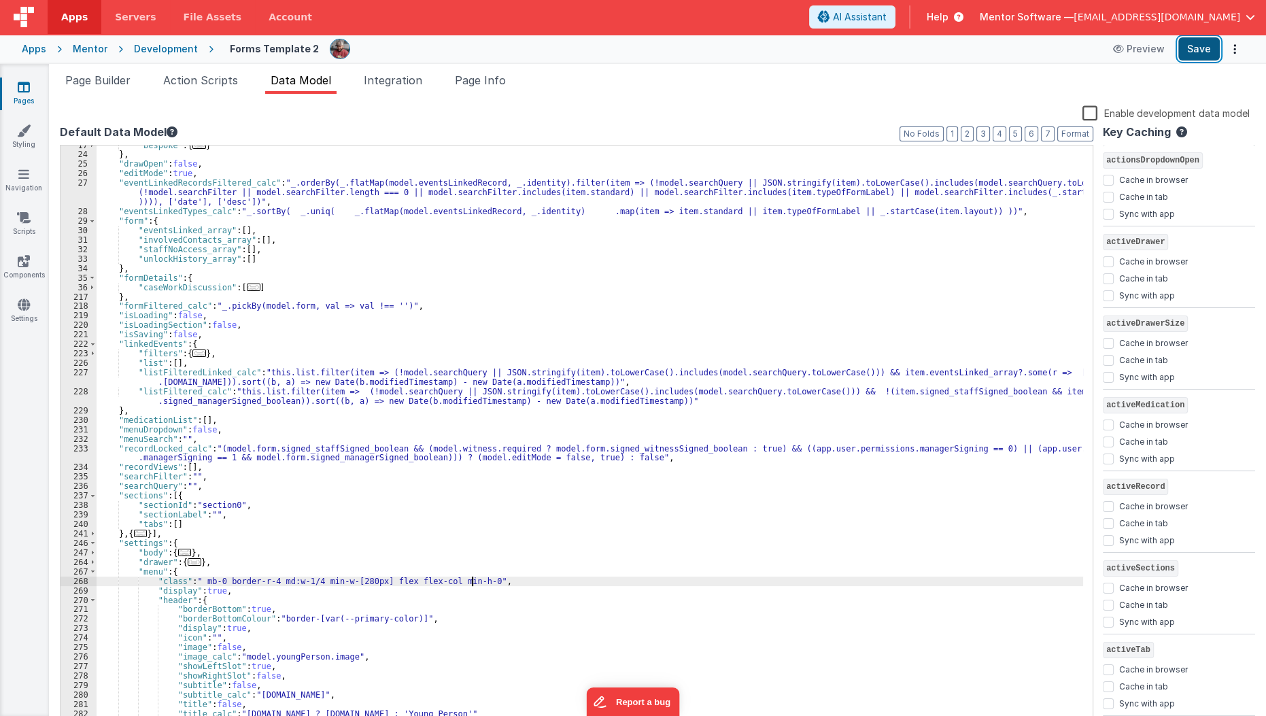
click at [1199, 46] on button "Save" at bounding box center [1198, 48] width 41 height 23
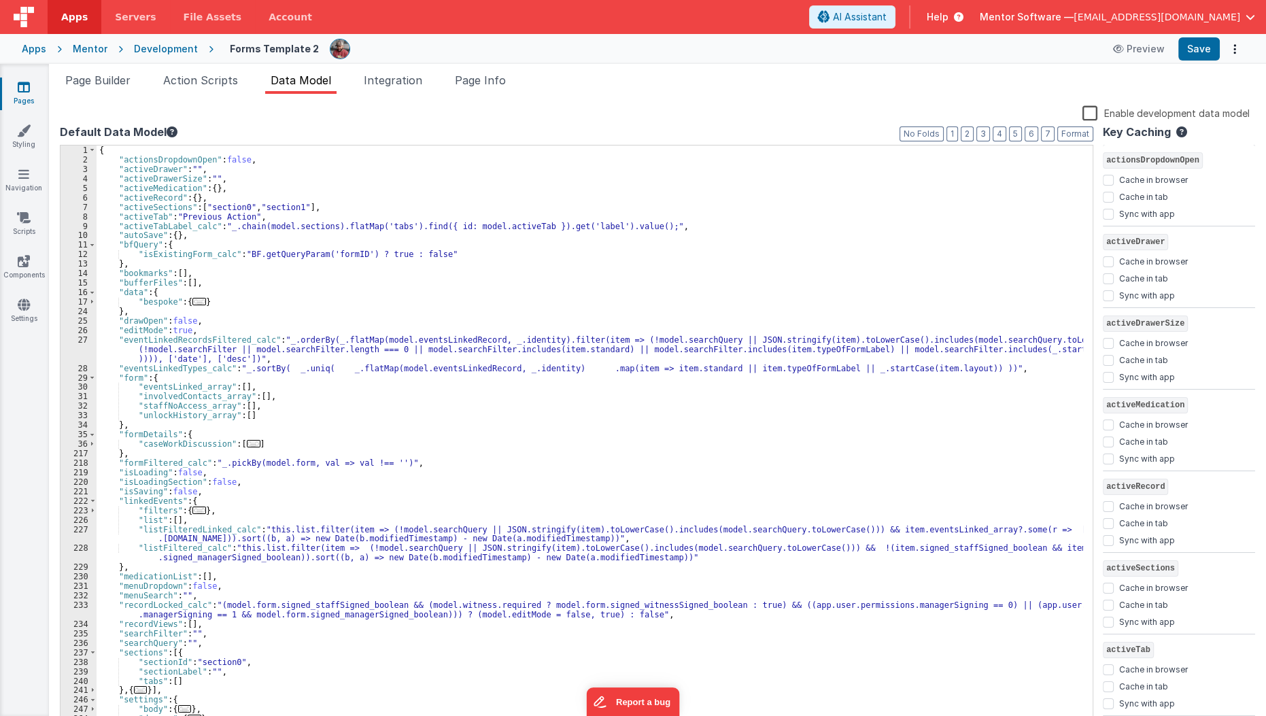
scroll to position [0, 0]
click at [105, 84] on span "Page Builder" at bounding box center [97, 80] width 65 height 14
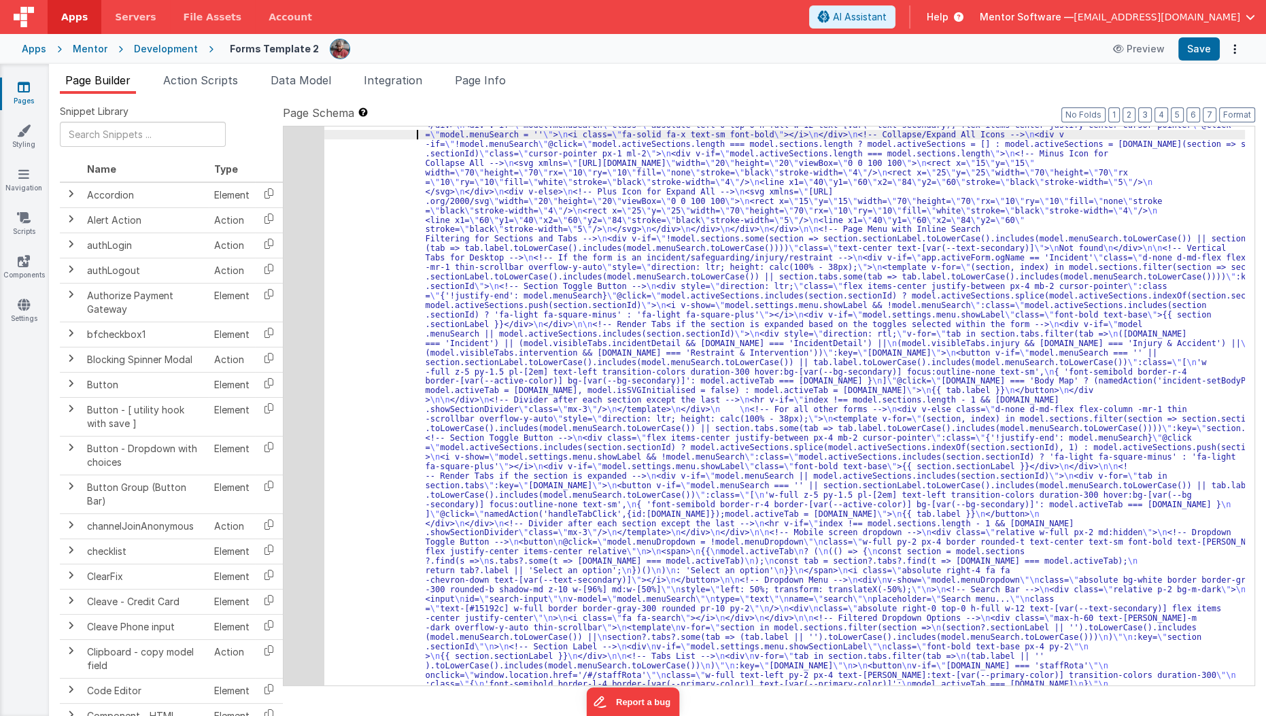
scroll to position [262, 0]
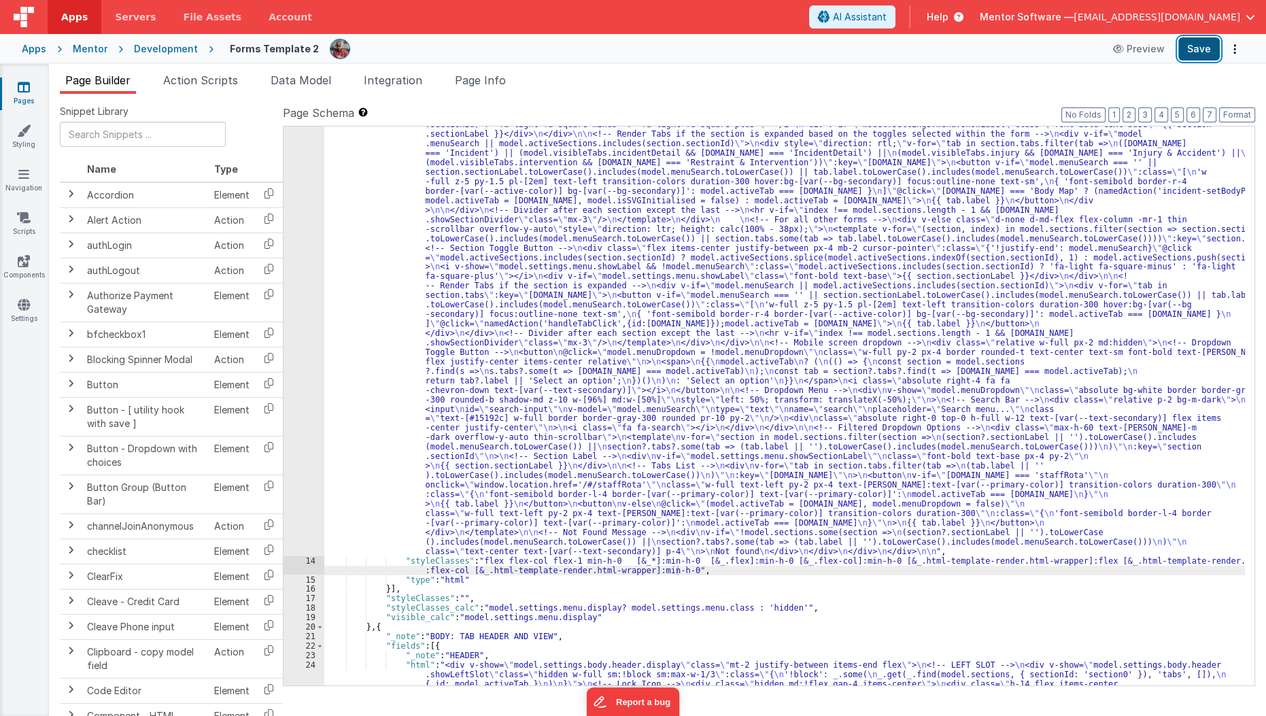
click at [1202, 46] on button "Save" at bounding box center [1198, 48] width 41 height 23
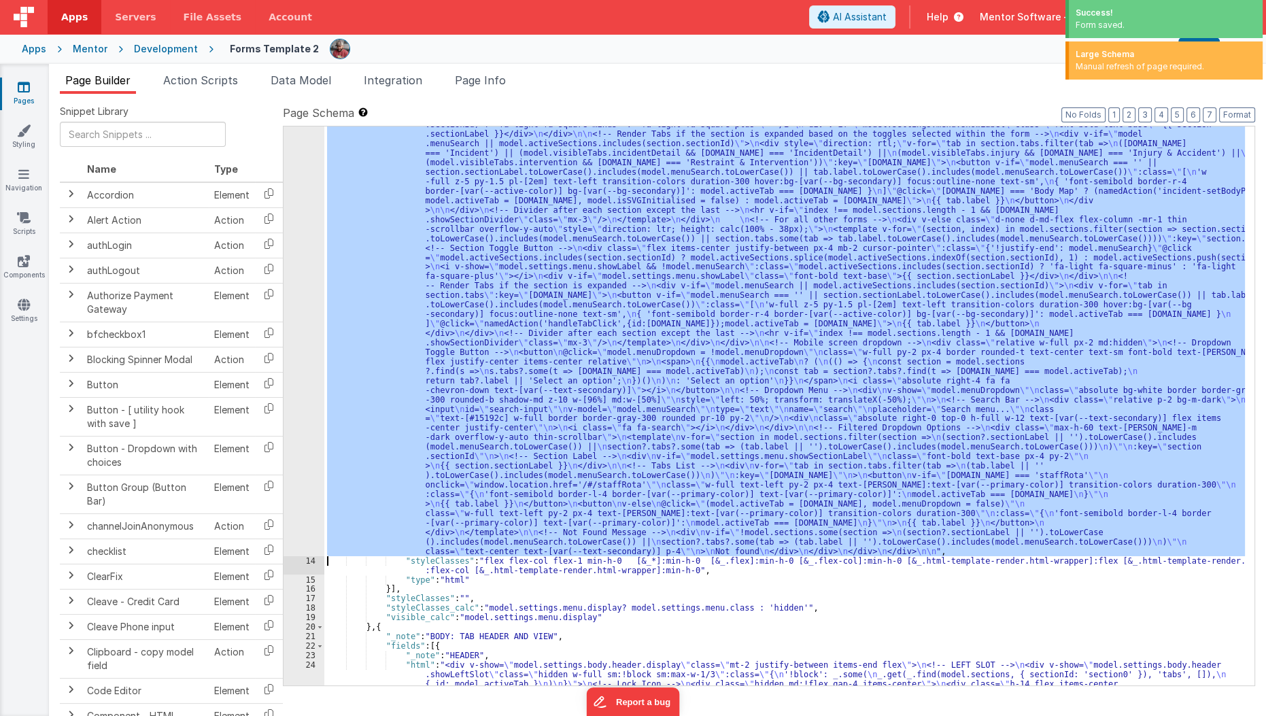
click at [300, 384] on div "13" at bounding box center [304, 225] width 41 height 664
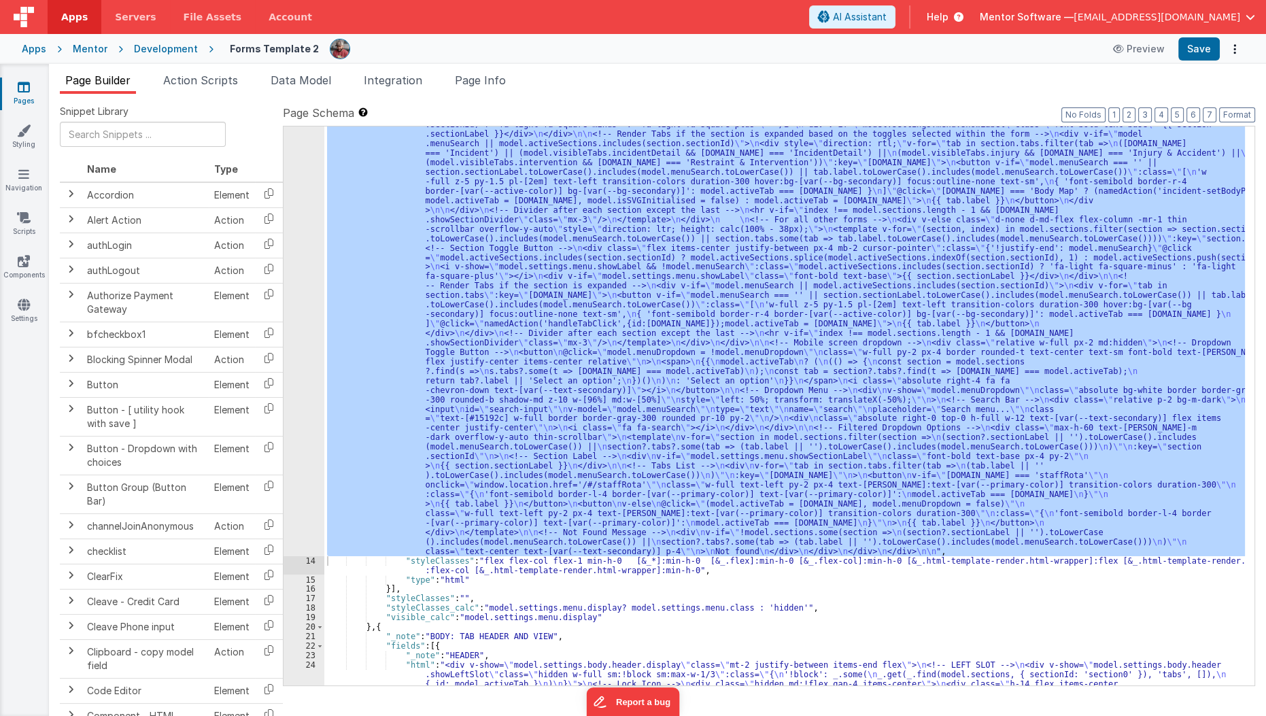
click at [296, 243] on div "13" at bounding box center [304, 225] width 41 height 664
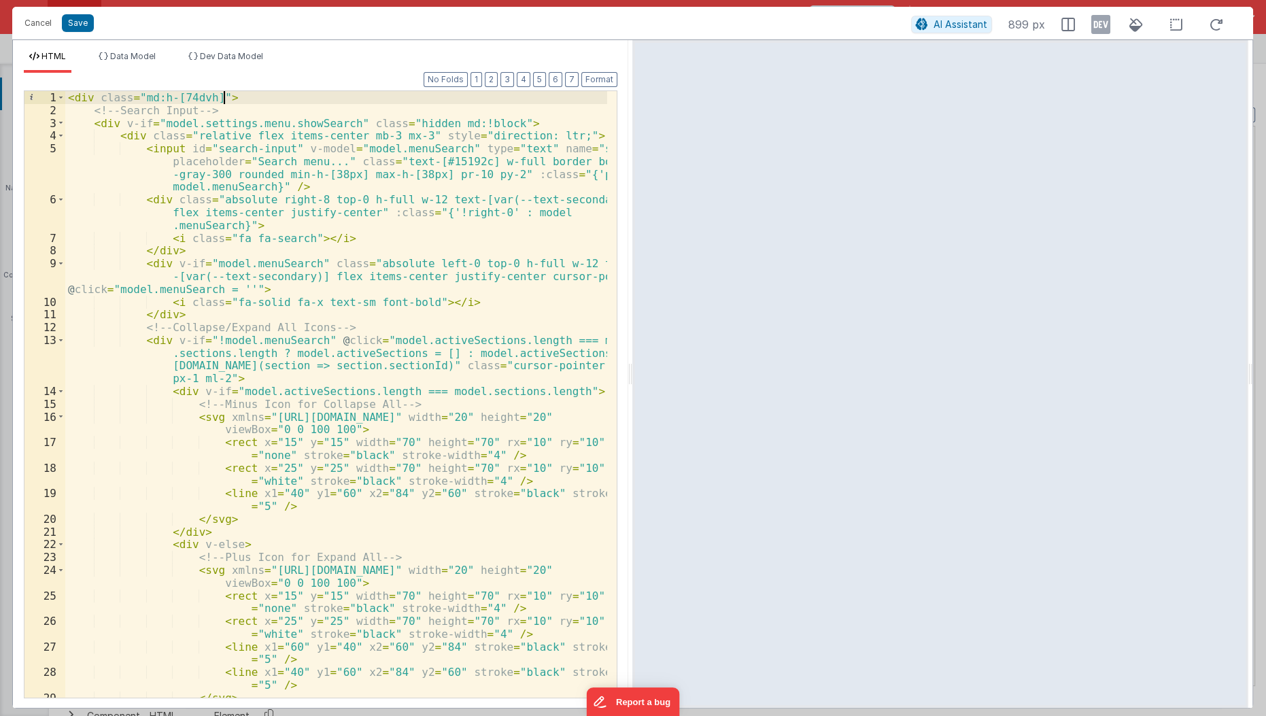
click at [247, 97] on div "< div class = "md:h-[74dvh]" > <!-- Search Input --> < div v-if = "model.settin…" at bounding box center [336, 408] width 543 height 634
click at [57, 122] on span at bounding box center [60, 123] width 7 height 13
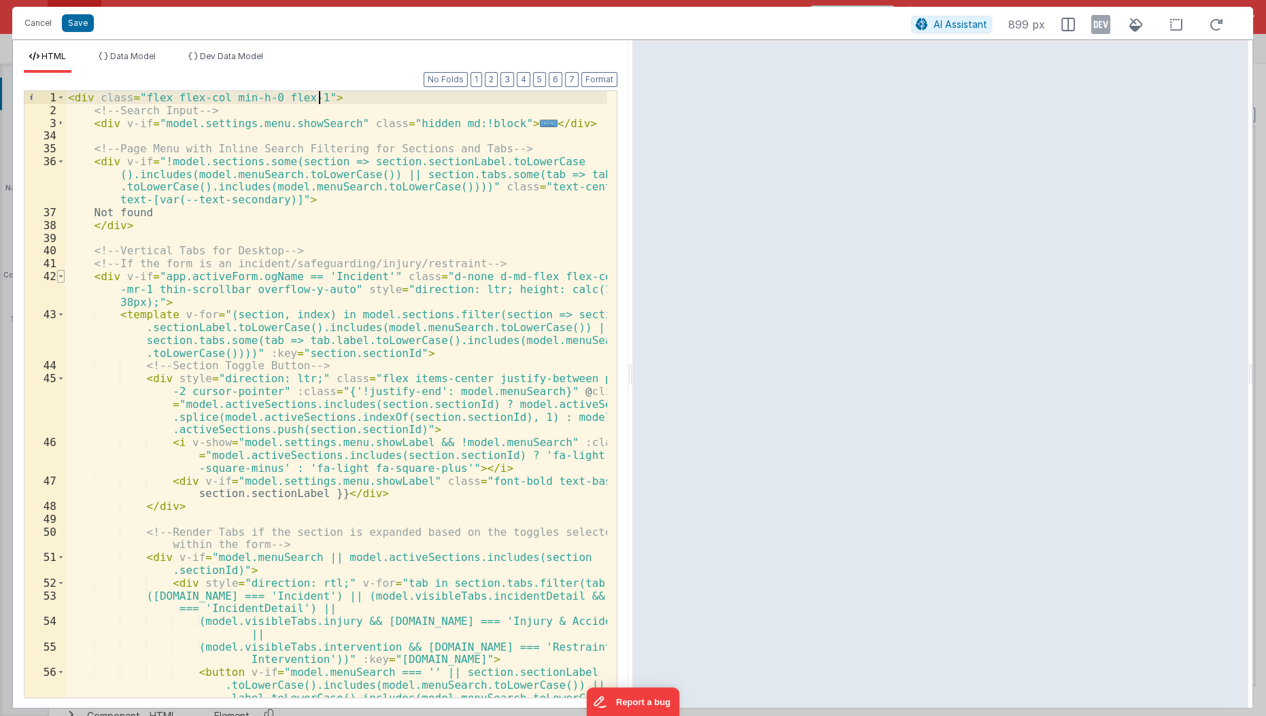
click at [61, 273] on span at bounding box center [60, 276] width 7 height 13
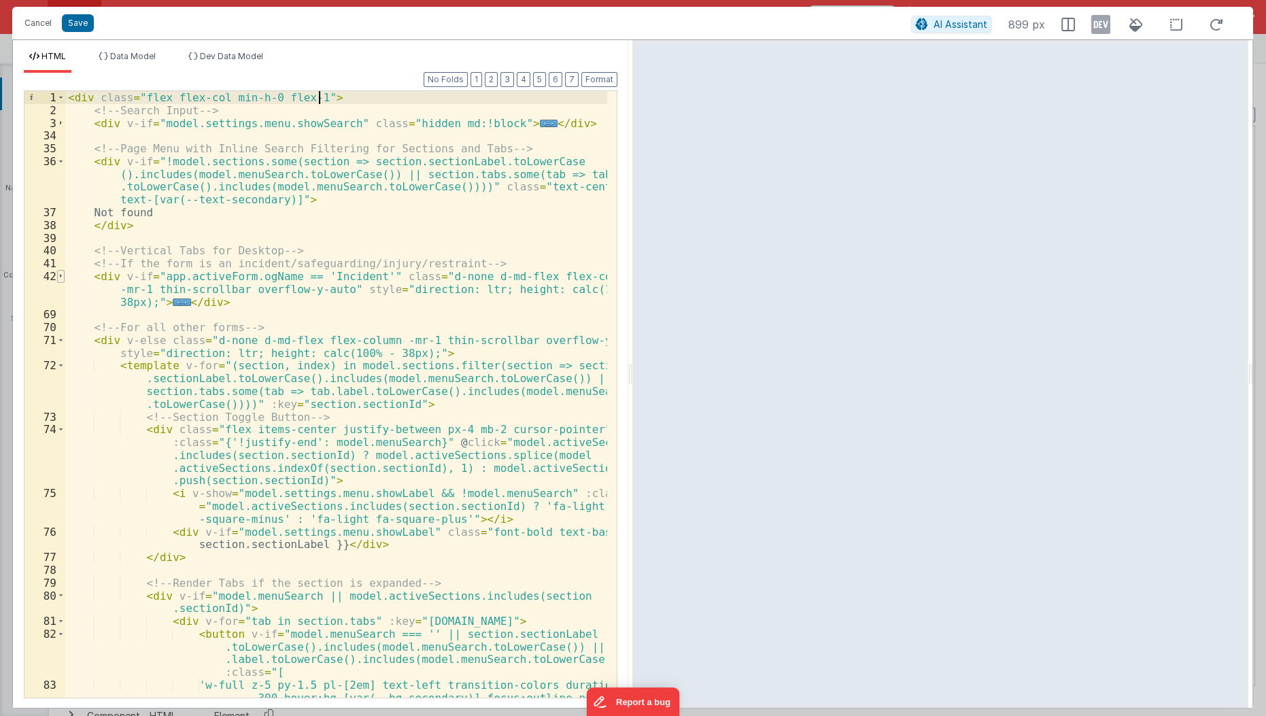
click at [61, 273] on span at bounding box center [60, 276] width 7 height 13
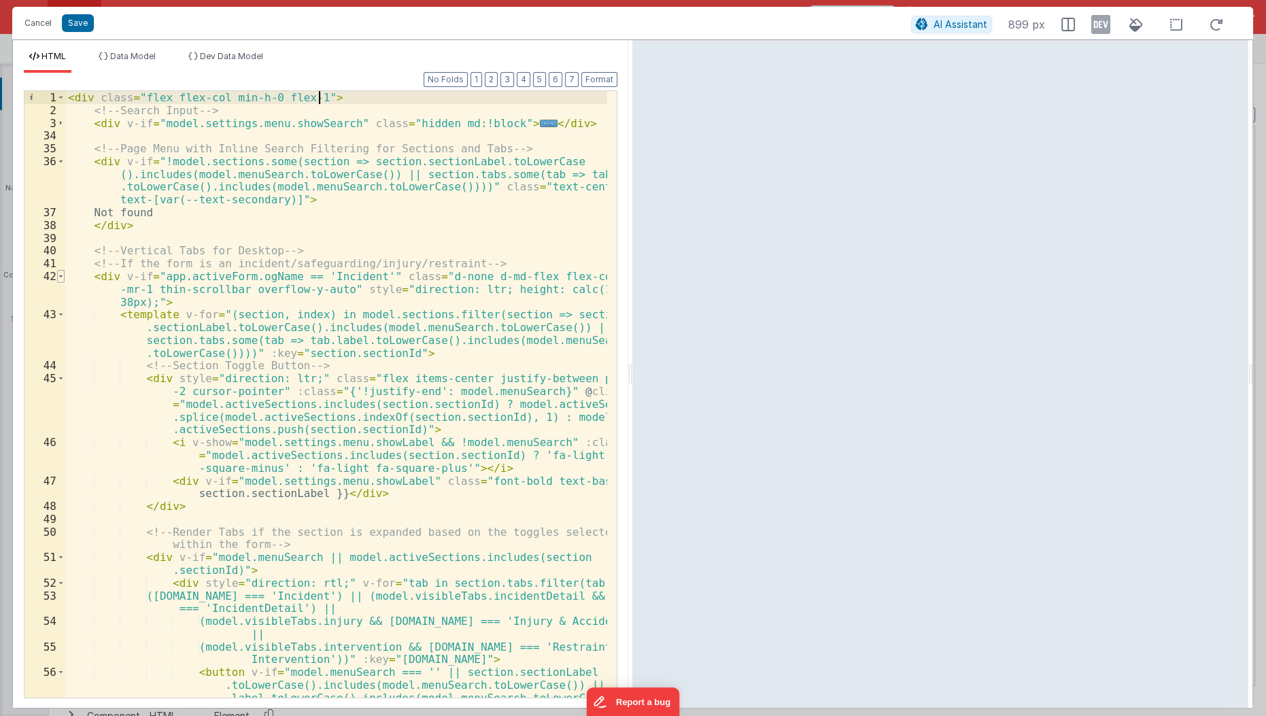
click at [61, 273] on span at bounding box center [60, 276] width 7 height 13
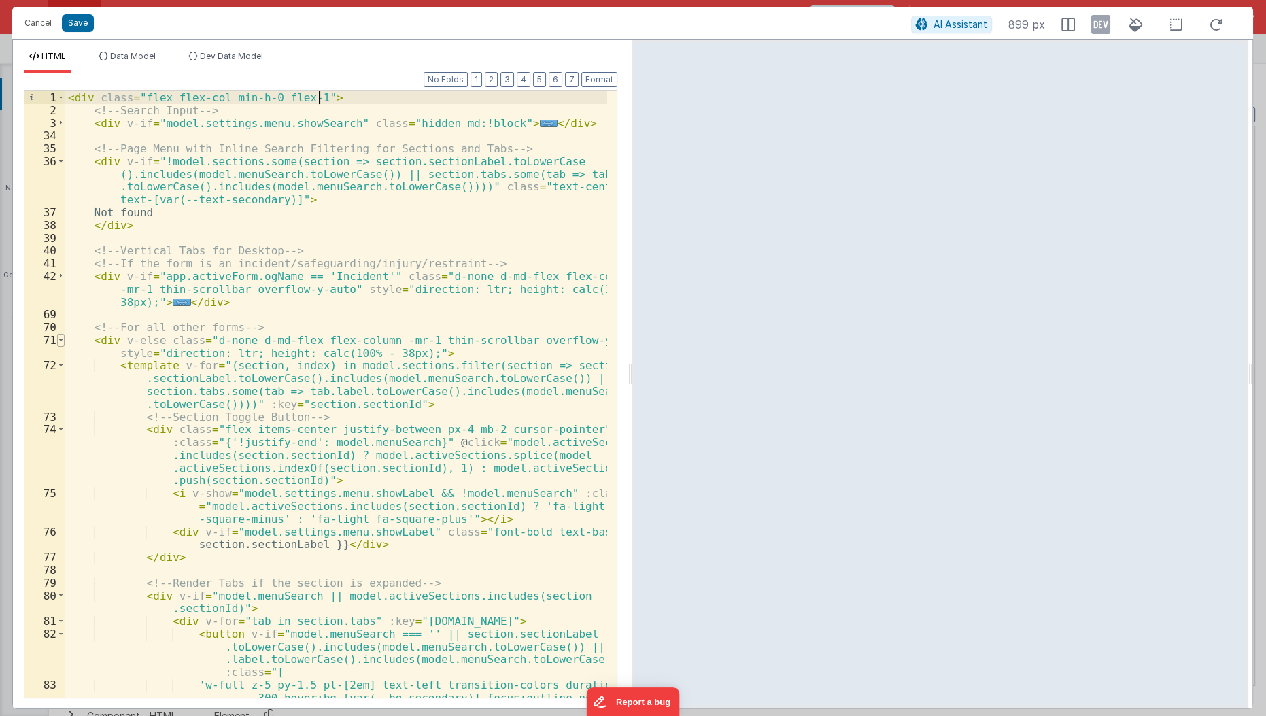
click at [61, 335] on span at bounding box center [60, 340] width 7 height 13
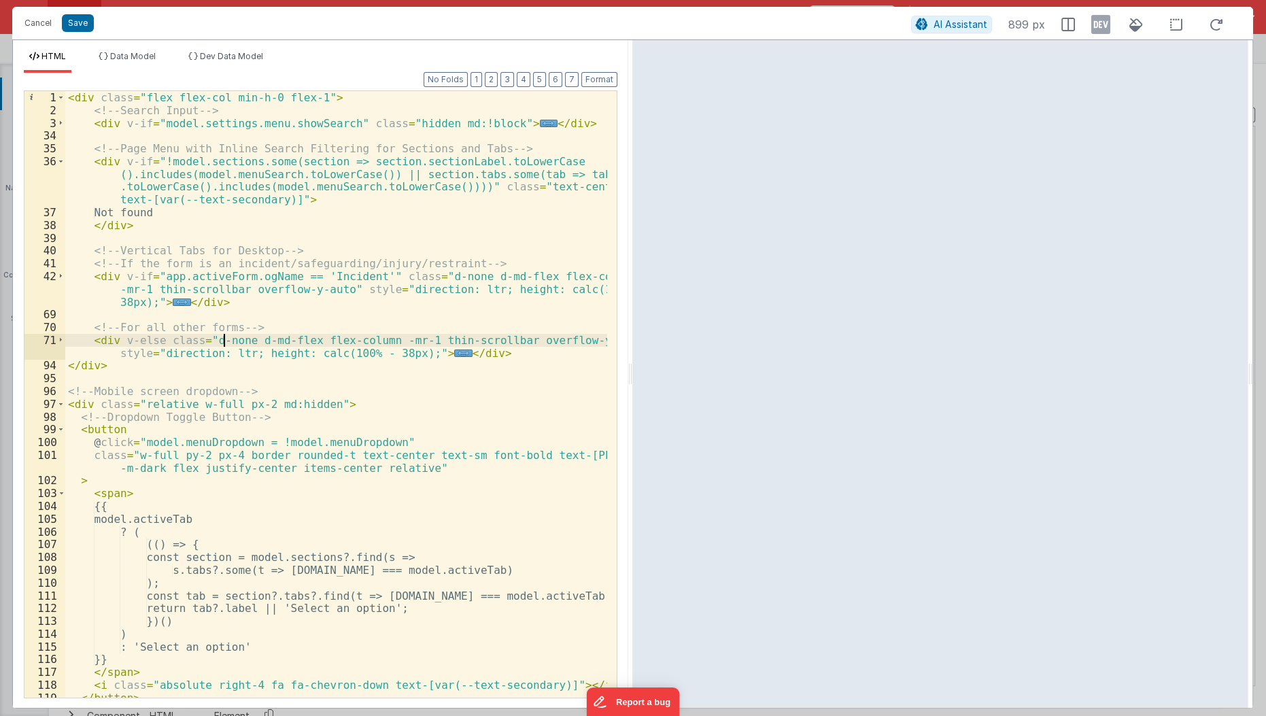
click at [226, 334] on div "< div class = "flex flex-col min-h-0 flex-1" > <!-- Search Input --> < div v-if…" at bounding box center [336, 408] width 543 height 634
click at [374, 276] on div "< div class = "flex flex-col min-h-0 flex-1" > <!-- Search Input --> < div v-if…" at bounding box center [336, 408] width 543 height 634
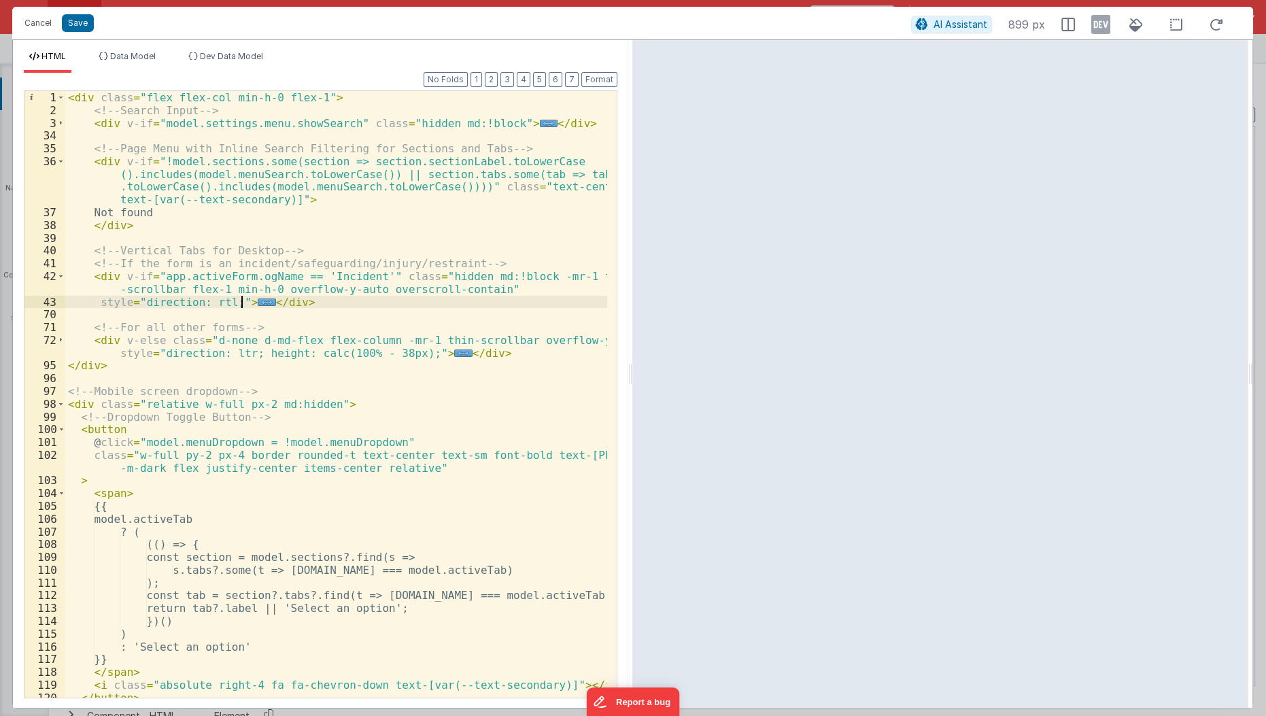
click at [167, 341] on div "< div class = "flex flex-col min-h-0 flex-1" > <!-- Search Input --> < div v-if…" at bounding box center [336, 408] width 543 height 634
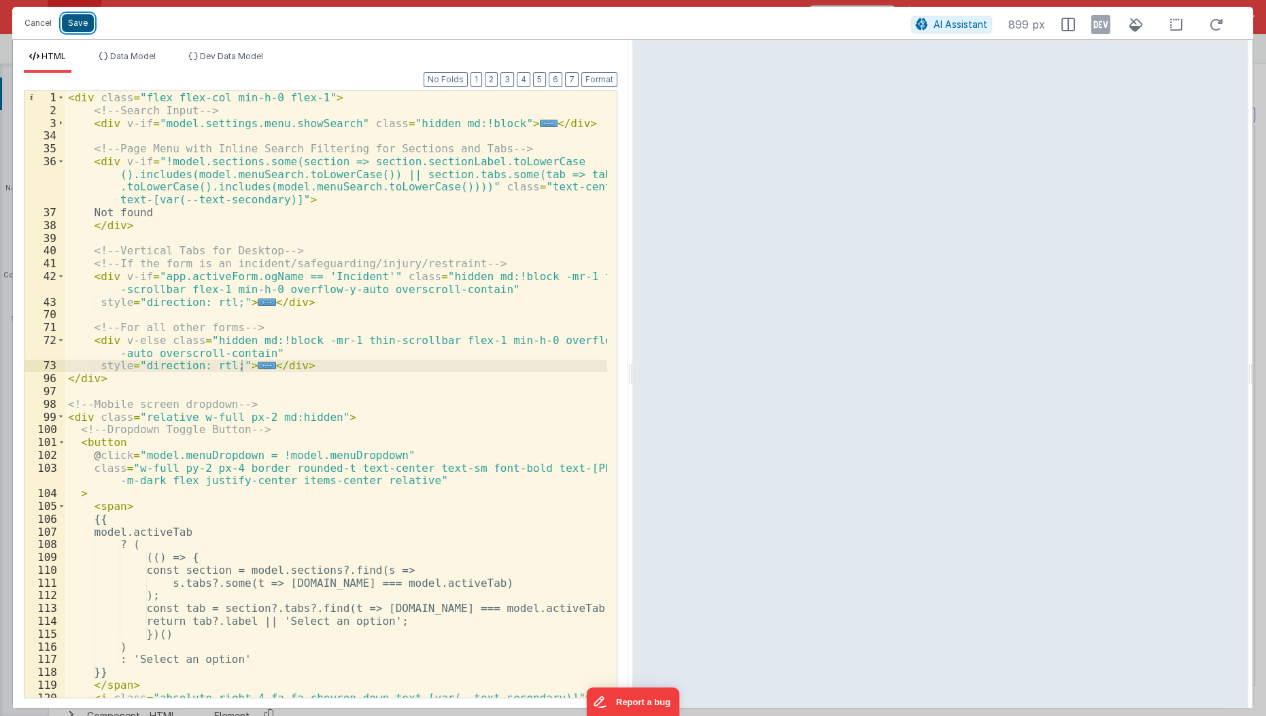
click at [86, 29] on button "Save" at bounding box center [78, 23] width 32 height 18
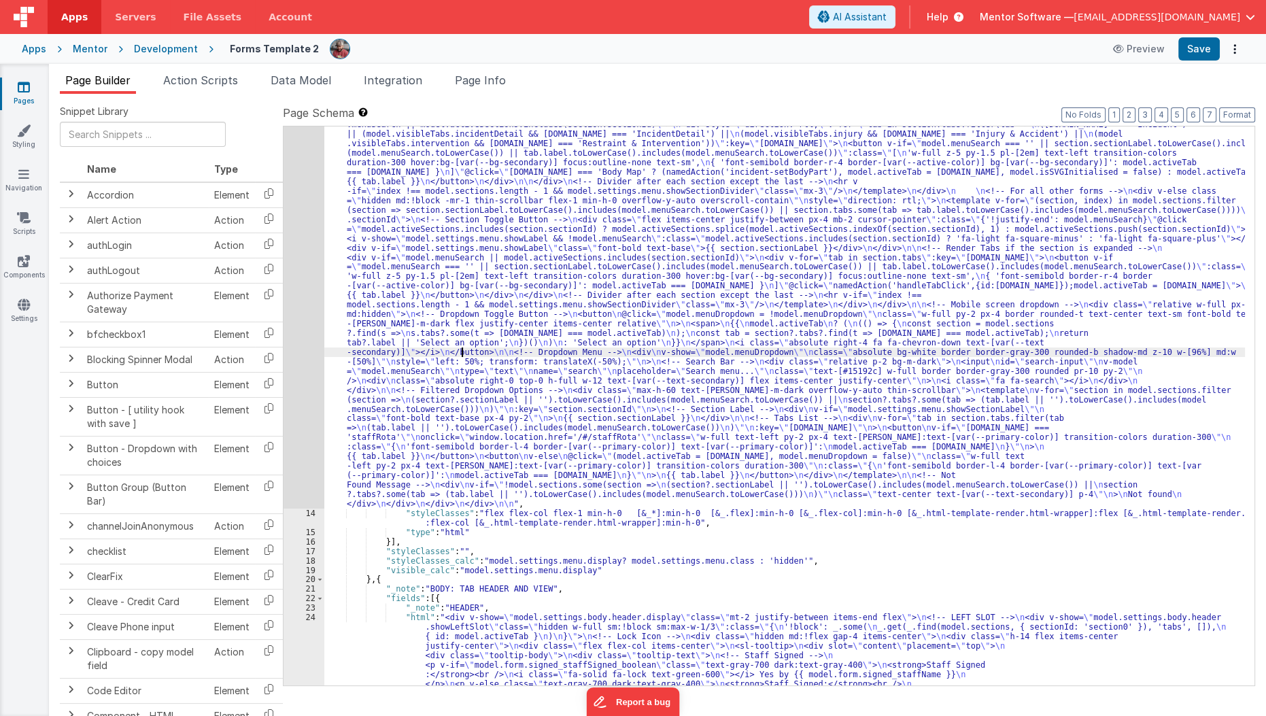
click at [308, 403] on div "13" at bounding box center [304, 201] width 41 height 616
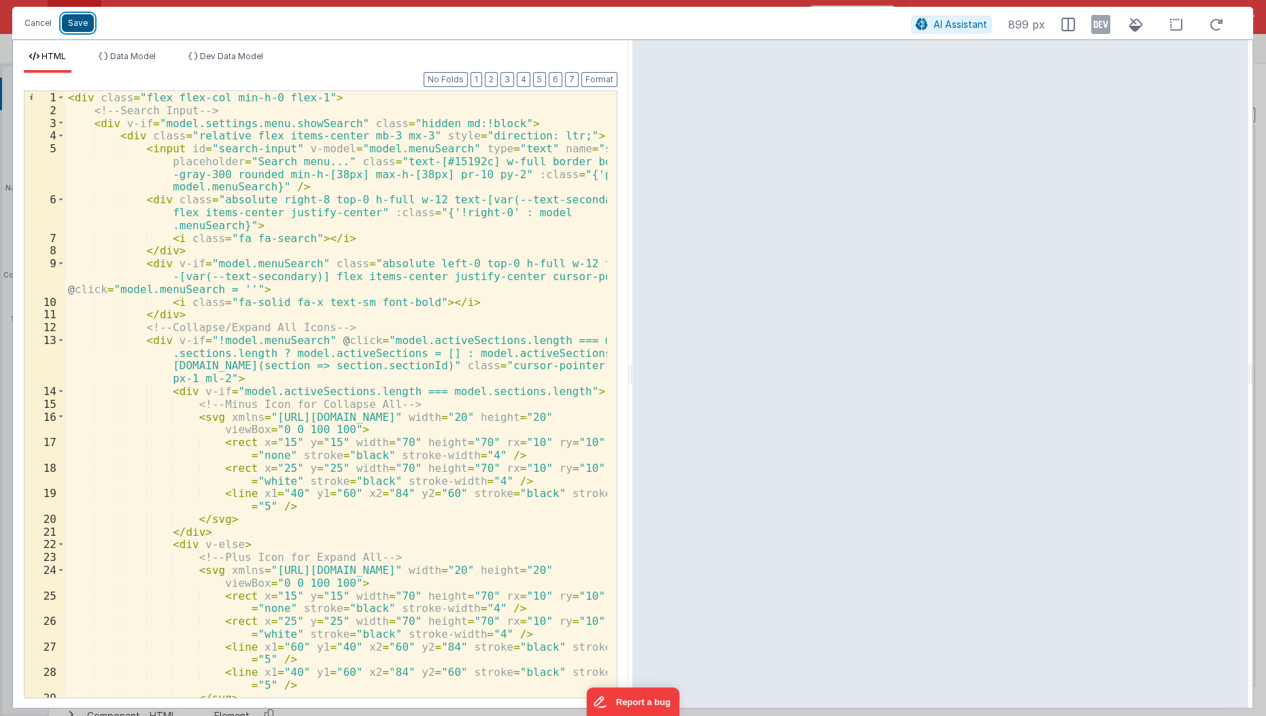
click at [84, 20] on button "Save" at bounding box center [78, 23] width 32 height 18
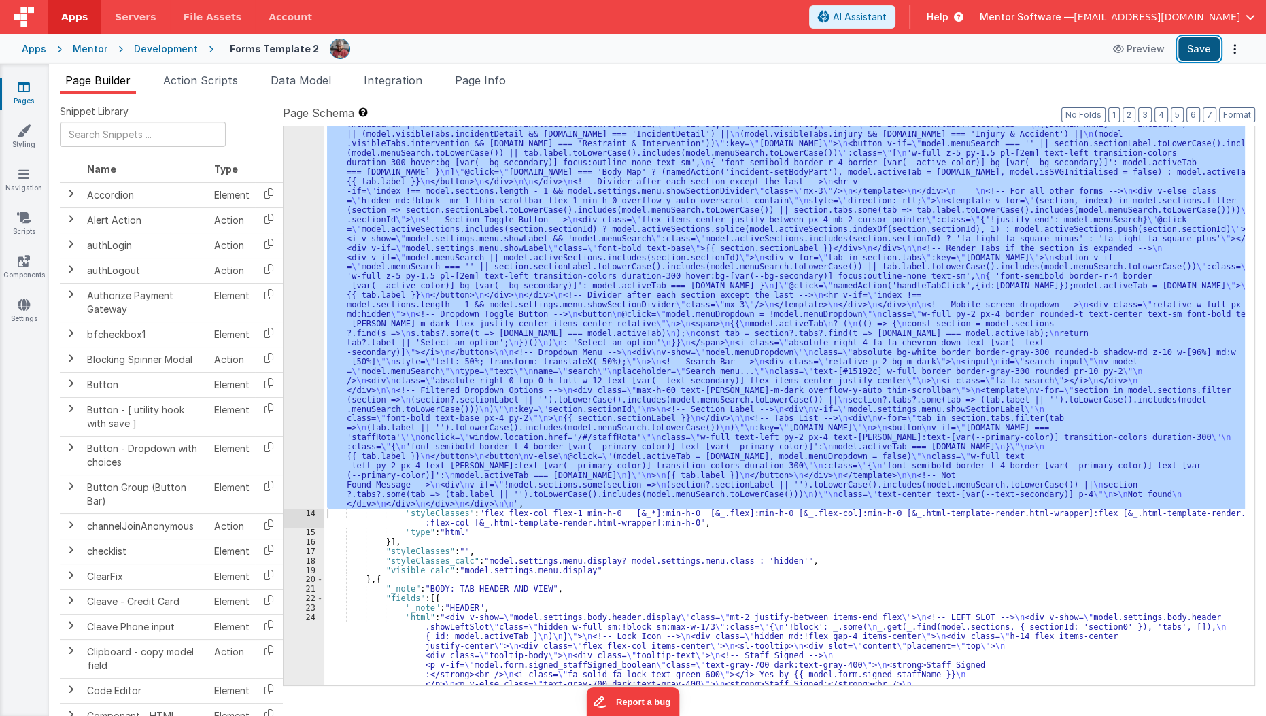
click at [1202, 58] on button "Save" at bounding box center [1198, 48] width 41 height 23
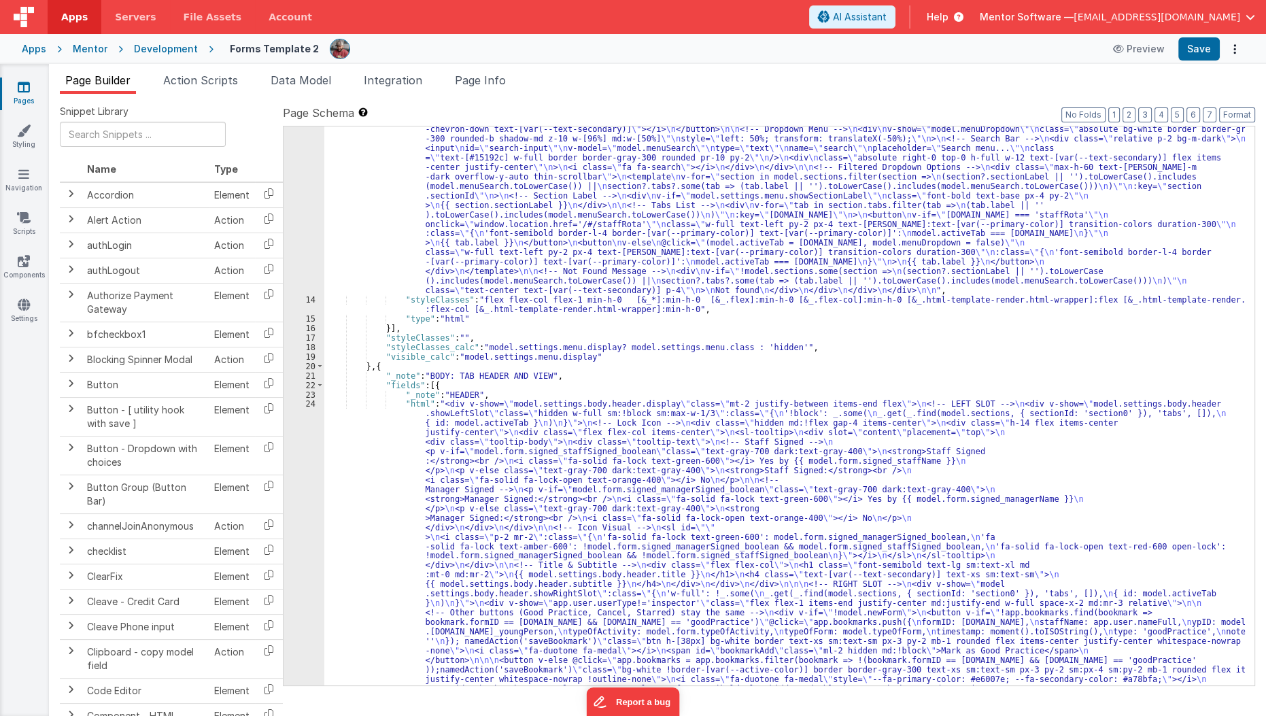
scroll to position [411, 0]
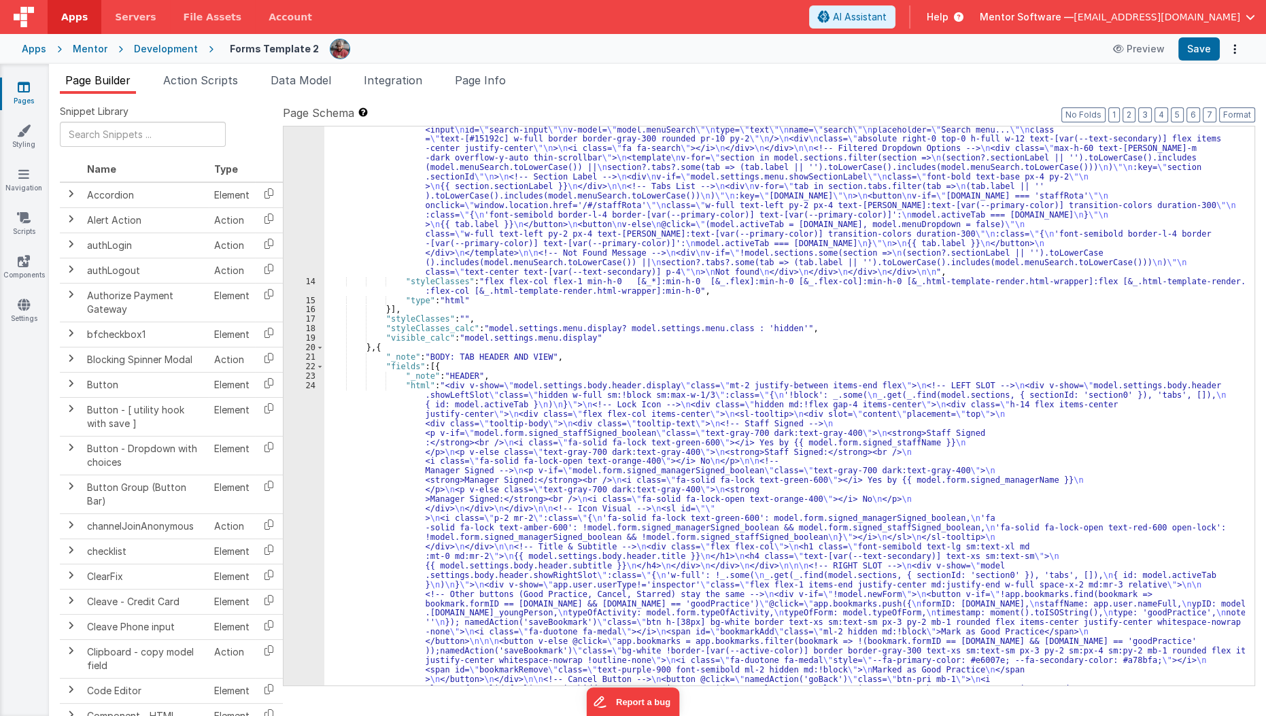
click at [372, 320] on div ""html" : "<div class= \" flex flex-col min-h-0 flex-1 \" > \n <!-- Search Input…" at bounding box center [784, 632] width 921 height 2038
click at [526, 611] on div ""html" : "<div class= \" flex flex-col min-h-0 flex-1 \" > \n <!-- Search Input…" at bounding box center [784, 632] width 921 height 2038
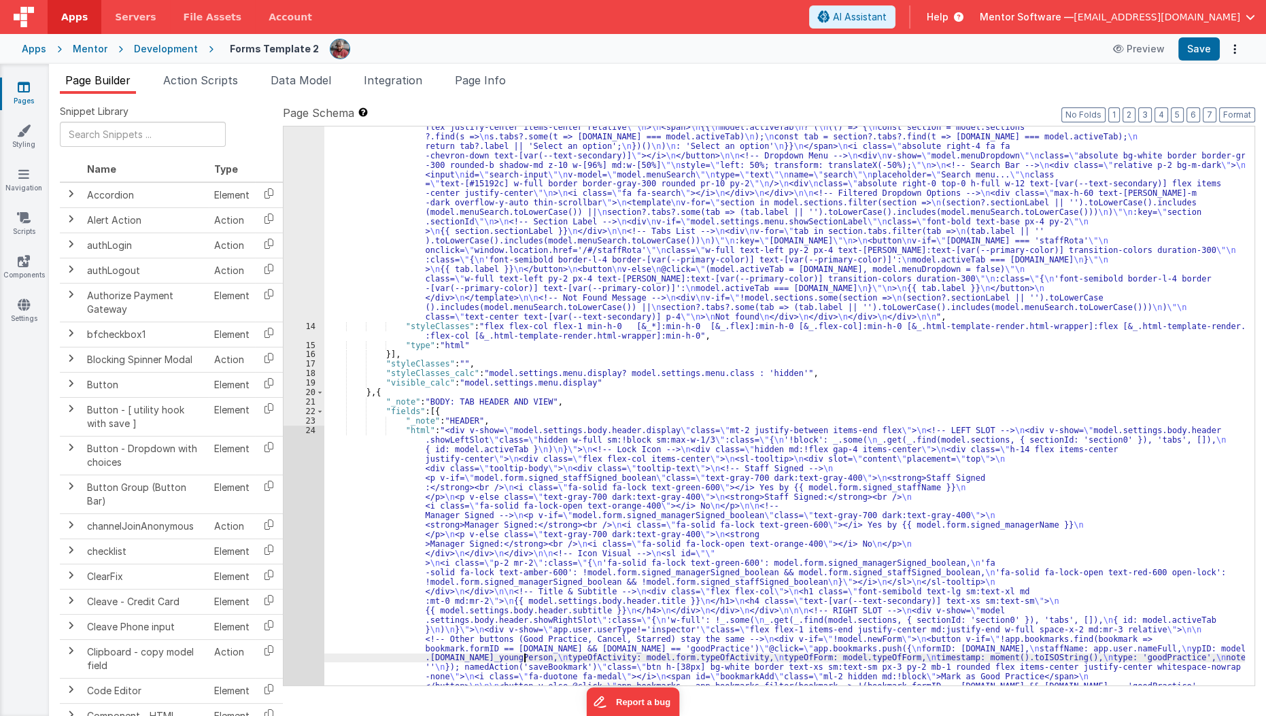
scroll to position [388, 0]
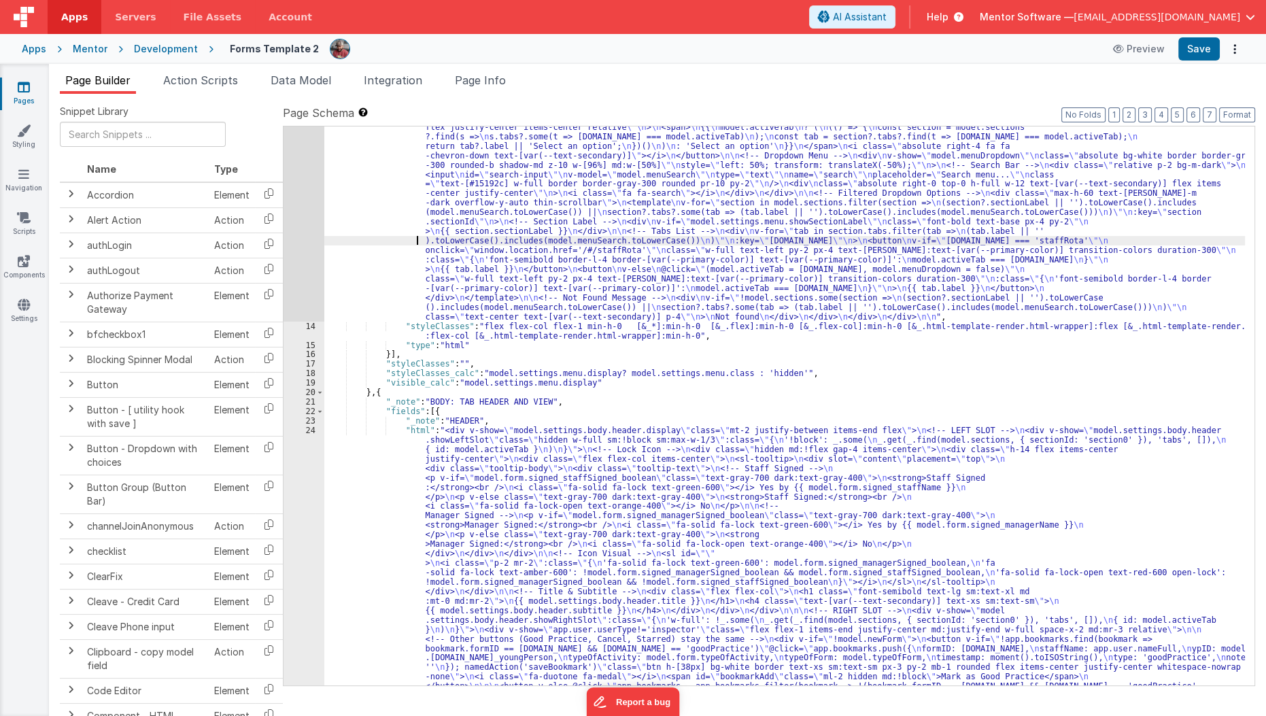
click at [407, 235] on div ""html" : "<div class= \" flex flex-col min-h-0 flex-1 \" > \n <!-- Search Input…" at bounding box center [784, 677] width 921 height 2038
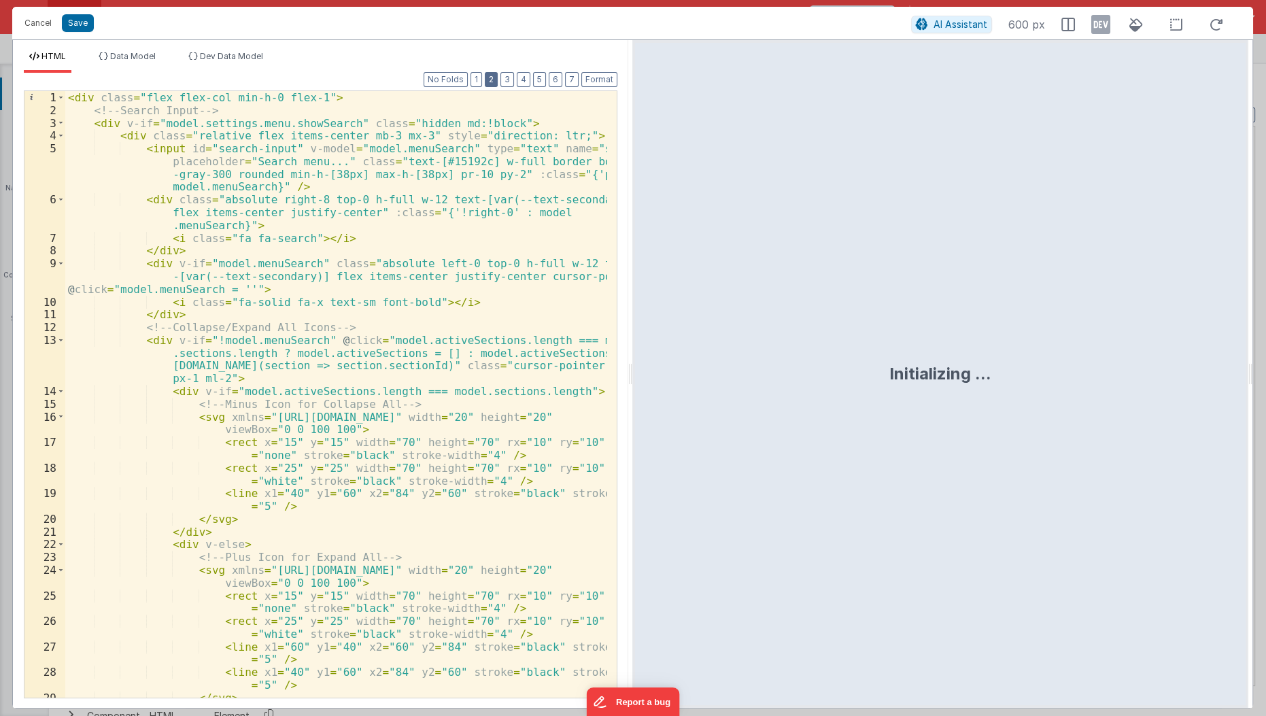
click at [497, 85] on button "2" at bounding box center [491, 79] width 13 height 15
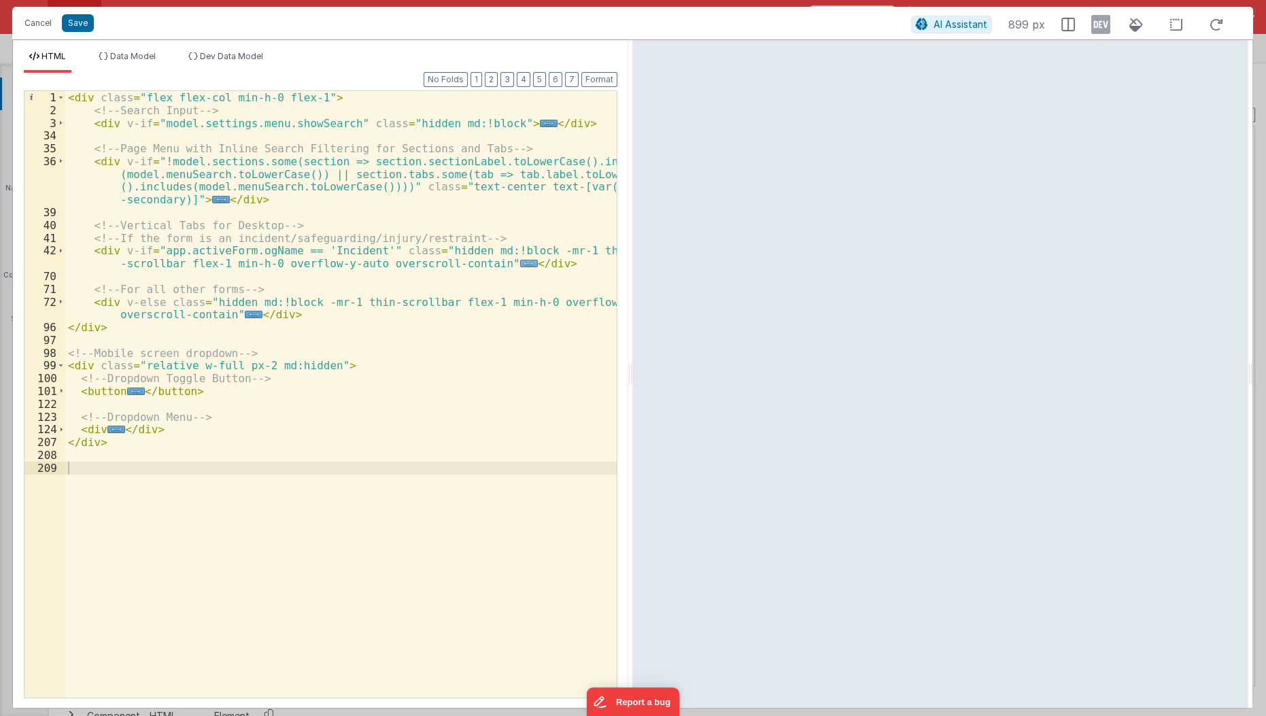
click at [520, 264] on span "..." at bounding box center [529, 263] width 18 height 7
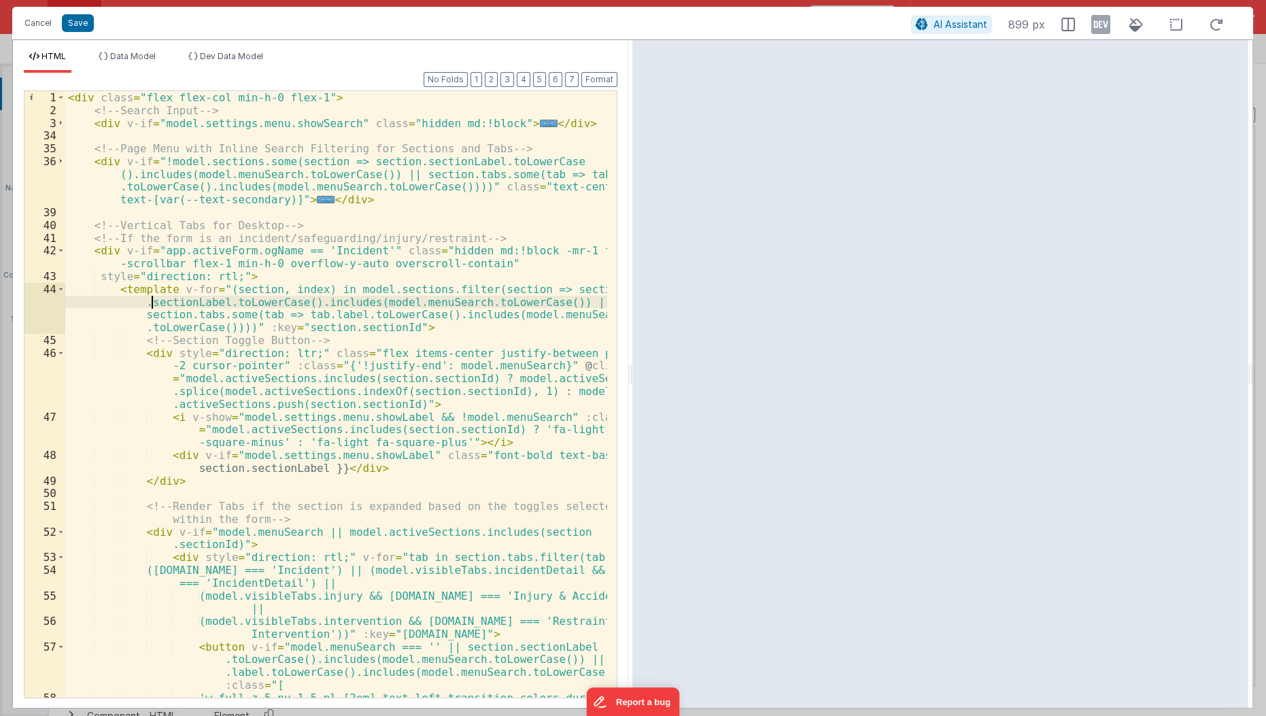
click at [149, 297] on div "< div class = "flex flex-col min-h-0 flex-1" > <!-- Search Input --> < div v-if…" at bounding box center [336, 420] width 543 height 659
click at [343, 122] on div "< div class = "flex flex-col min-h-0 flex-1" > <!-- Search Input --> < div v-if…" at bounding box center [336, 420] width 543 height 659
click at [67, 20] on button "Save" at bounding box center [78, 23] width 32 height 18
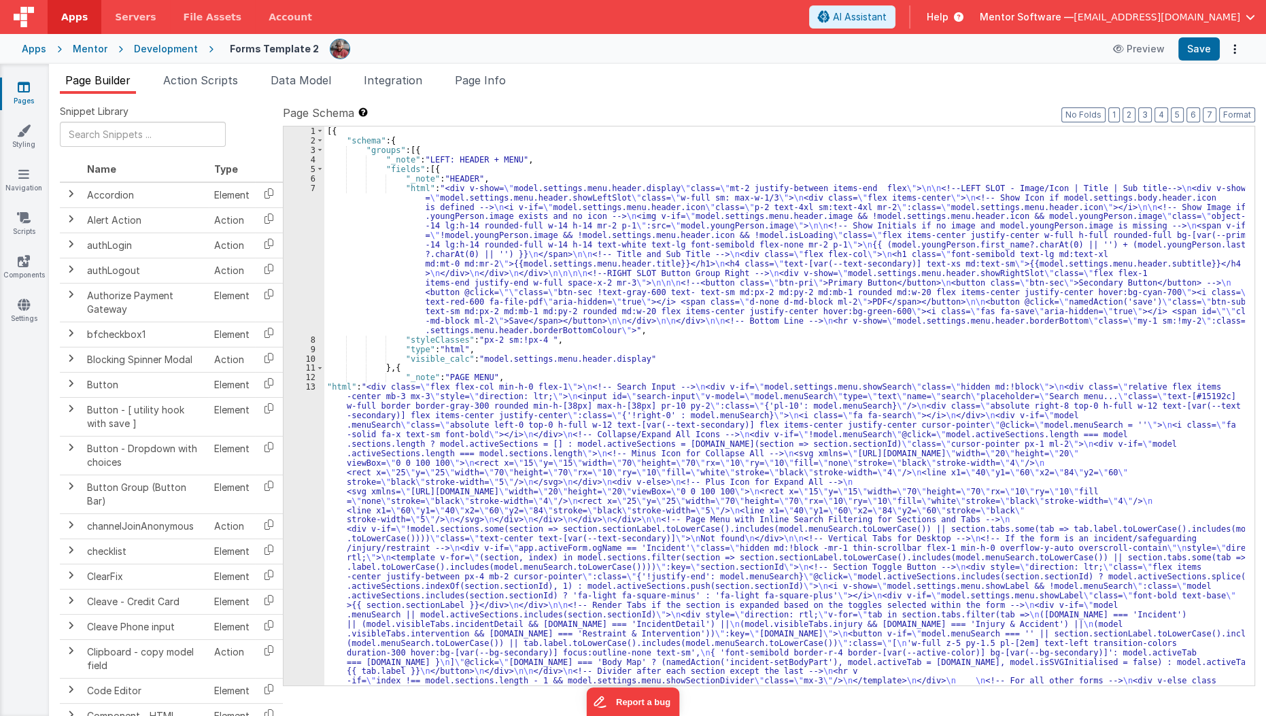
scroll to position [0, 0]
click at [1211, 56] on button "Save" at bounding box center [1198, 48] width 41 height 23
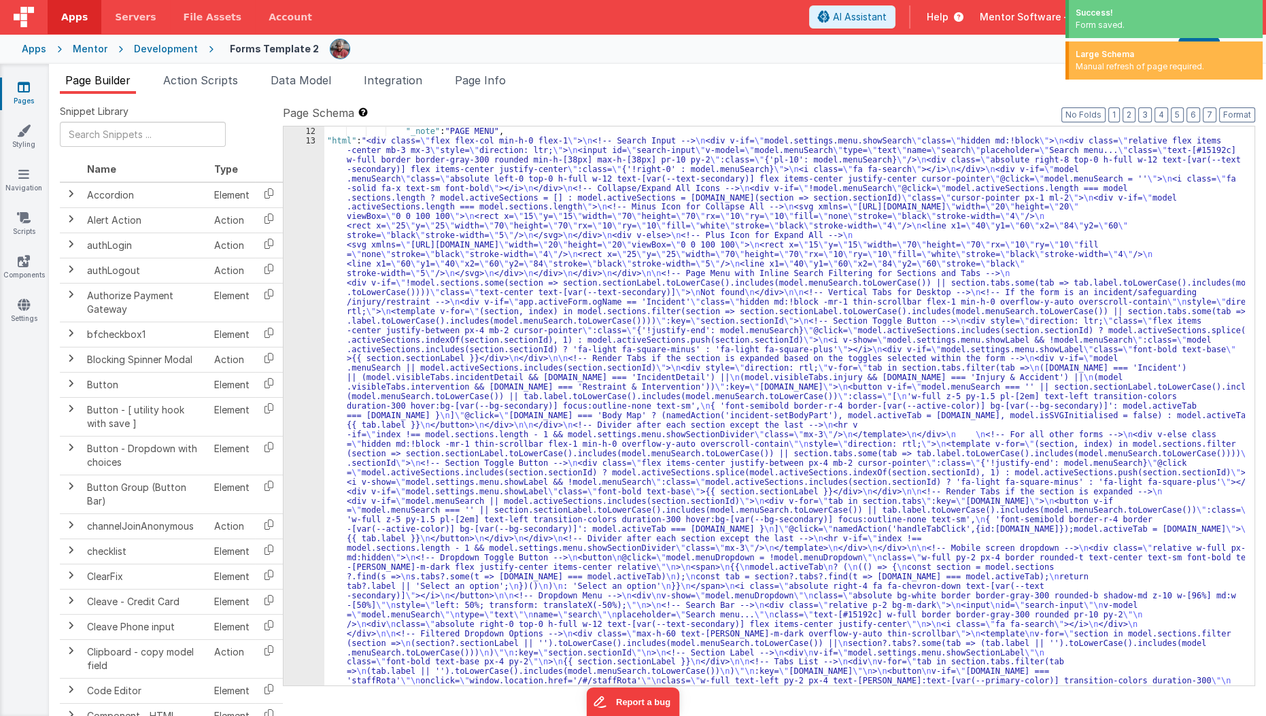
scroll to position [165, 0]
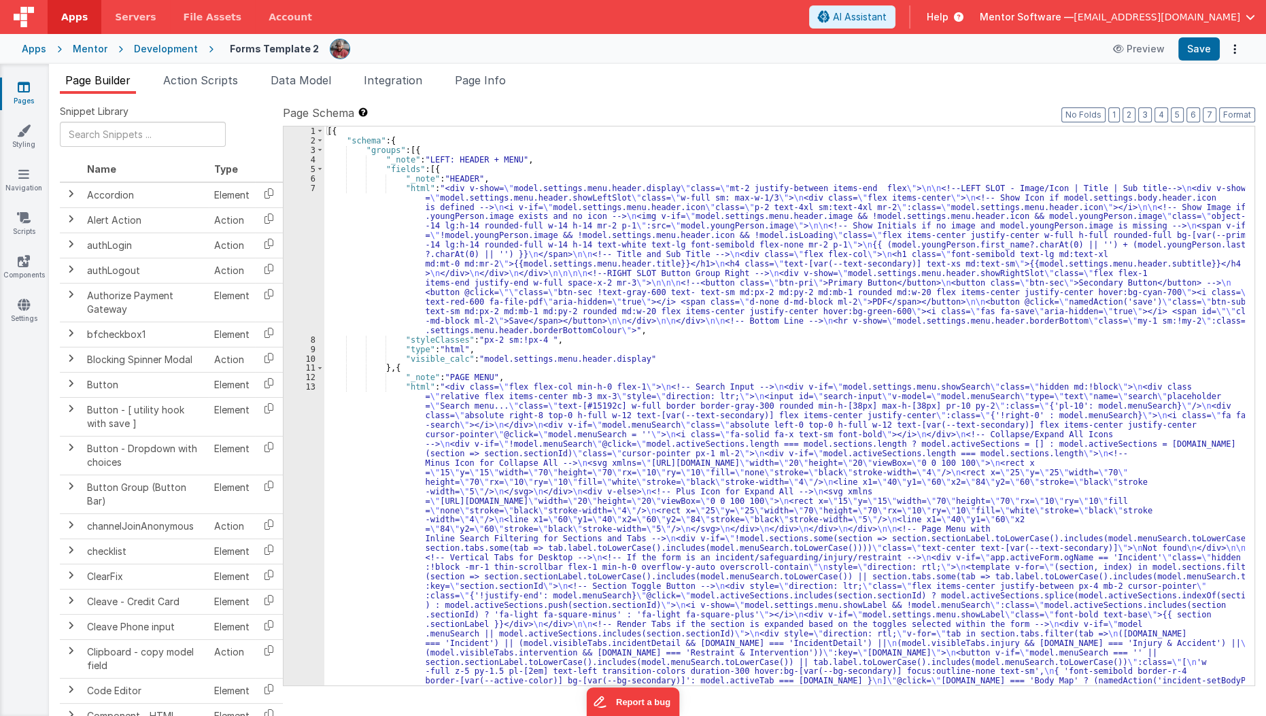
click at [33, 99] on link "Pages" at bounding box center [23, 93] width 49 height 27
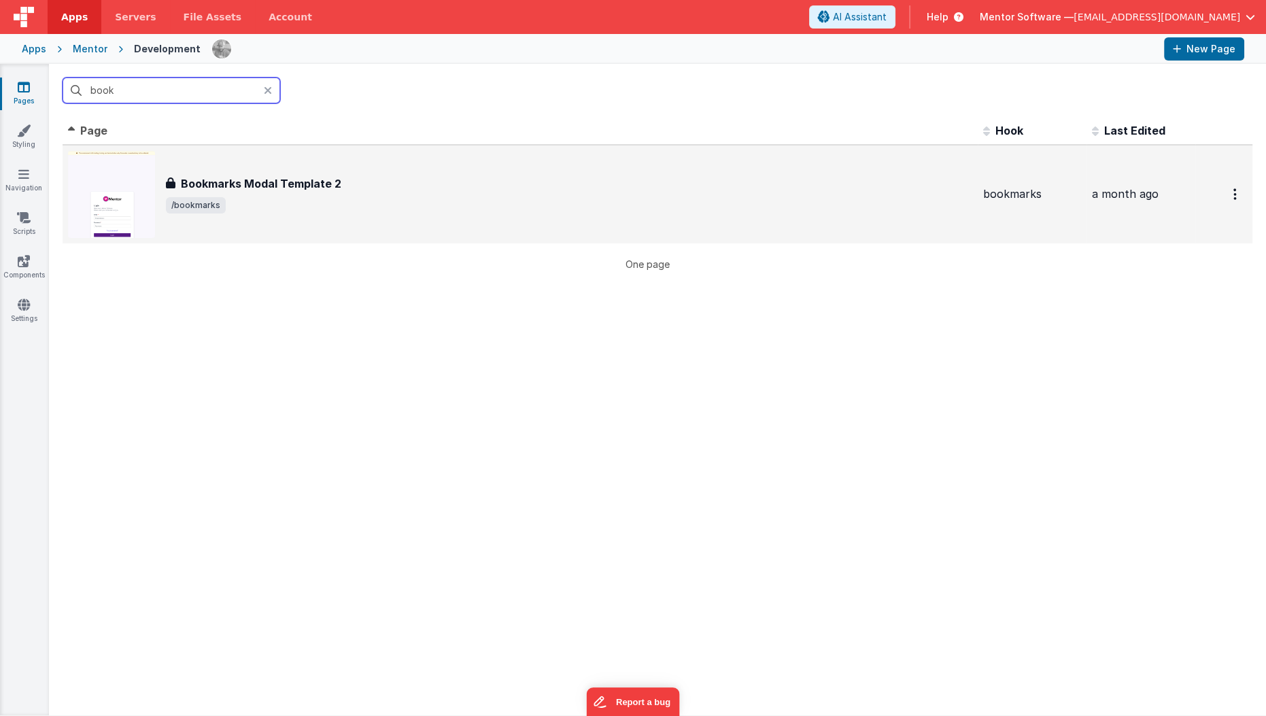
type input "book"
click at [236, 181] on h3 "Bookmarks Modal Template 2" at bounding box center [261, 183] width 160 height 16
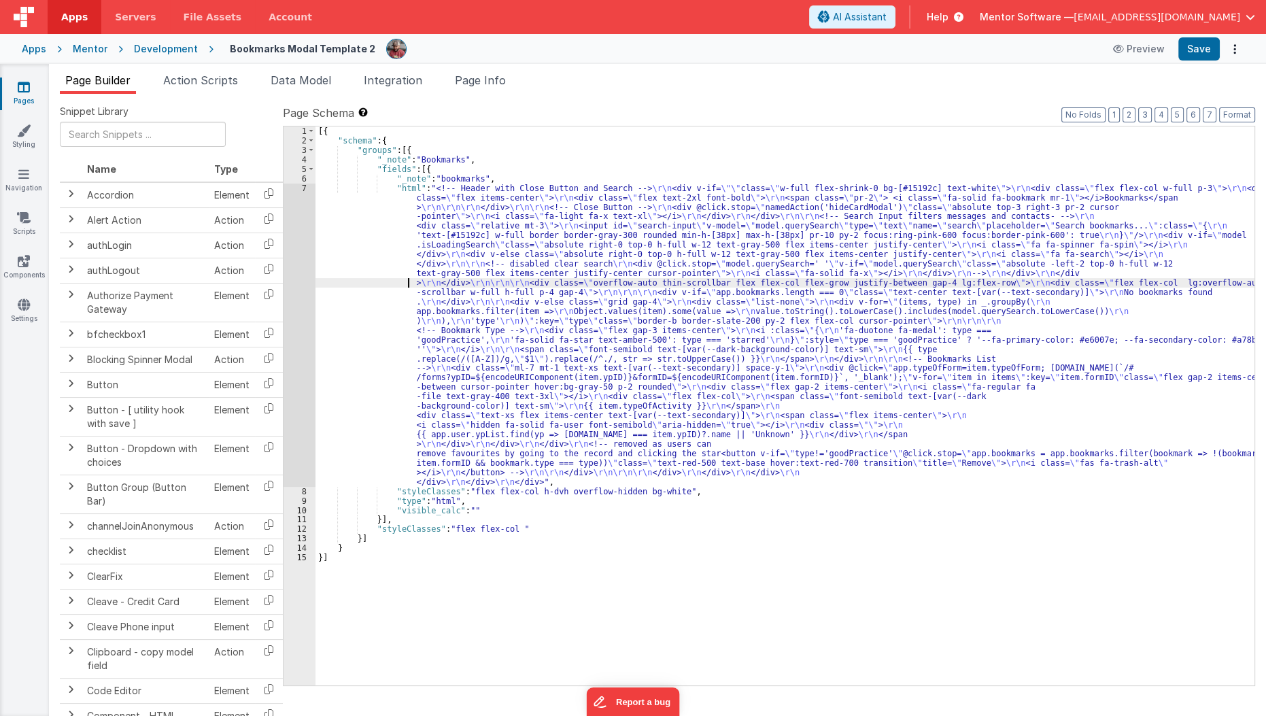
click at [360, 279] on div "[{ "schema" : { "groups" : [{ "_note" : "Bookmarks" , "fields" : [{ "_note" : "…" at bounding box center [786, 415] width 940 height 578
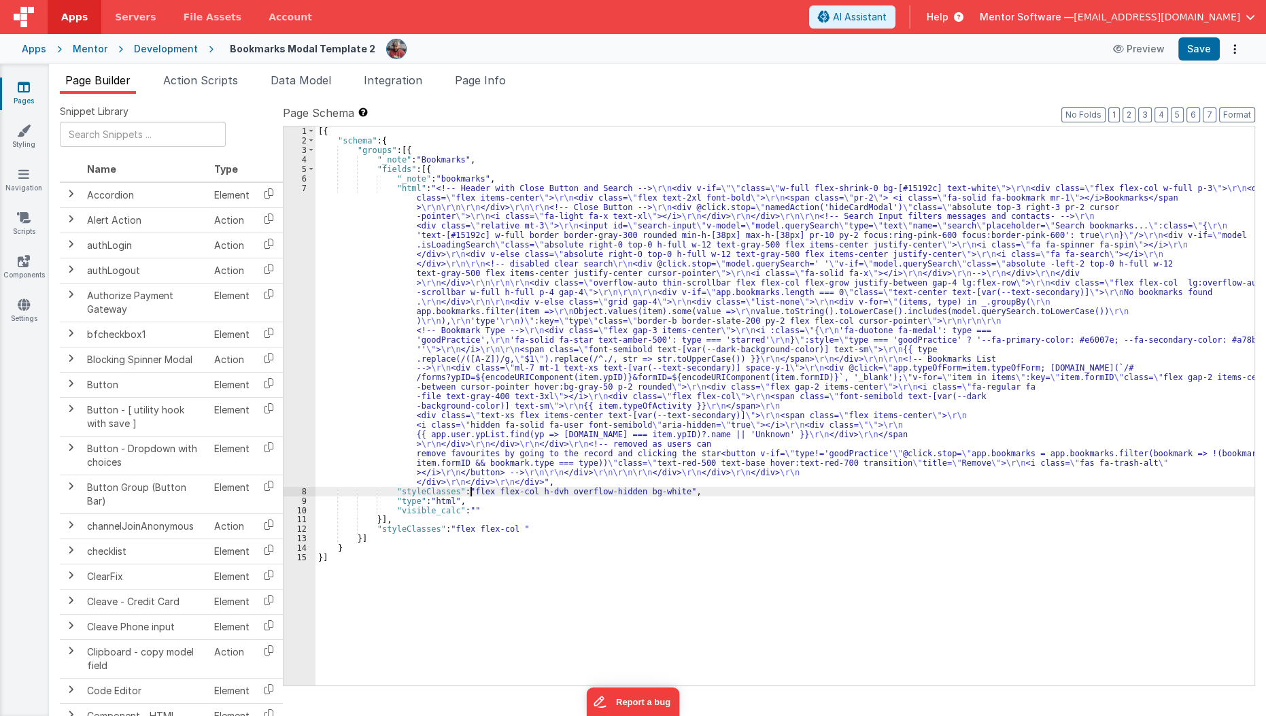
click at [471, 494] on div "[{ "schema" : { "groups" : [{ "_note" : "Bookmarks" , "fields" : [{ "_note" : "…" at bounding box center [786, 415] width 940 height 578
click at [397, 328] on div "[{ "schema" : { "groups" : [{ "_note" : "Bookmarks" , "fields" : [{ "_note" : "…" at bounding box center [786, 415] width 940 height 578
click at [292, 320] on div "7" at bounding box center [300, 335] width 32 height 303
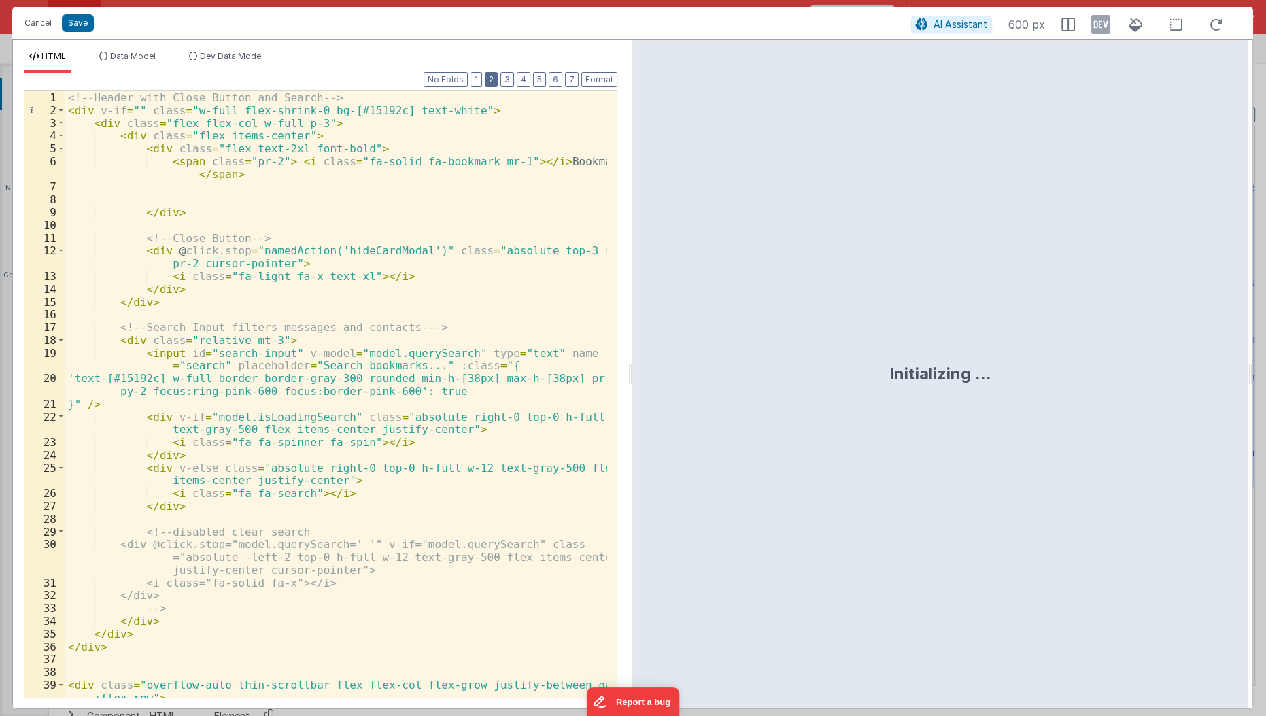
click at [495, 83] on button "2" at bounding box center [491, 79] width 13 height 15
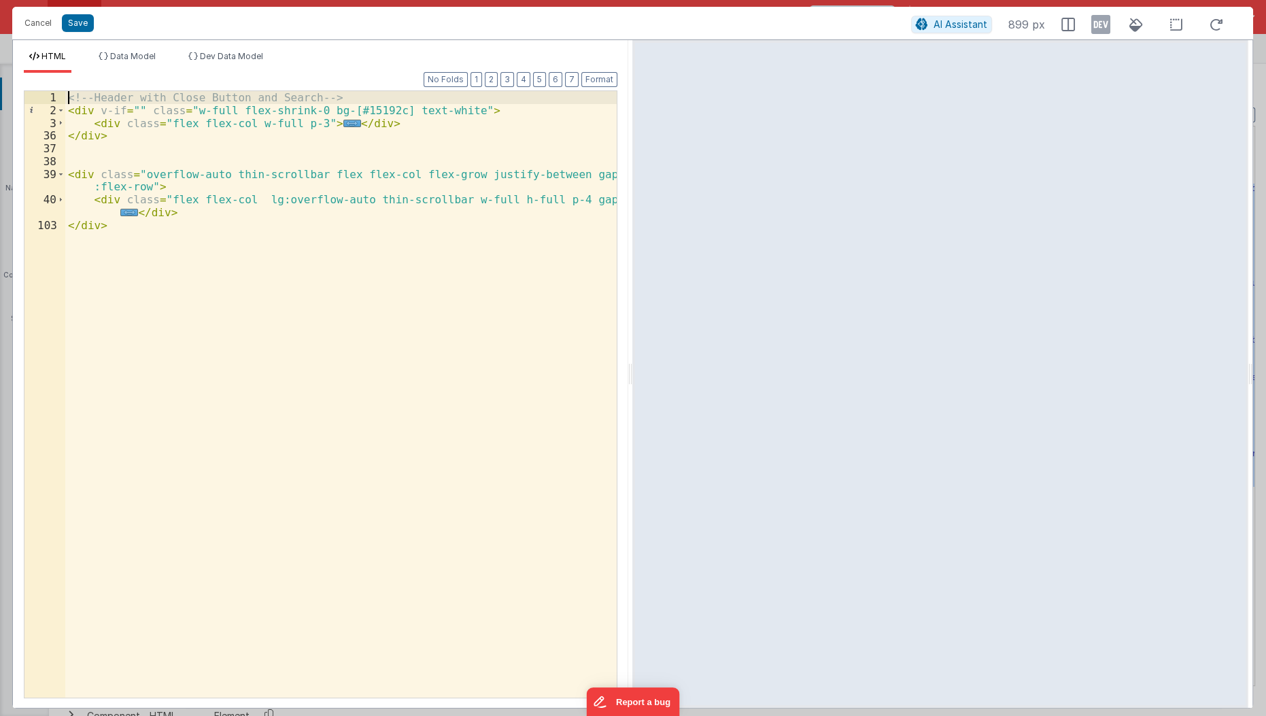
click at [67, 93] on div "<!-- Header with Close Button and Search --> < div v-if = "" class = "w-full fl…" at bounding box center [341, 408] width 553 height 634
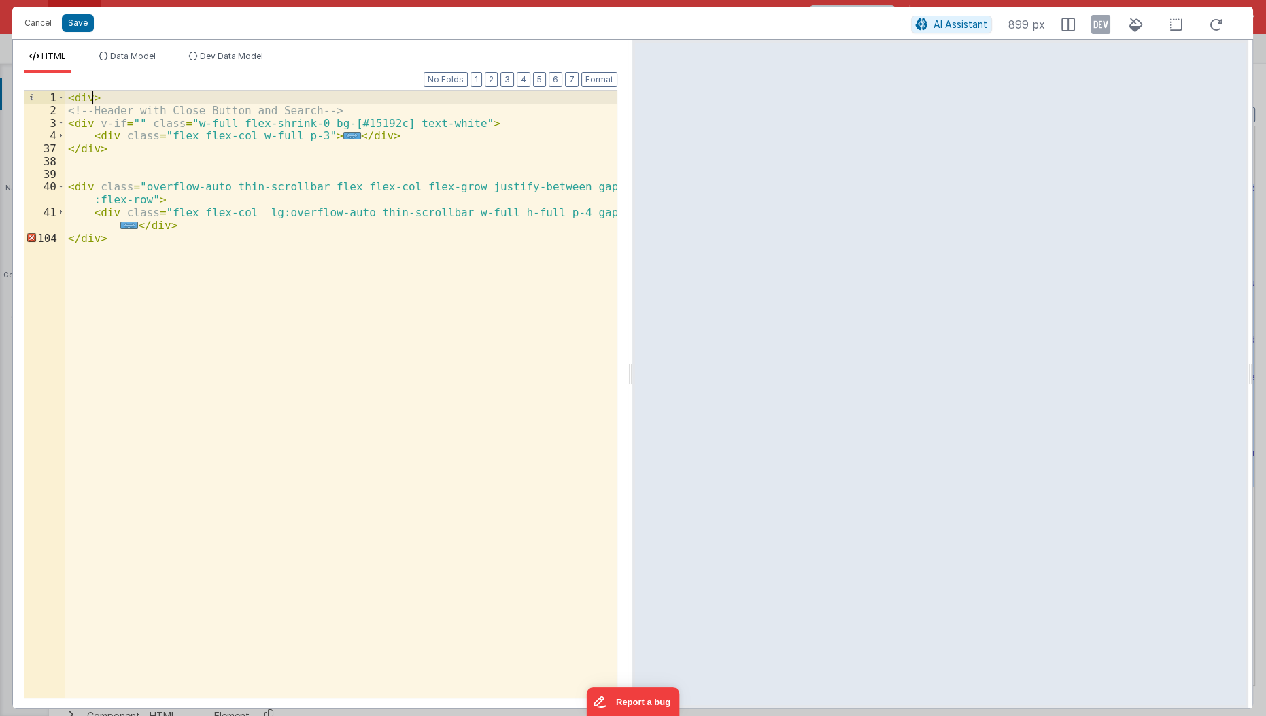
paste textarea
click at [114, 235] on div "< div class = "flex flex-col h-dvh overflow-hidden bg-white" > <!-- Header with…" at bounding box center [341, 408] width 553 height 634
click at [393, 180] on div "< div class = "flex flex-col h-dvh overflow-hidden bg-white" > <!-- Header with…" at bounding box center [341, 408] width 553 height 634
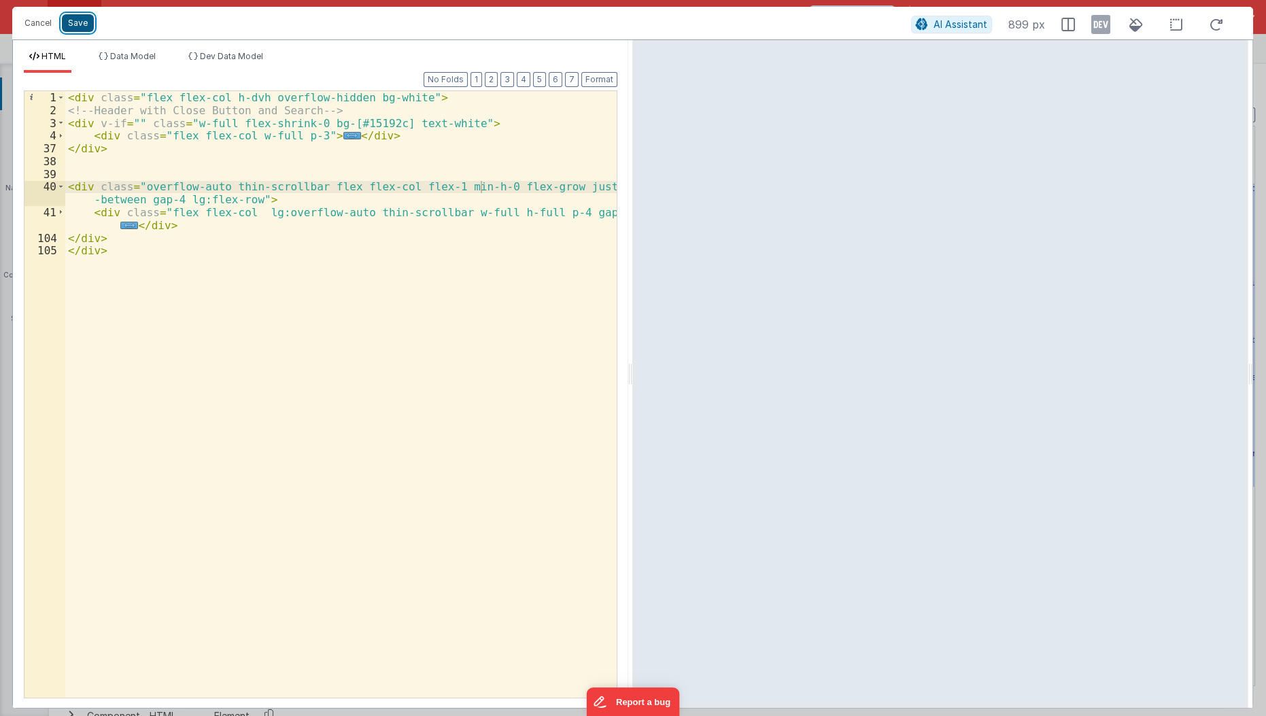
click at [69, 22] on button "Save" at bounding box center [78, 23] width 32 height 18
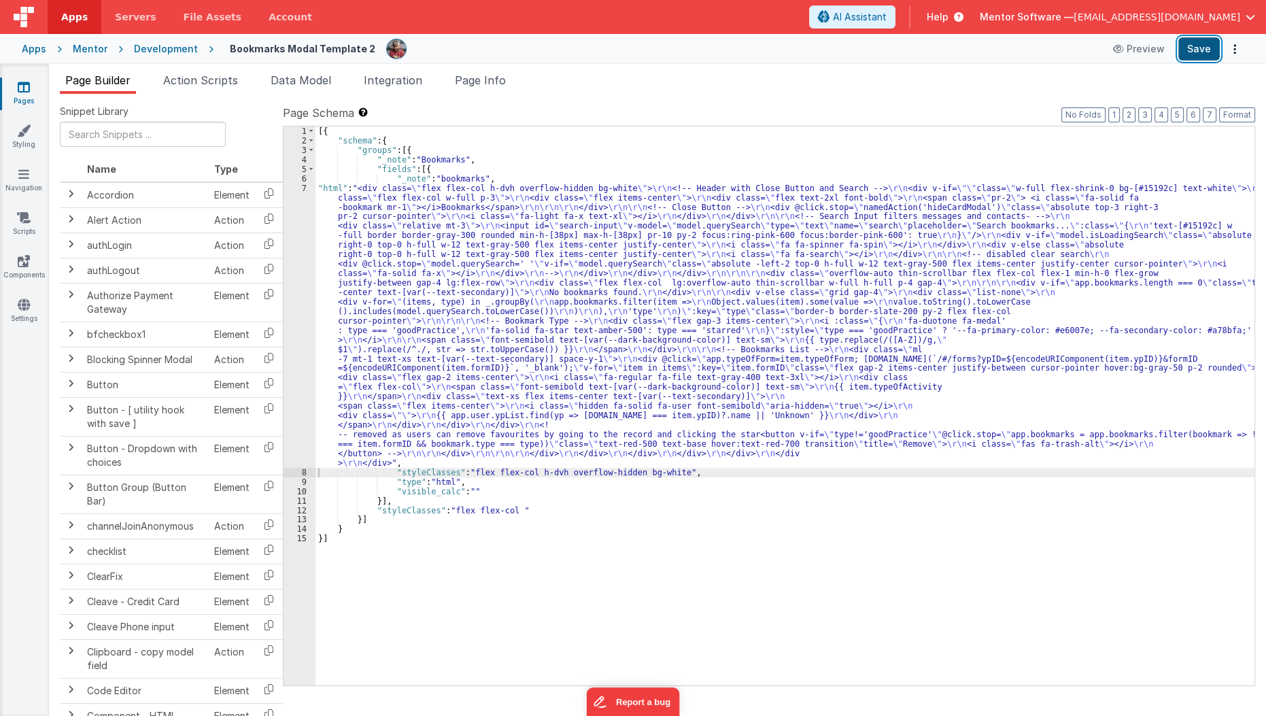
click at [1205, 52] on button "Save" at bounding box center [1198, 48] width 41 height 23
click at [16, 85] on link "Pages" at bounding box center [23, 93] width 49 height 27
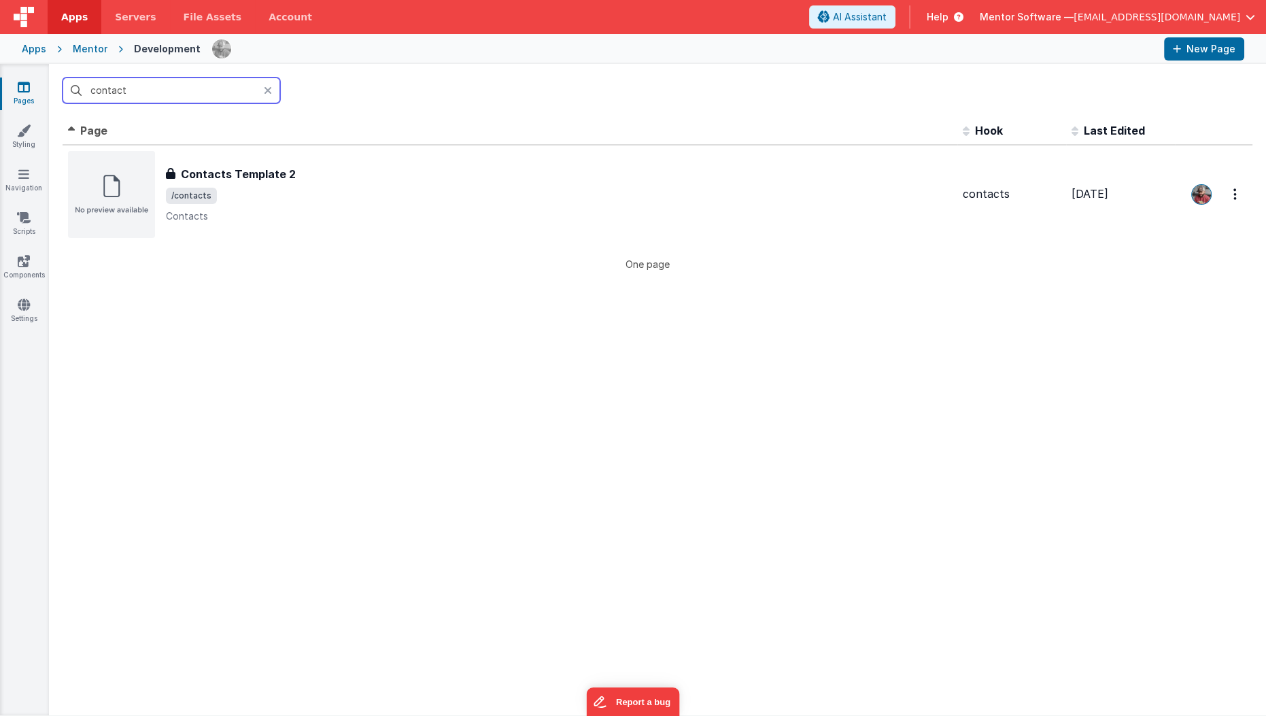
type input "contacts"
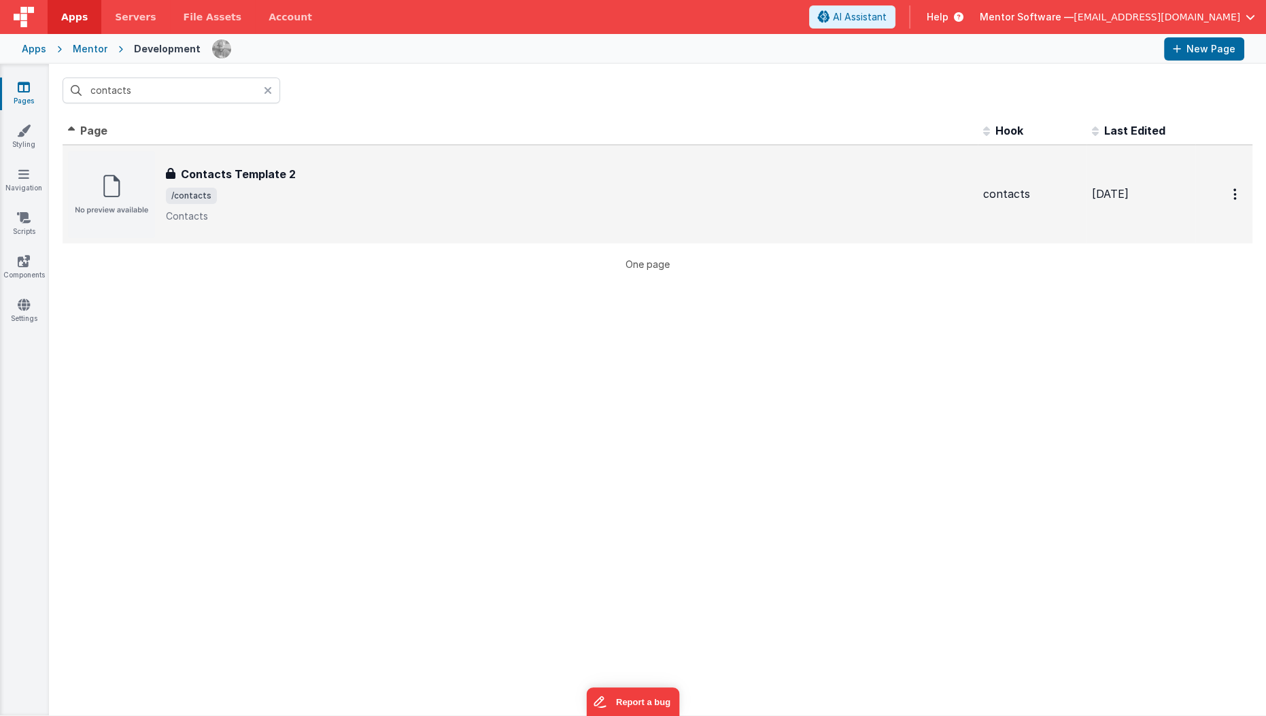
click at [243, 206] on div "Contacts Template 2 Contacts Template 2 /contacts Contacts" at bounding box center [569, 194] width 806 height 57
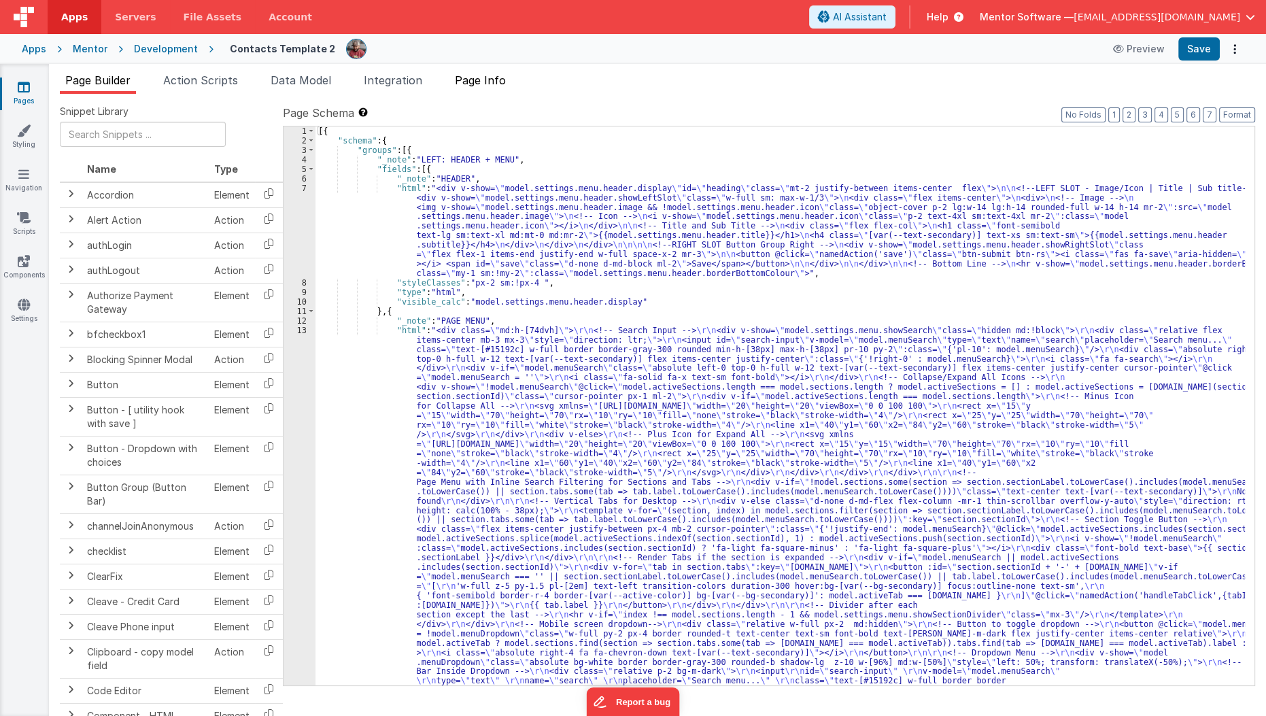
click at [479, 80] on span "Page Info" at bounding box center [480, 80] width 51 height 14
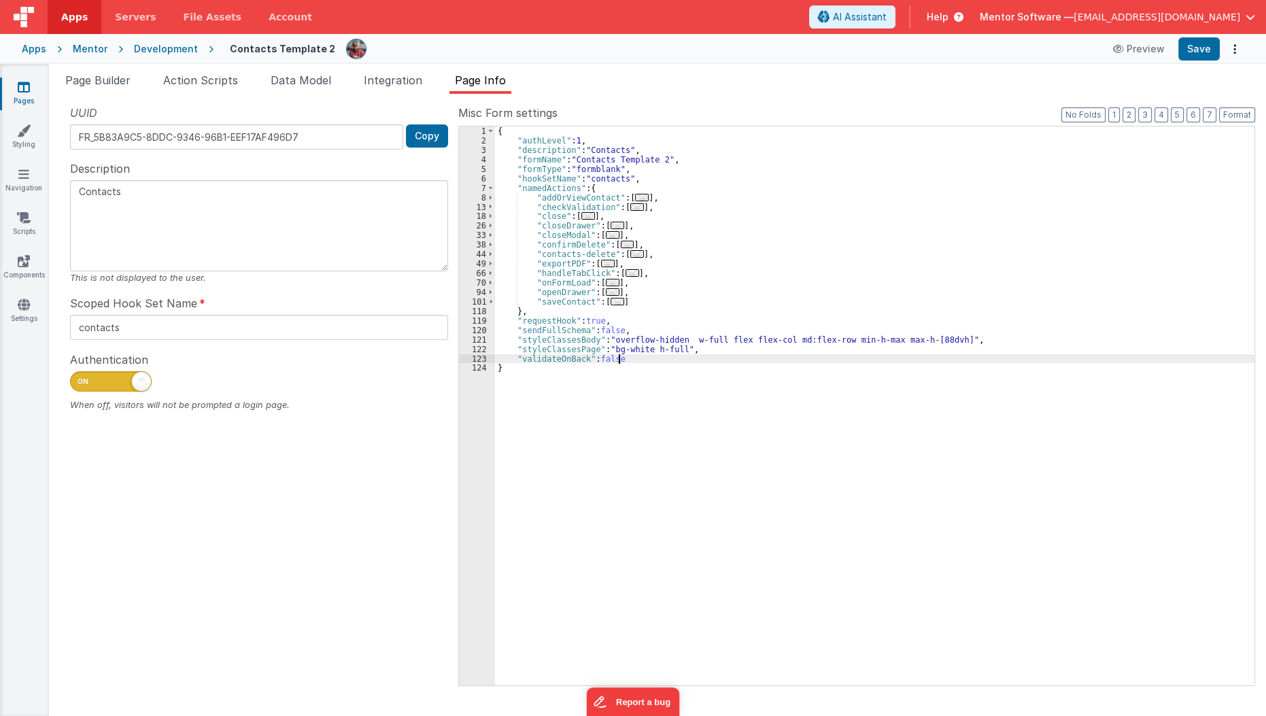
click at [666, 354] on div "{ "authLevel" : 1 , "description" : "Contacts" , "formName" : "Contacts Templat…" at bounding box center [875, 415] width 760 height 578
click at [709, 349] on div "{ "authLevel" : 1 , "description" : "Contacts" , "formName" : "Contacts Templat…" at bounding box center [875, 415] width 760 height 578
click at [1192, 58] on button "Save" at bounding box center [1198, 48] width 41 height 23
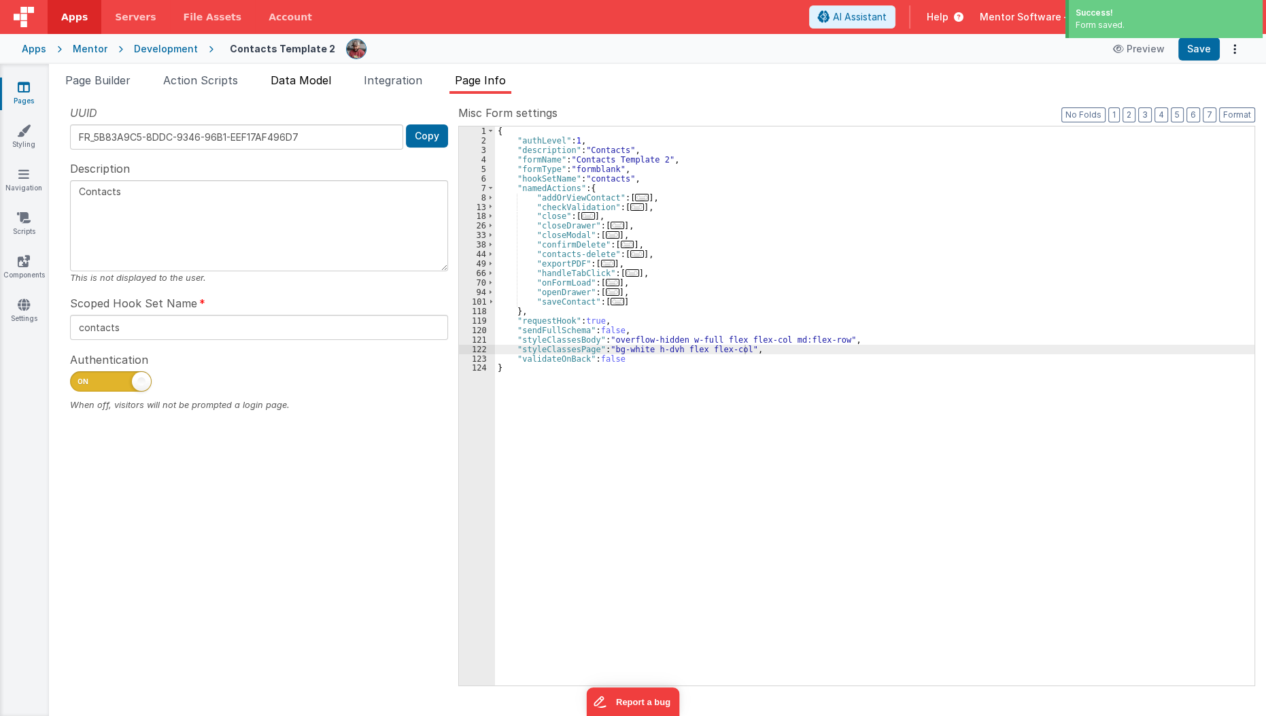
click at [297, 73] on span "Data Model" at bounding box center [301, 80] width 61 height 14
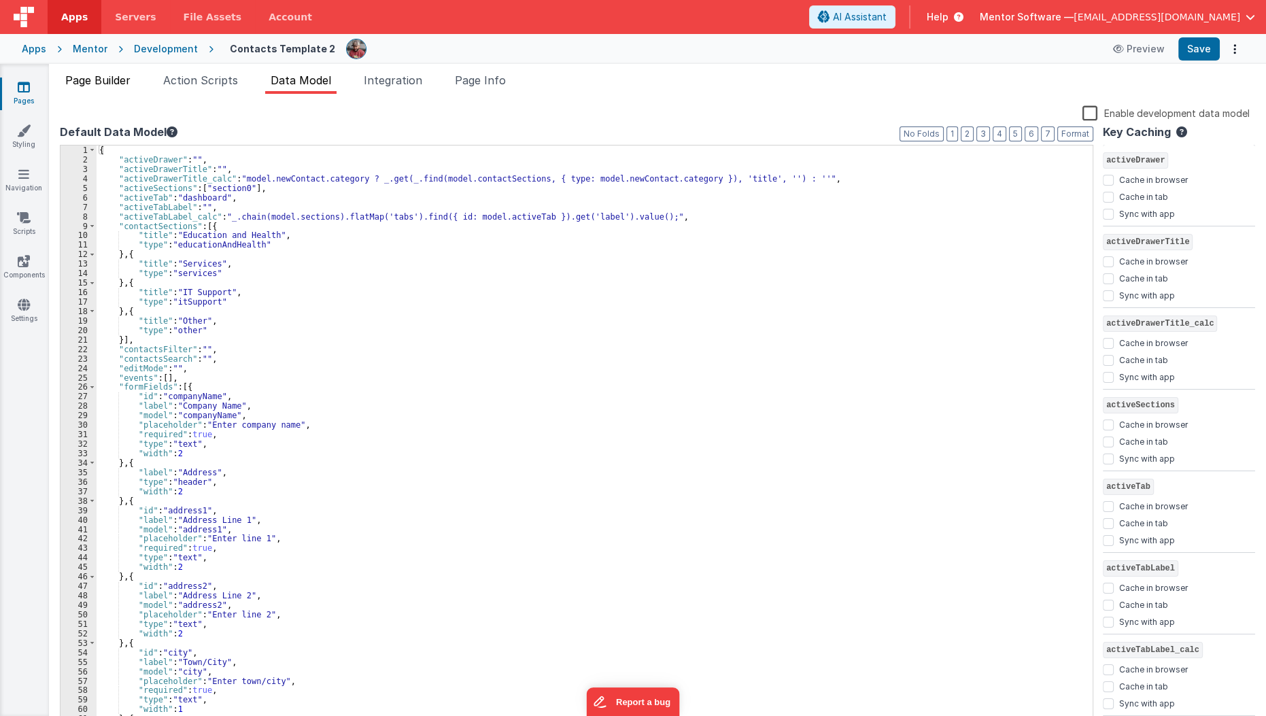
click at [114, 80] on span "Page Builder" at bounding box center [97, 80] width 65 height 14
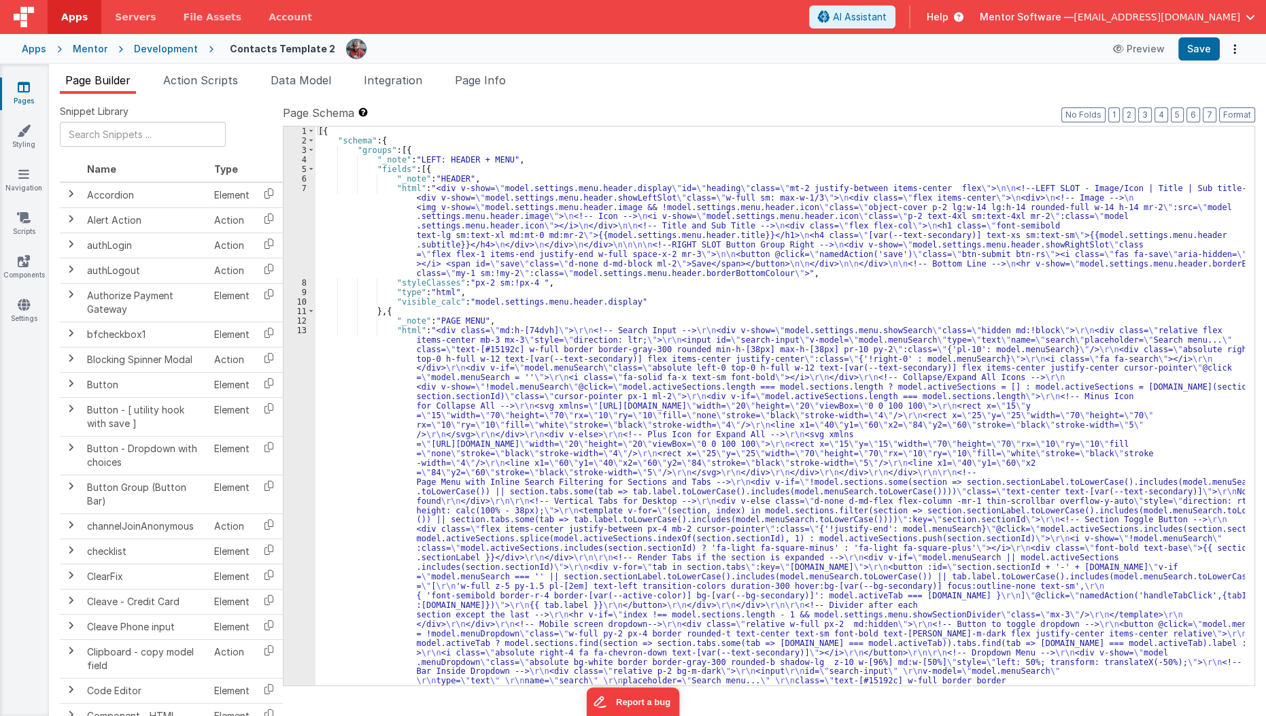
click at [27, 93] on icon at bounding box center [24, 87] width 12 height 14
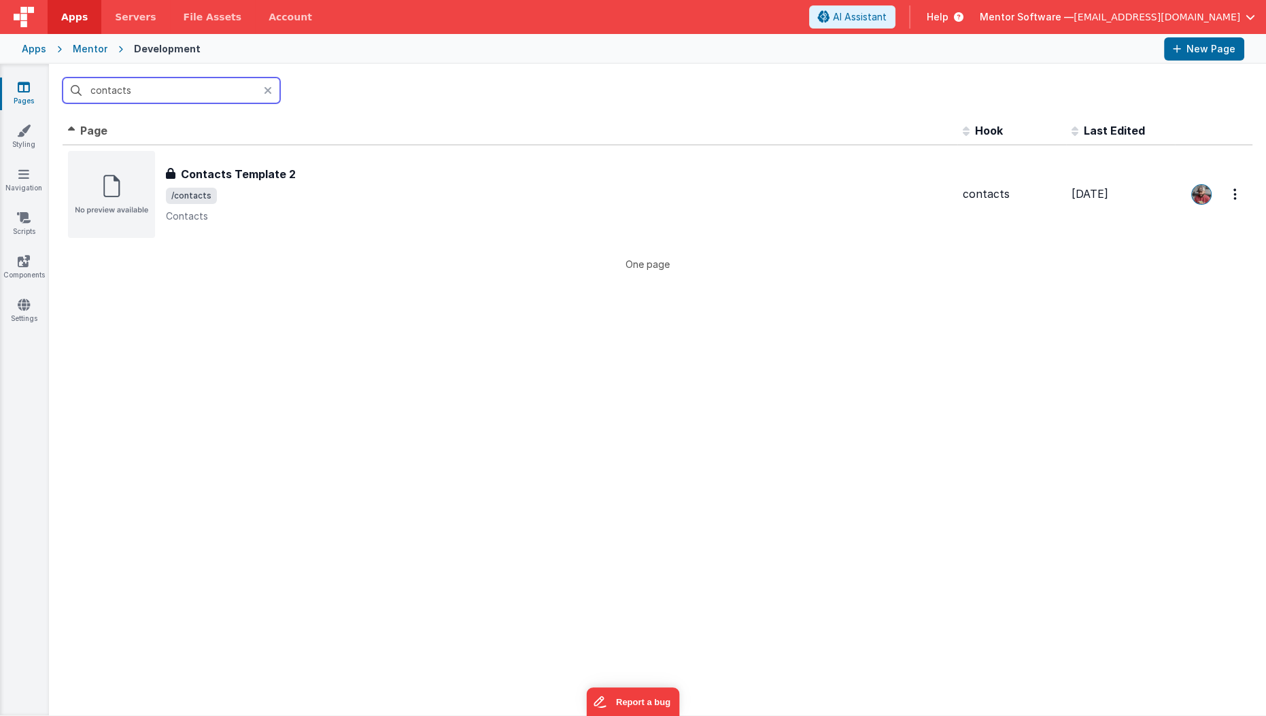
click at [154, 98] on input "contacts" at bounding box center [172, 91] width 218 height 26
type input "visitor"
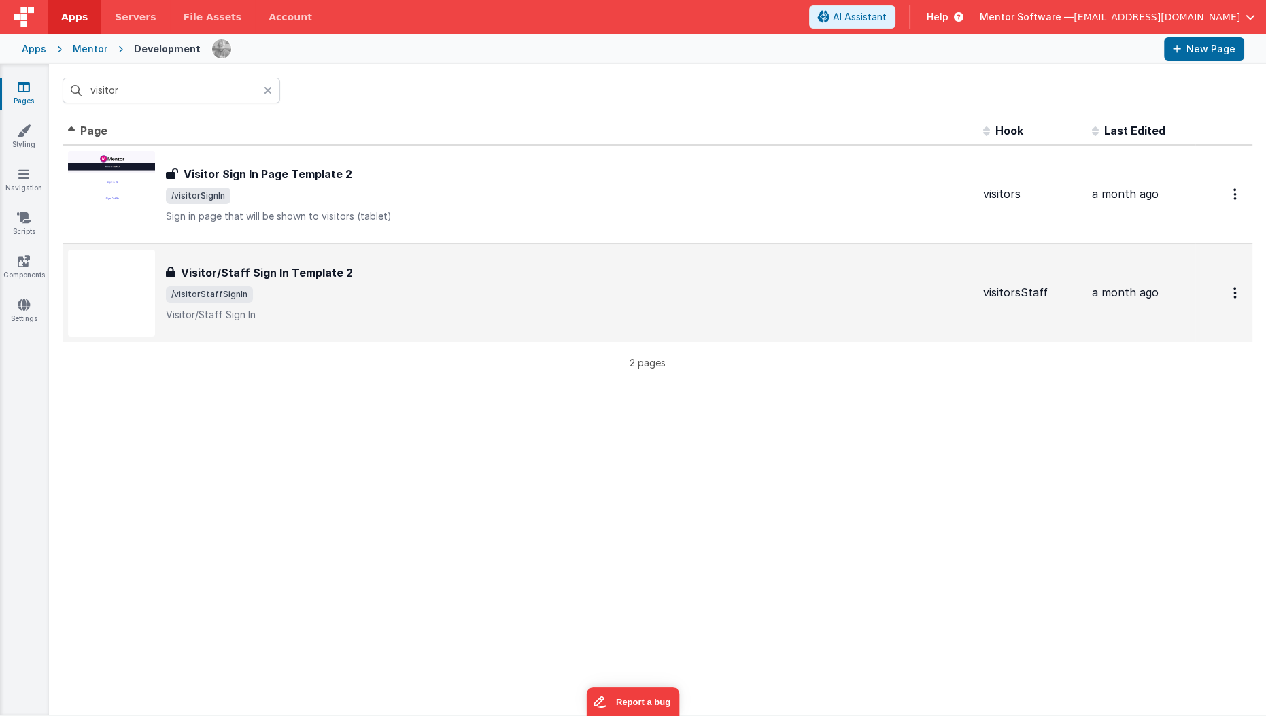
click at [351, 265] on div "Visitor/Staff Sign In Template 2" at bounding box center [569, 273] width 806 height 16
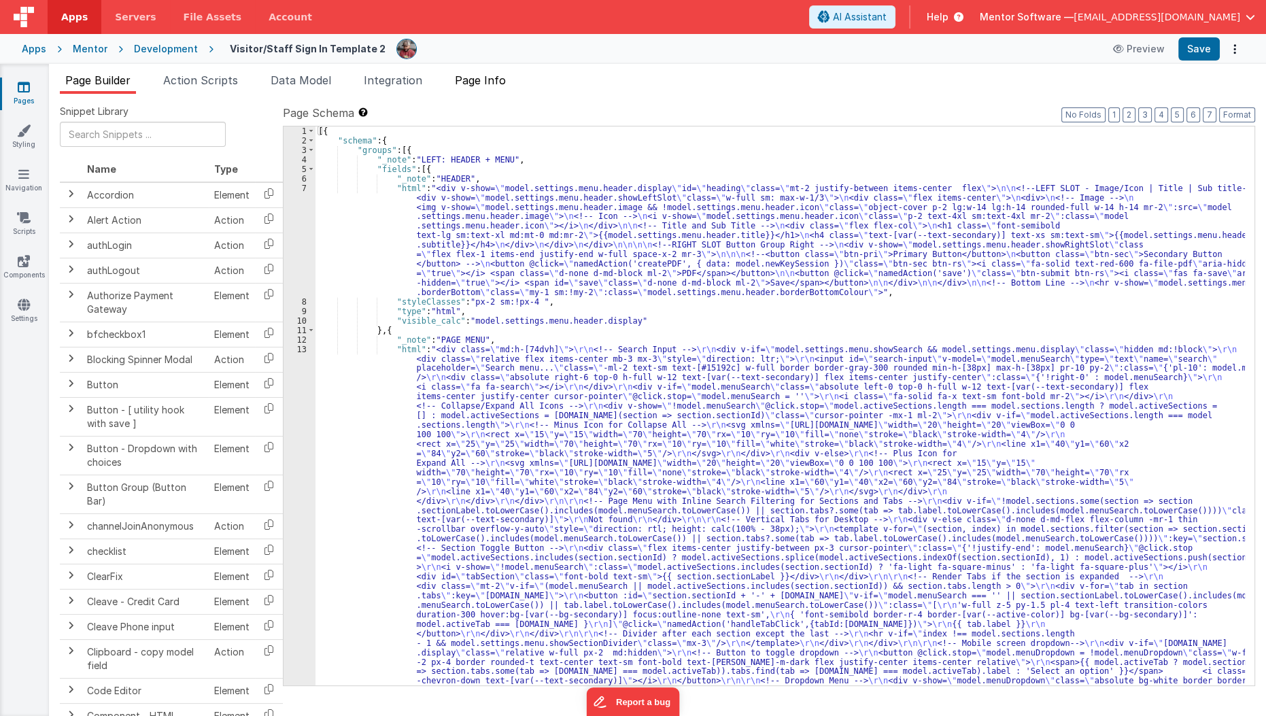
click at [481, 82] on span "Page Info" at bounding box center [480, 80] width 51 height 14
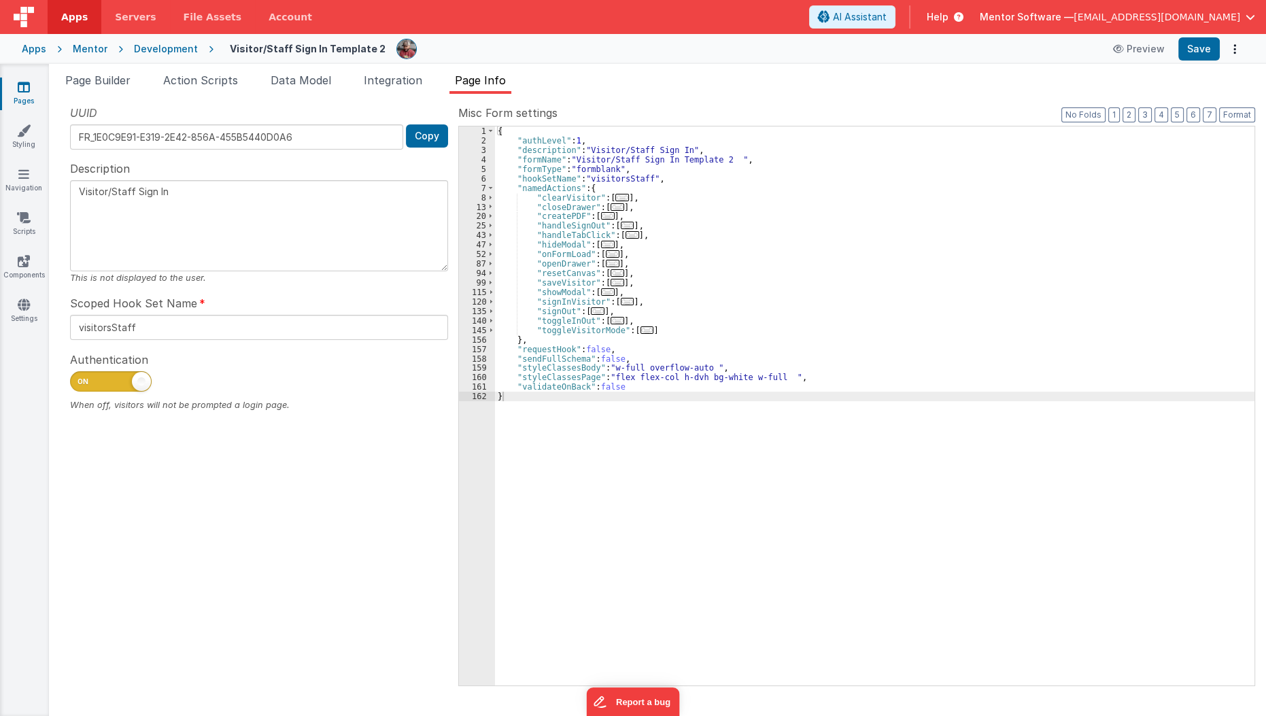
click at [707, 364] on div "{ "authLevel" : 1 , "description" : "Visitor/Staff Sign In" , "formName" : "Vis…" at bounding box center [875, 415] width 760 height 578
click at [705, 367] on div "{ "authLevel" : 1 , "description" : "Visitor/Staff Sign In" , "formName" : "Vis…" at bounding box center [875, 415] width 760 height 578
click at [1205, 45] on button "Save" at bounding box center [1198, 48] width 41 height 23
click at [32, 92] on link "Pages" at bounding box center [23, 93] width 49 height 27
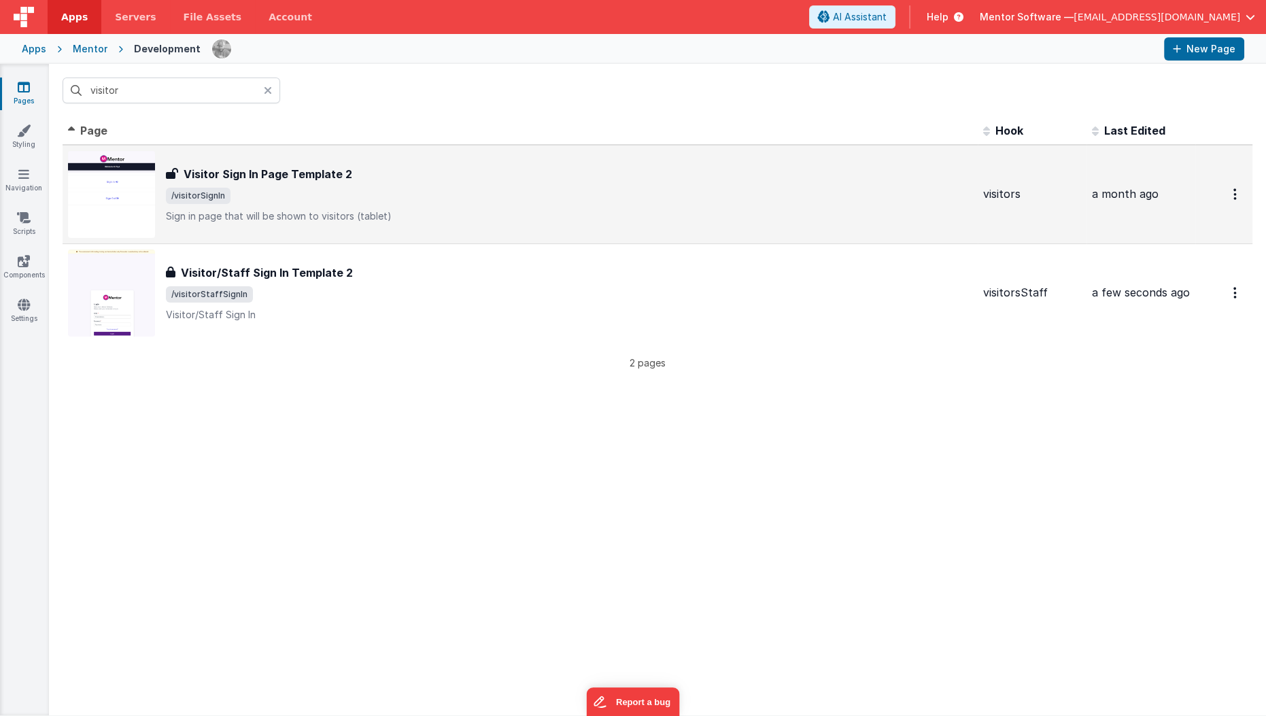
click at [311, 205] on div "Visitor Sign In Page Template 2 Visitor Sign In Page Template 2 /visitorSignIn …" at bounding box center [569, 194] width 806 height 57
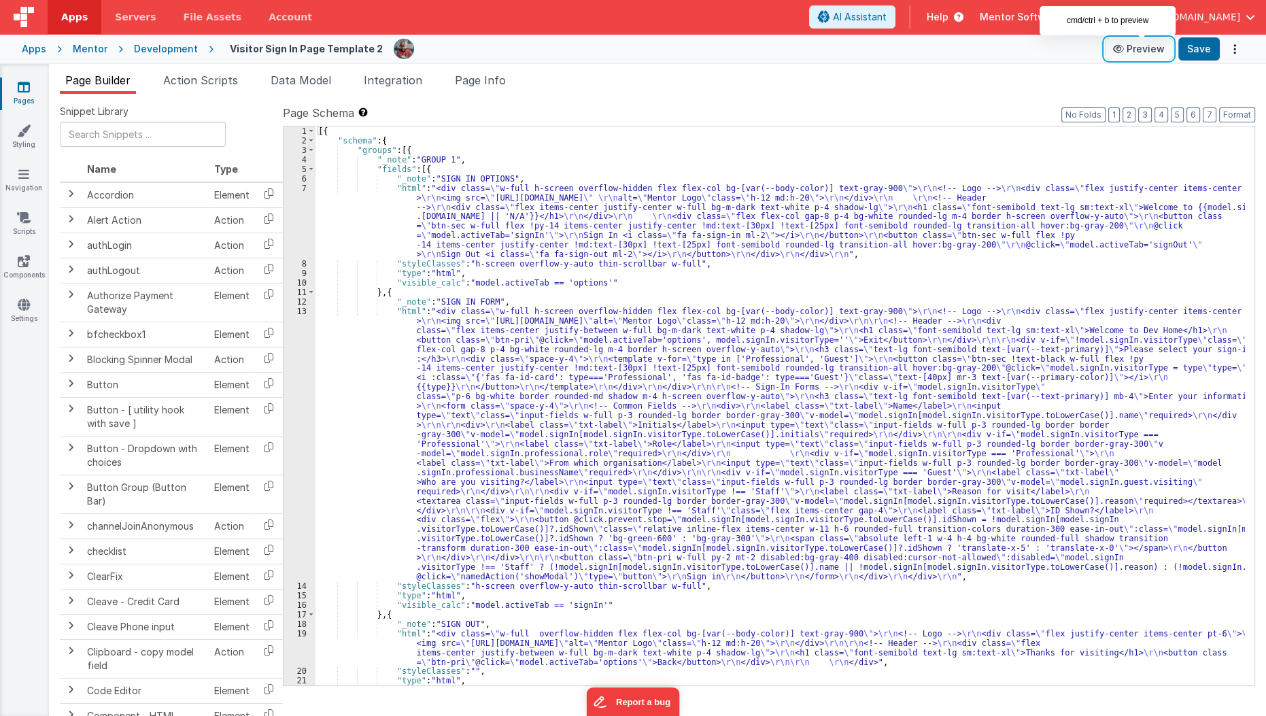
click at [1132, 44] on button "Preview" at bounding box center [1139, 49] width 68 height 22
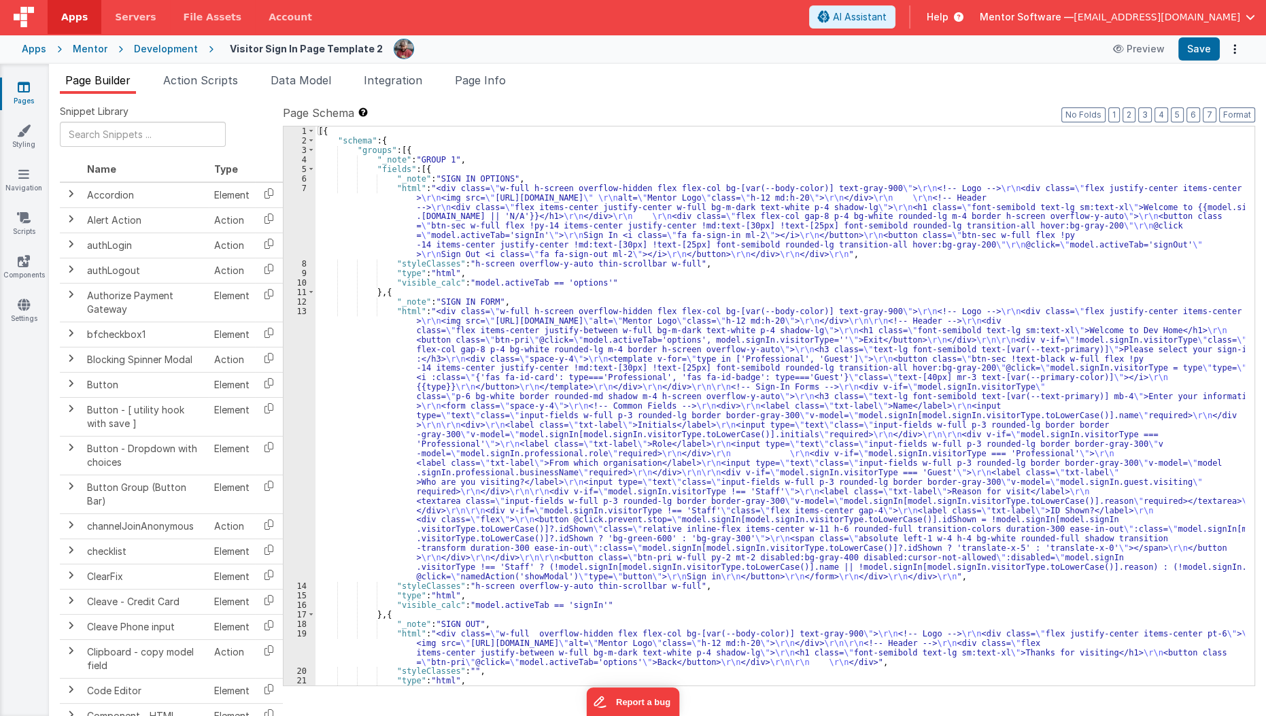
click at [33, 90] on link "Pages" at bounding box center [23, 93] width 49 height 27
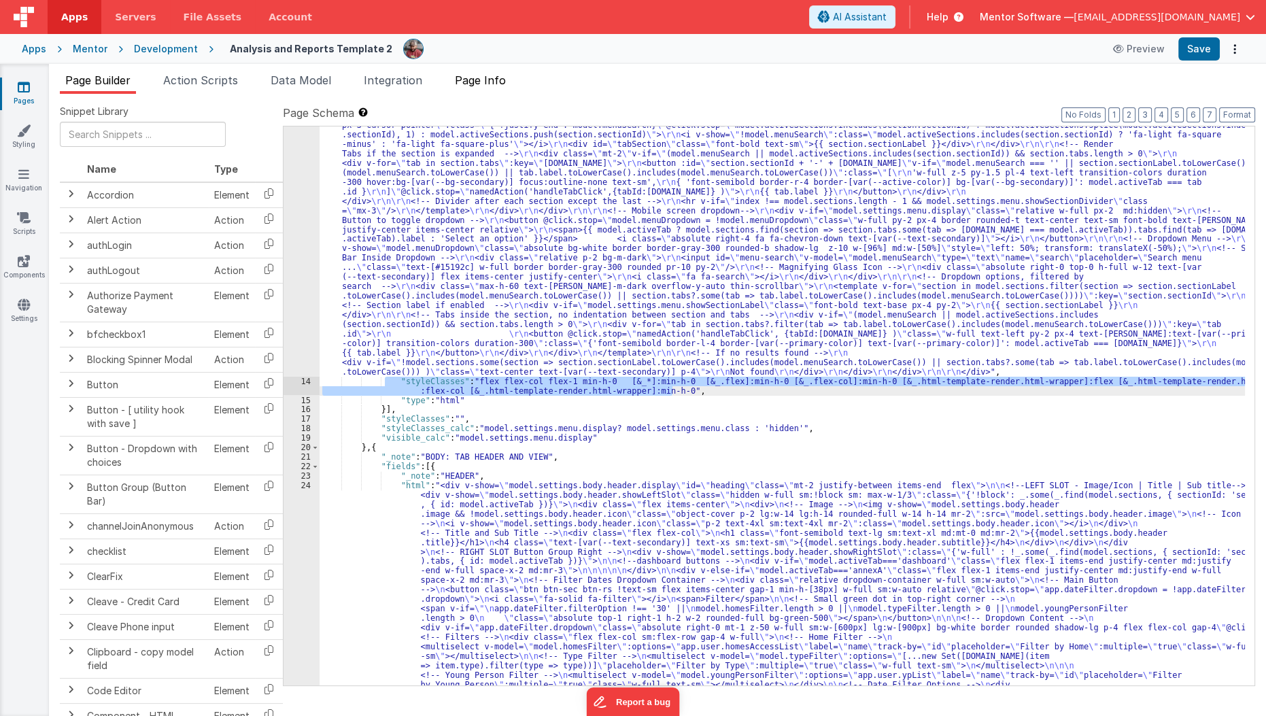
scroll to position [413, 0]
click at [504, 81] on span "Page Info" at bounding box center [480, 80] width 51 height 14
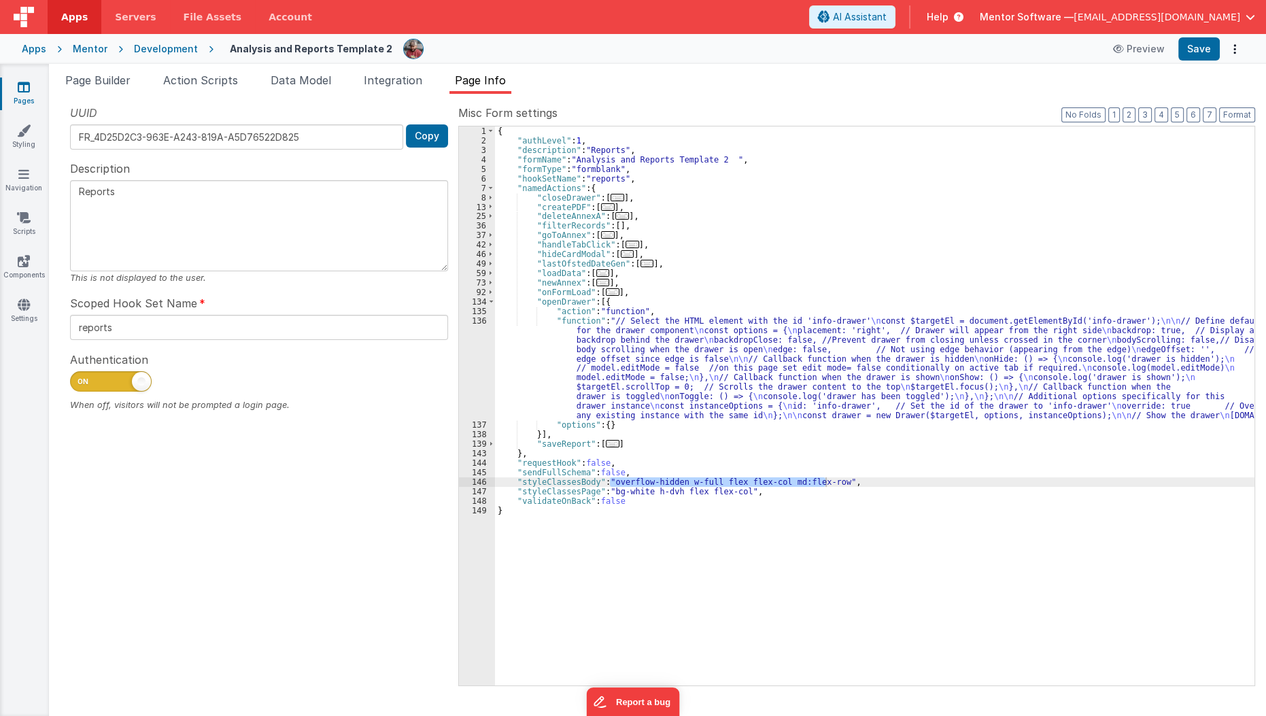
click at [647, 510] on div "{ "authLevel" : 1 , "description" : "Reports" , "formName" : "Analysis and Repo…" at bounding box center [875, 415] width 760 height 578
click at [753, 493] on div "{ "authLevel" : 1 , "description" : "Reports" , "formName" : "Analysis and Repo…" at bounding box center [875, 415] width 760 height 578
